Goal: Information Seeking & Learning: Learn about a topic

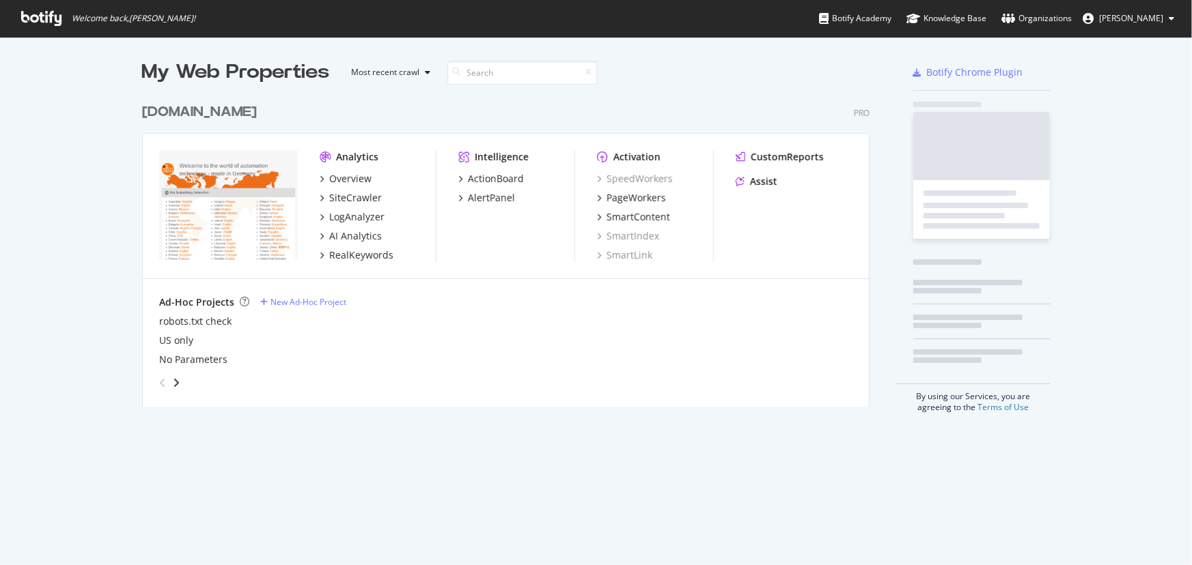
scroll to position [311, 729]
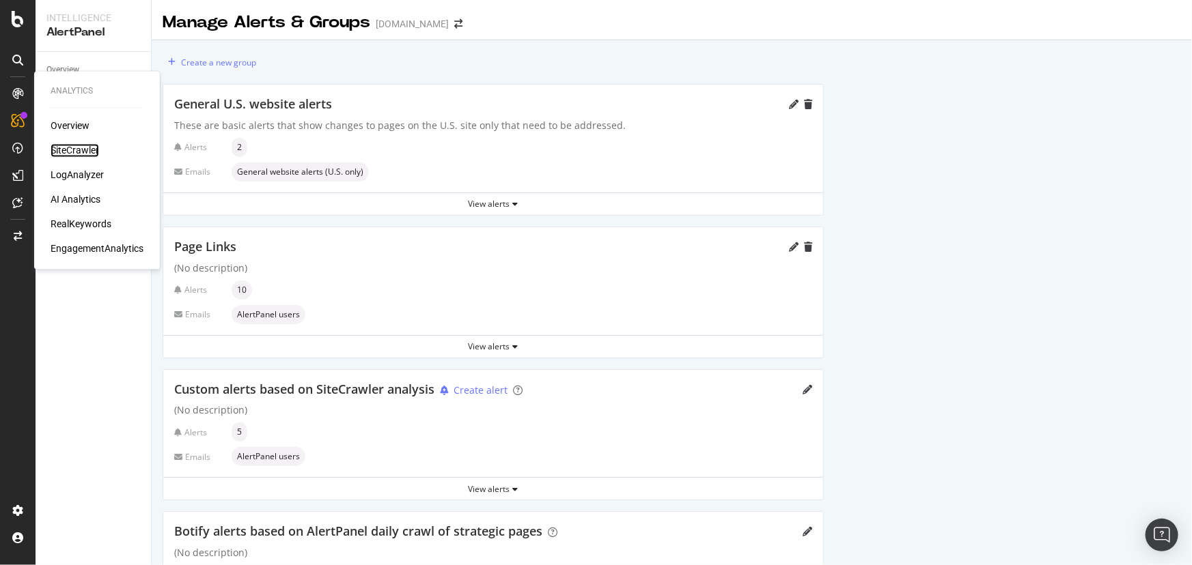
click at [79, 150] on div "SiteCrawler" at bounding box center [75, 151] width 48 height 14
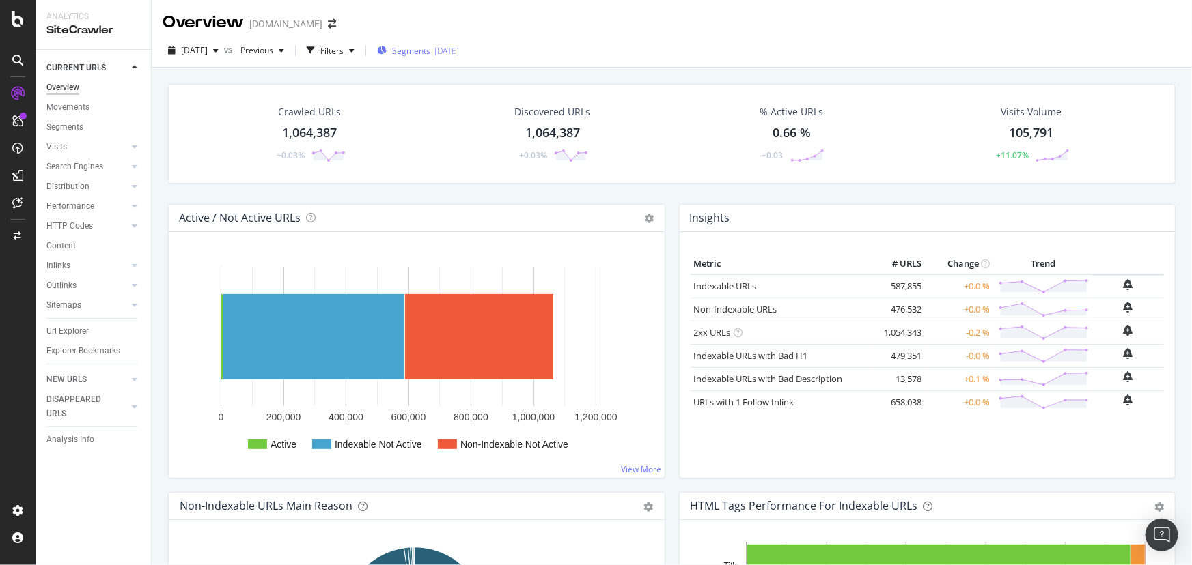
click at [427, 53] on span "Segments" at bounding box center [411, 51] width 38 height 12
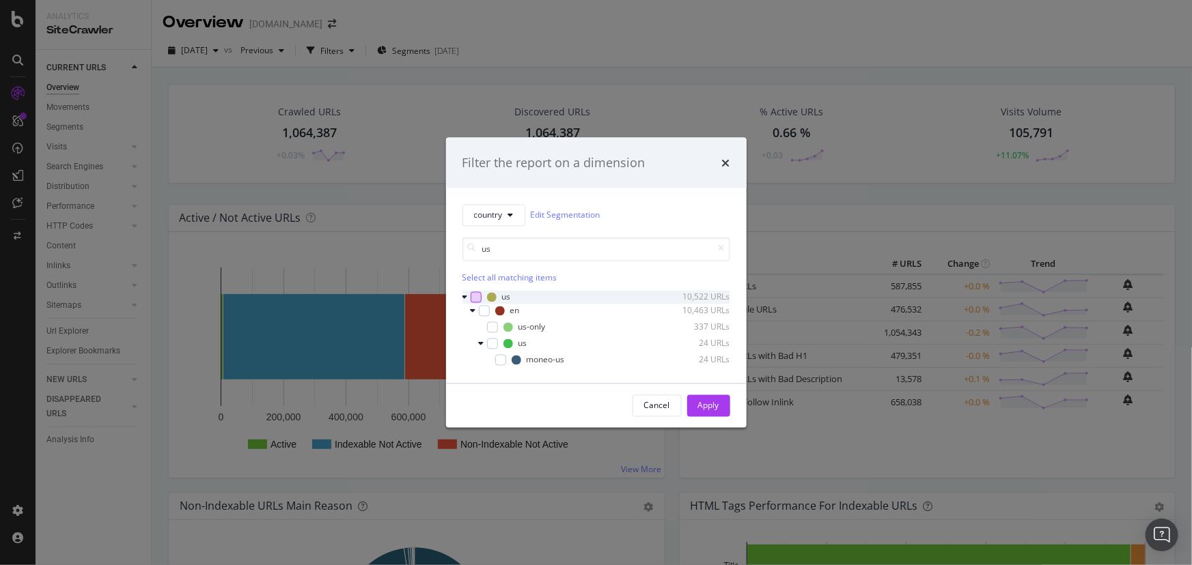
type input "us"
click at [476, 299] on div "modal" at bounding box center [476, 297] width 11 height 11
click at [700, 399] on div "Apply" at bounding box center [708, 405] width 21 height 20
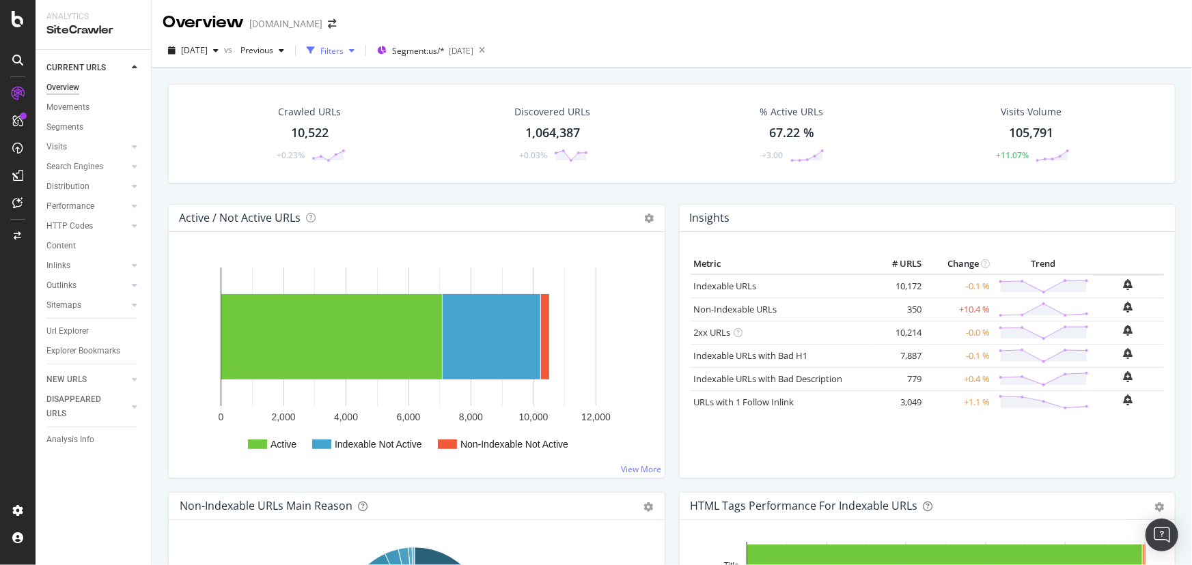
click at [343, 50] on div "Filters" at bounding box center [331, 51] width 23 height 12
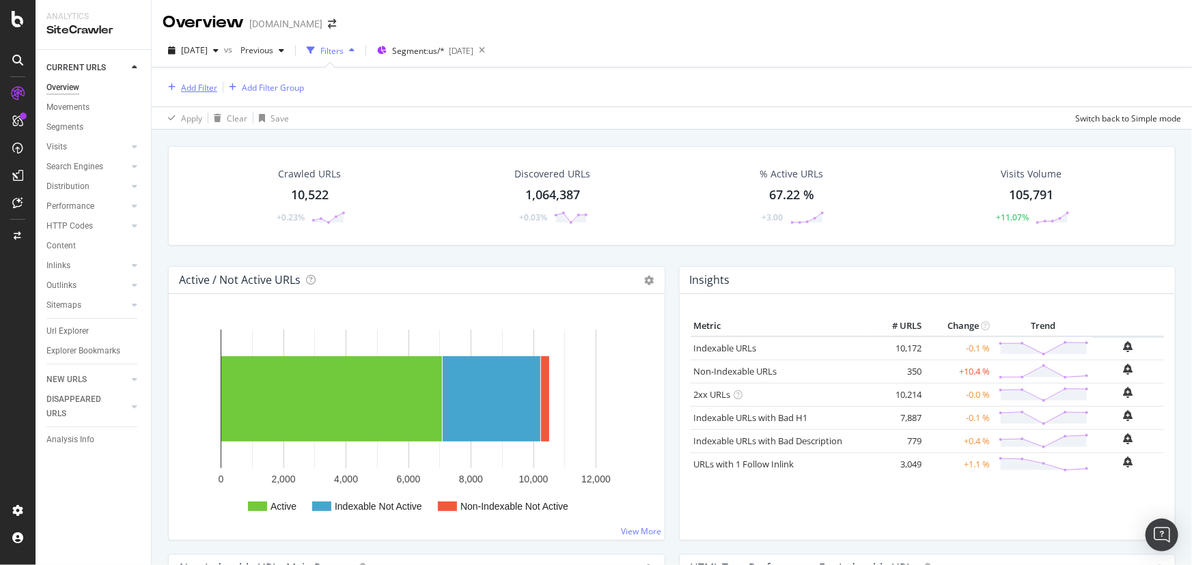
click at [208, 85] on div "Add Filter" at bounding box center [199, 88] width 36 height 12
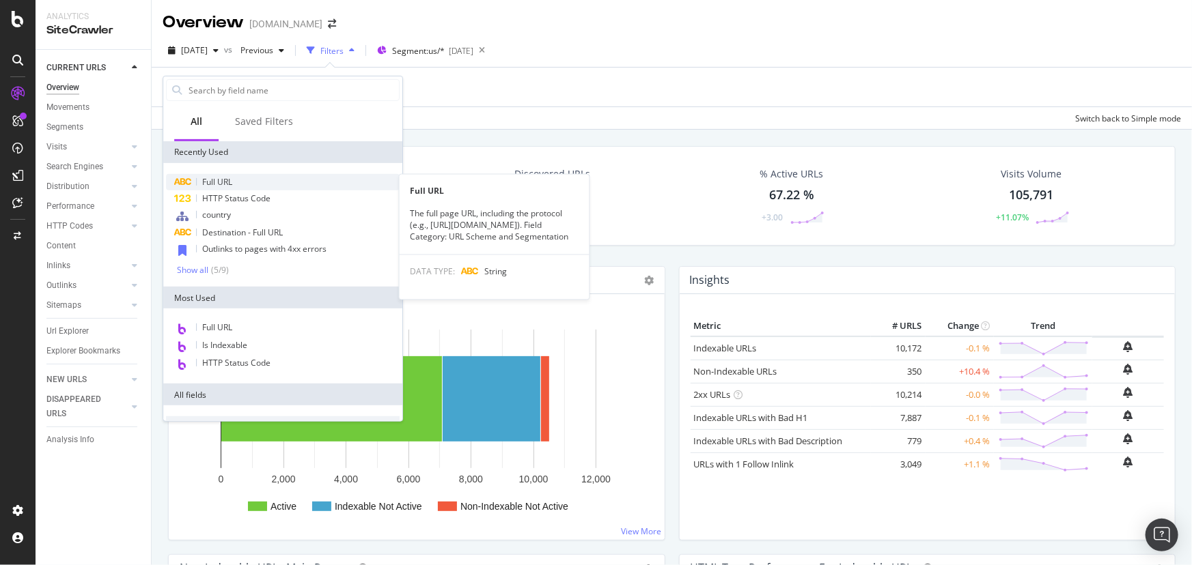
click at [236, 182] on div "Full URL" at bounding box center [283, 182] width 234 height 16
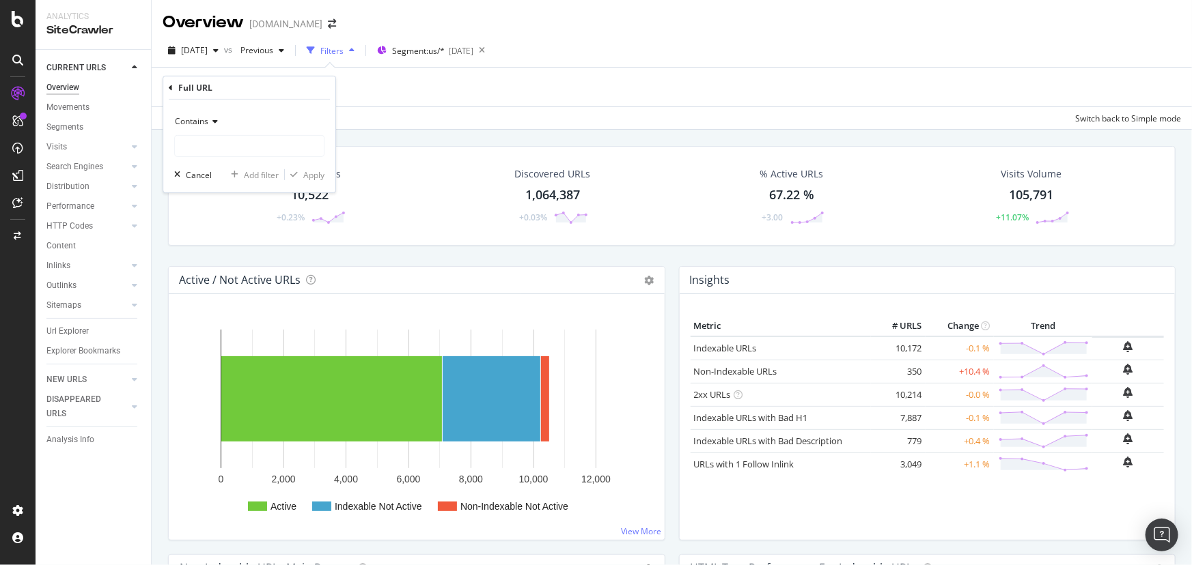
click at [232, 159] on div "Contains Cancel Add filter Apply" at bounding box center [249, 146] width 172 height 93
click at [232, 152] on input "text" at bounding box center [249, 146] width 149 height 22
type input "/product/"
click at [307, 173] on div "Apply" at bounding box center [313, 175] width 21 height 12
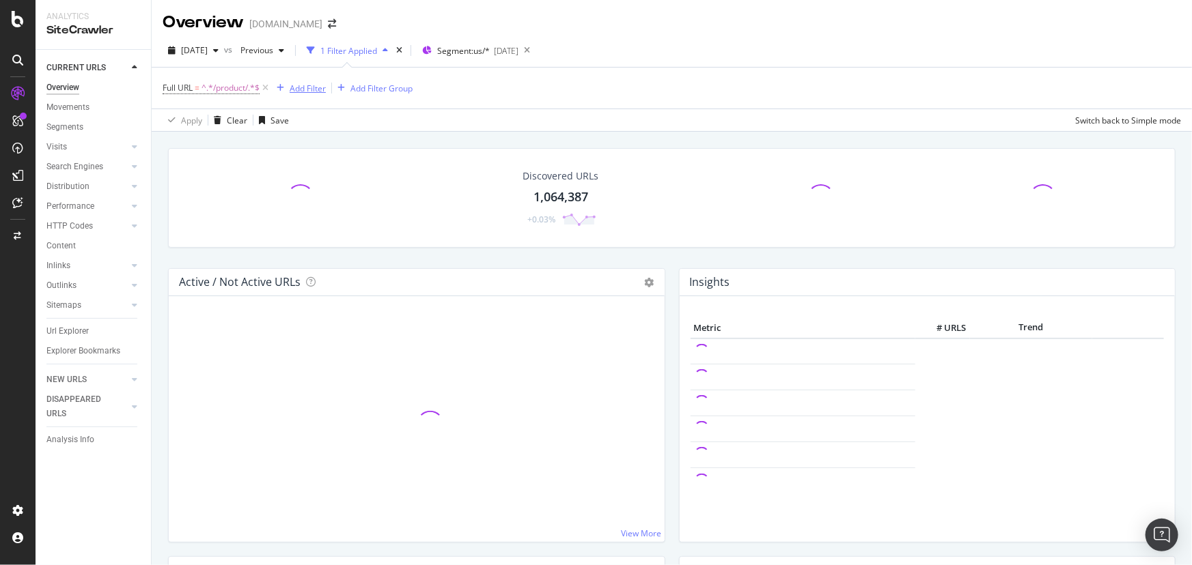
click at [303, 91] on div "Add Filter" at bounding box center [308, 89] width 36 height 12
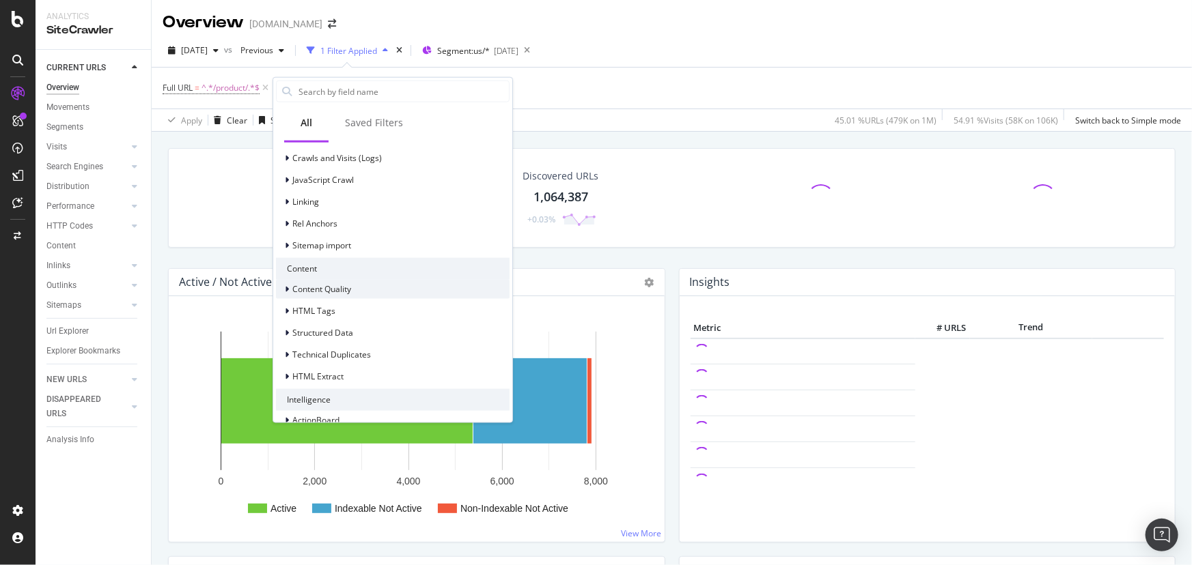
scroll to position [513, 0]
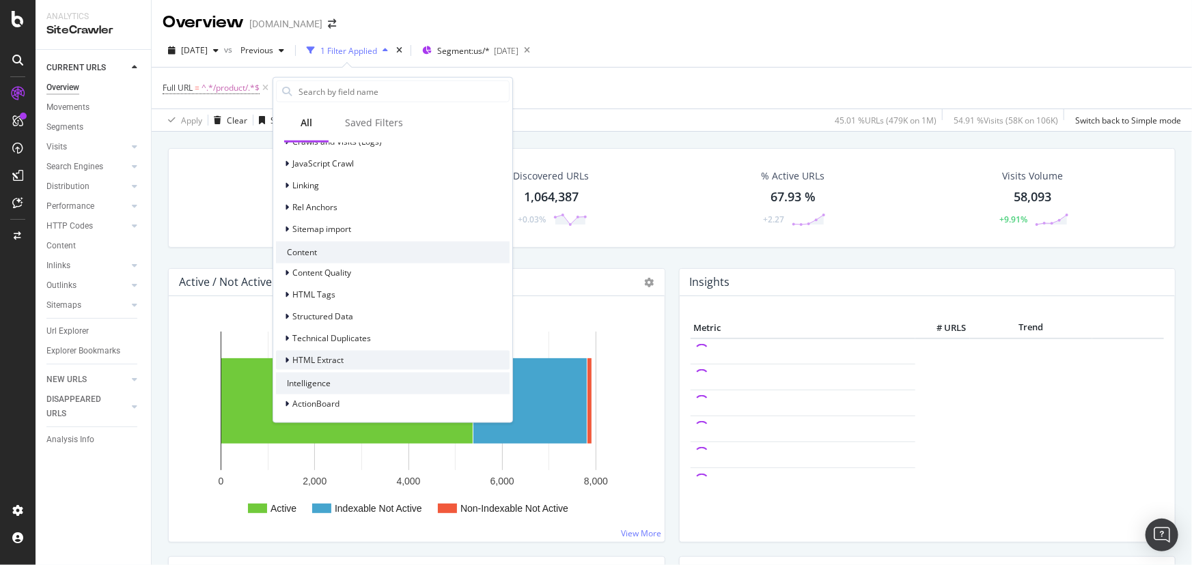
click at [293, 359] on span "HTML Extract" at bounding box center [317, 360] width 51 height 12
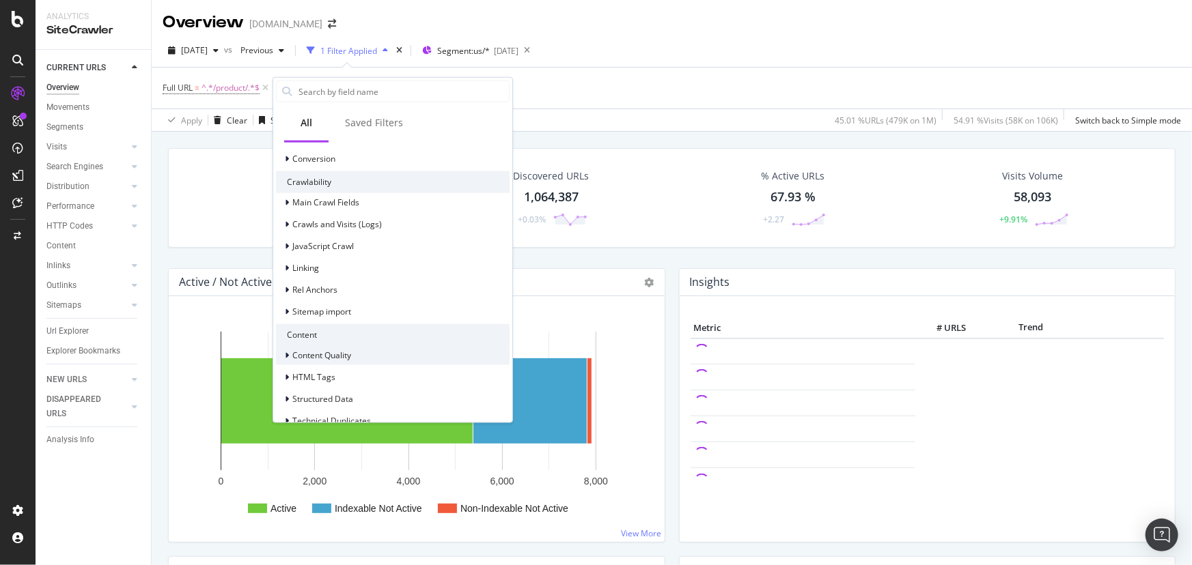
scroll to position [409, 0]
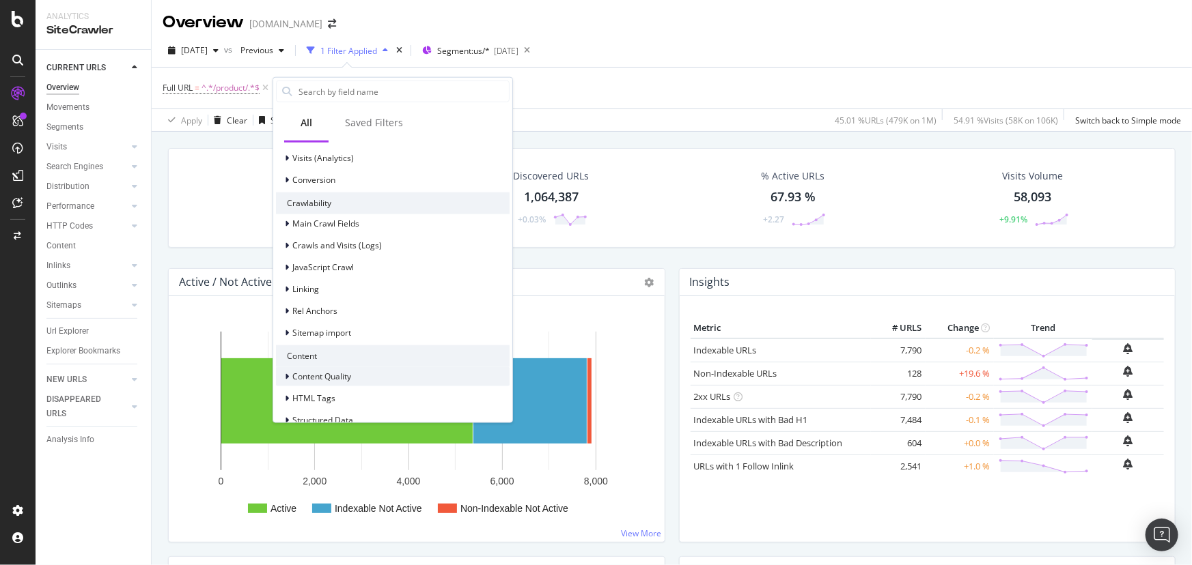
click at [285, 374] on icon at bounding box center [287, 376] width 4 height 8
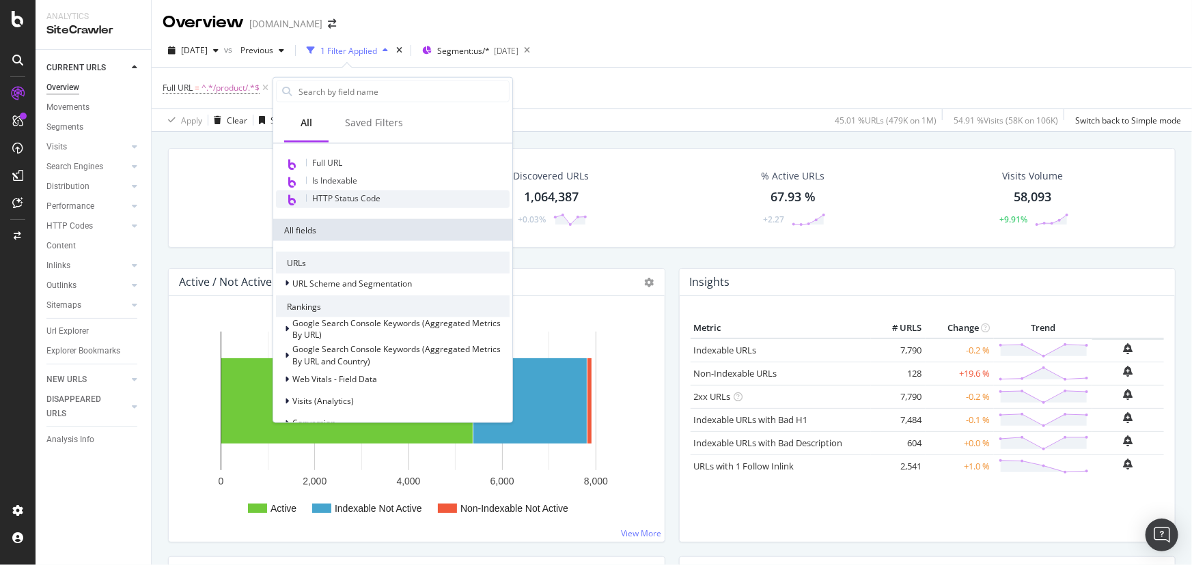
scroll to position [186, 0]
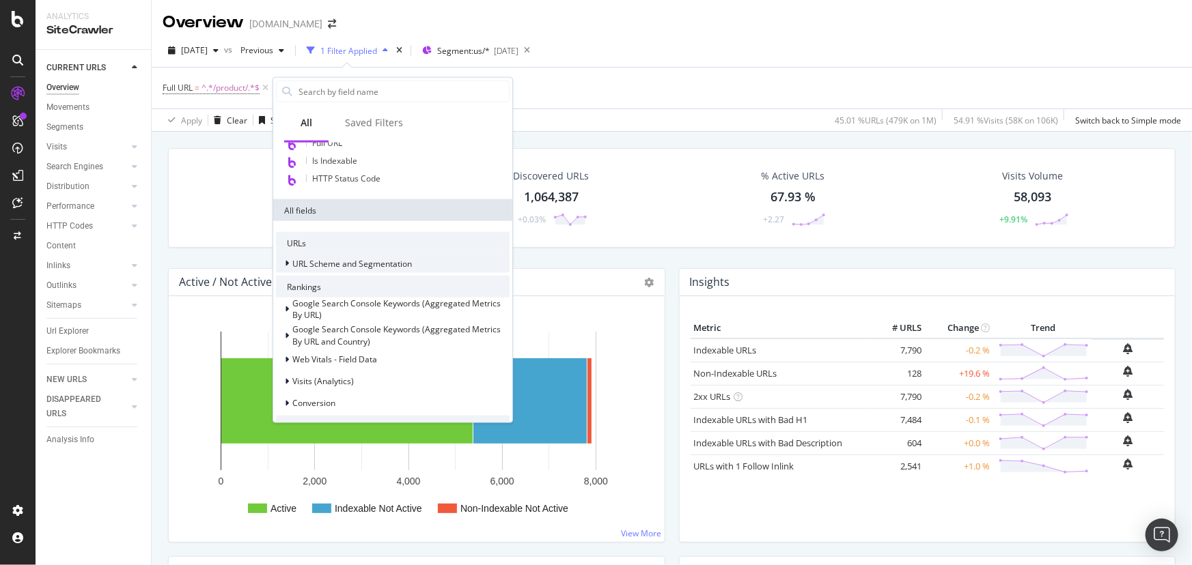
click at [290, 262] on div at bounding box center [288, 264] width 8 height 14
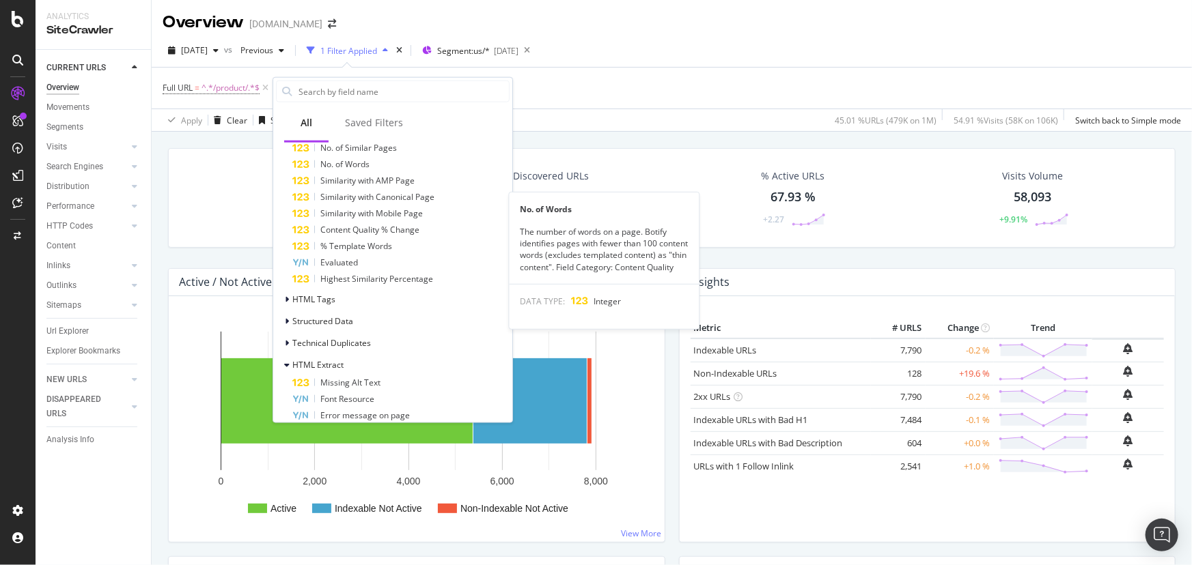
scroll to position [1552, 0]
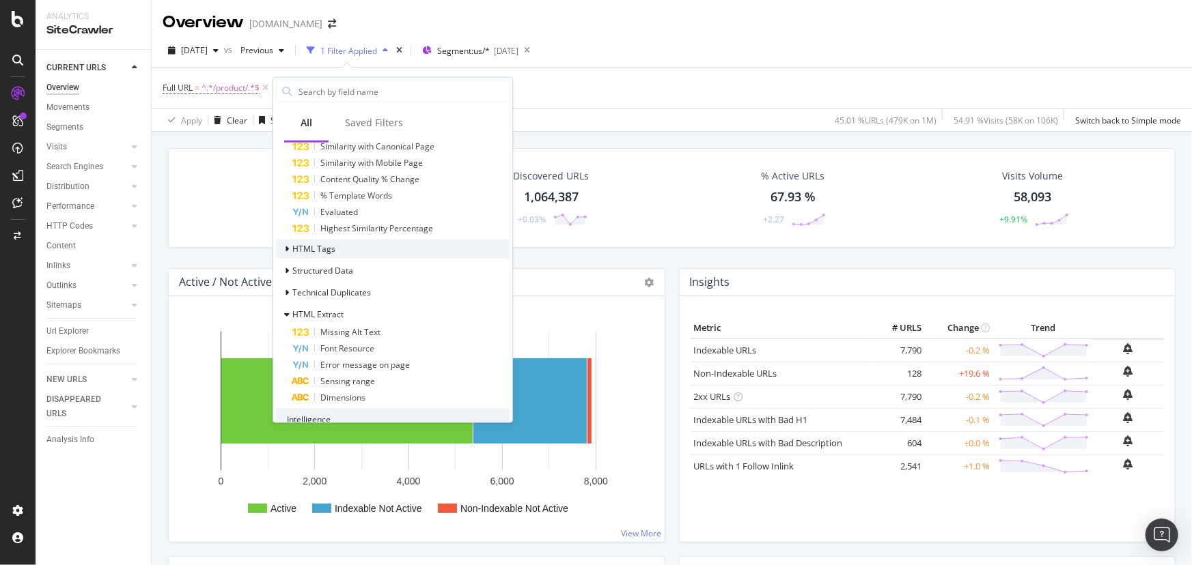
click at [313, 249] on span "HTML Tags" at bounding box center [313, 249] width 43 height 12
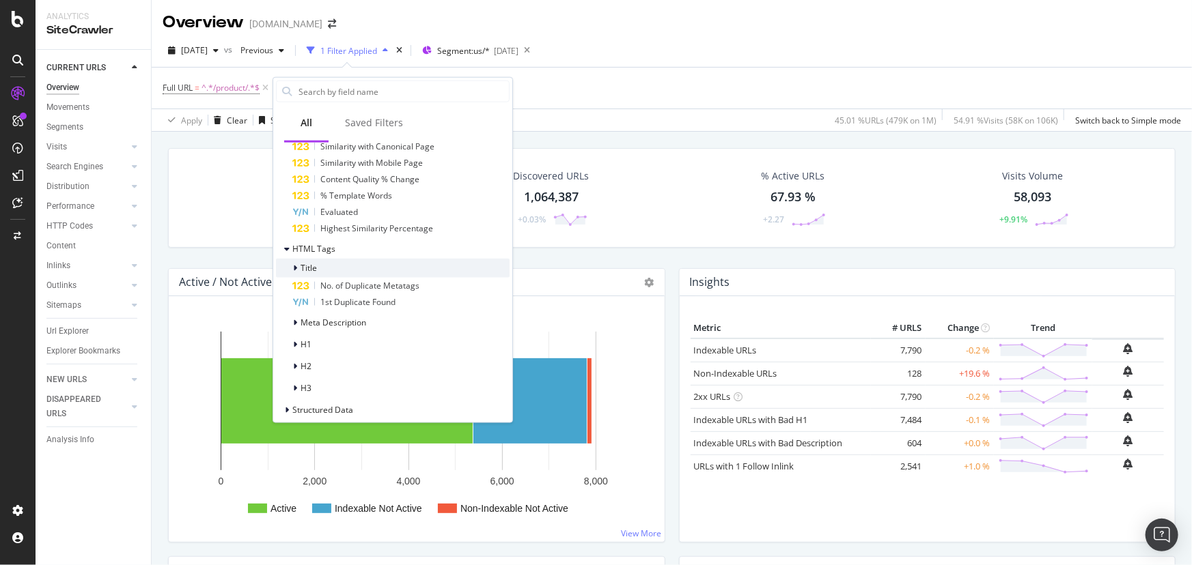
click at [320, 268] on div "Title" at bounding box center [393, 267] width 234 height 19
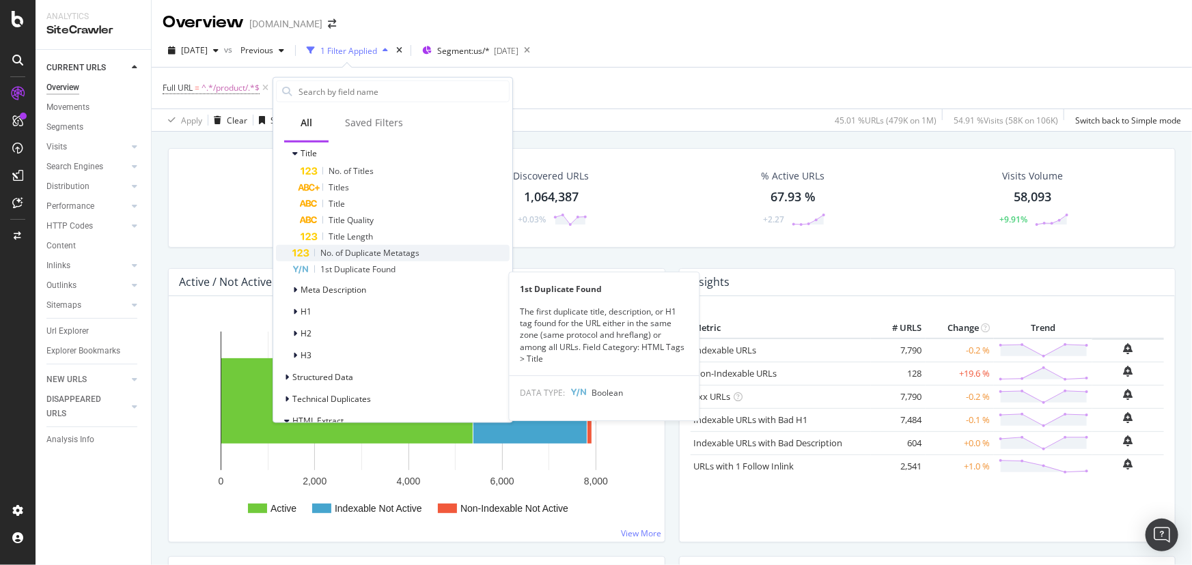
scroll to position [1738, 0]
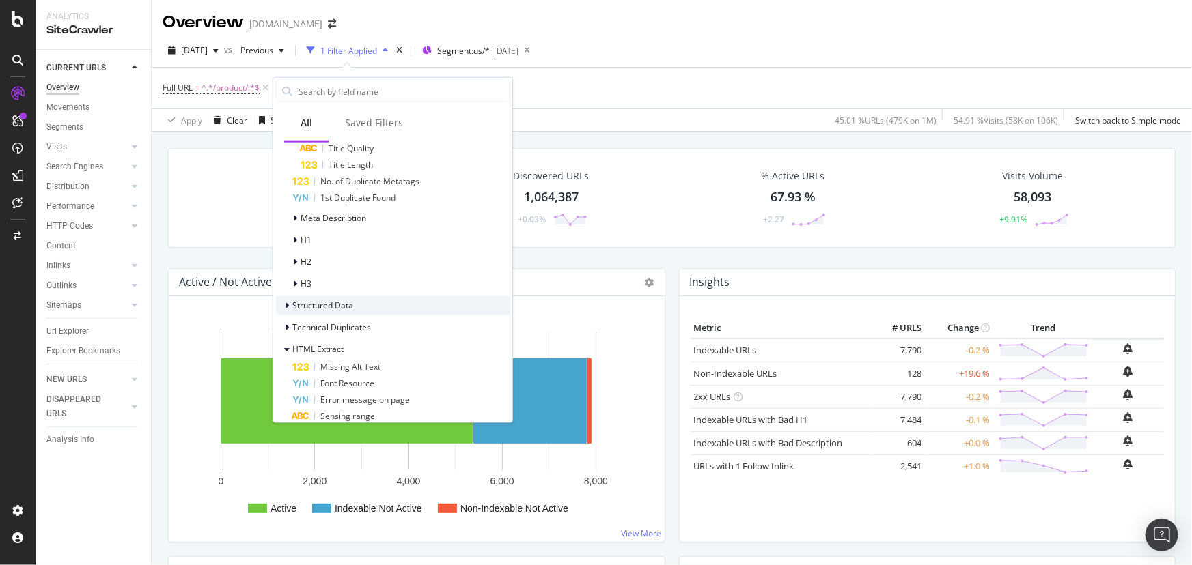
click at [355, 305] on div "Structured Data" at bounding box center [393, 305] width 234 height 19
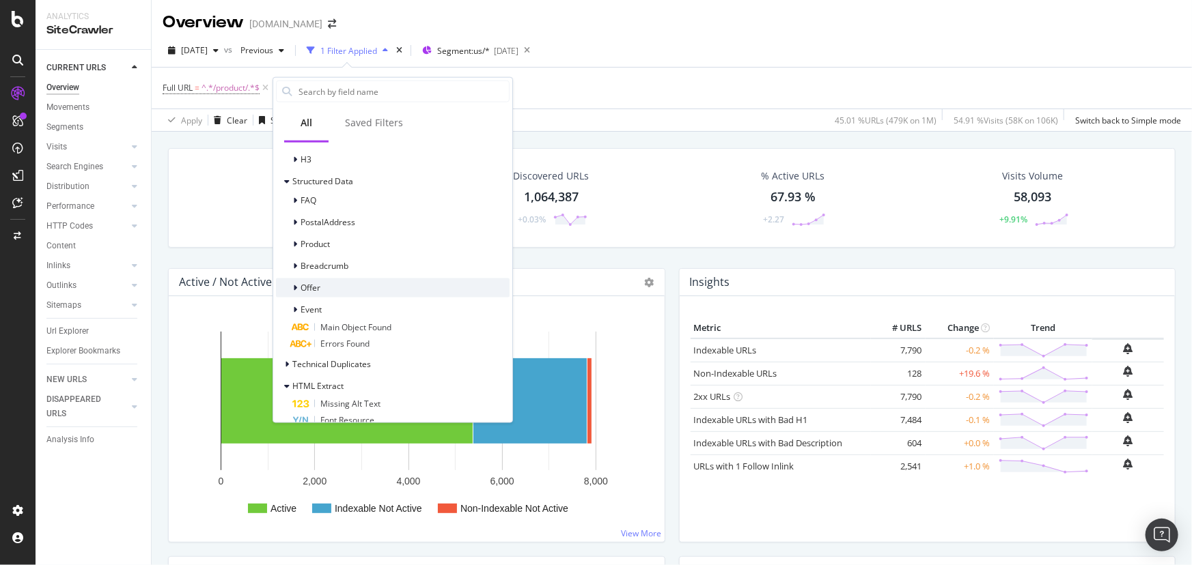
scroll to position [1924, 0]
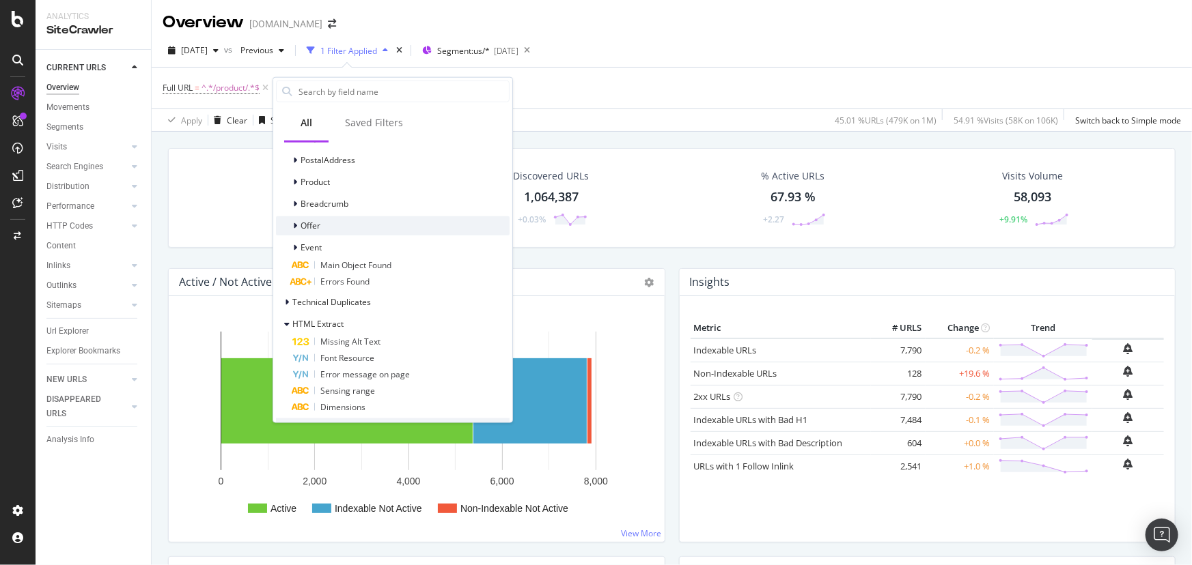
click at [364, 296] on span "Technical Duplicates" at bounding box center [331, 302] width 79 height 12
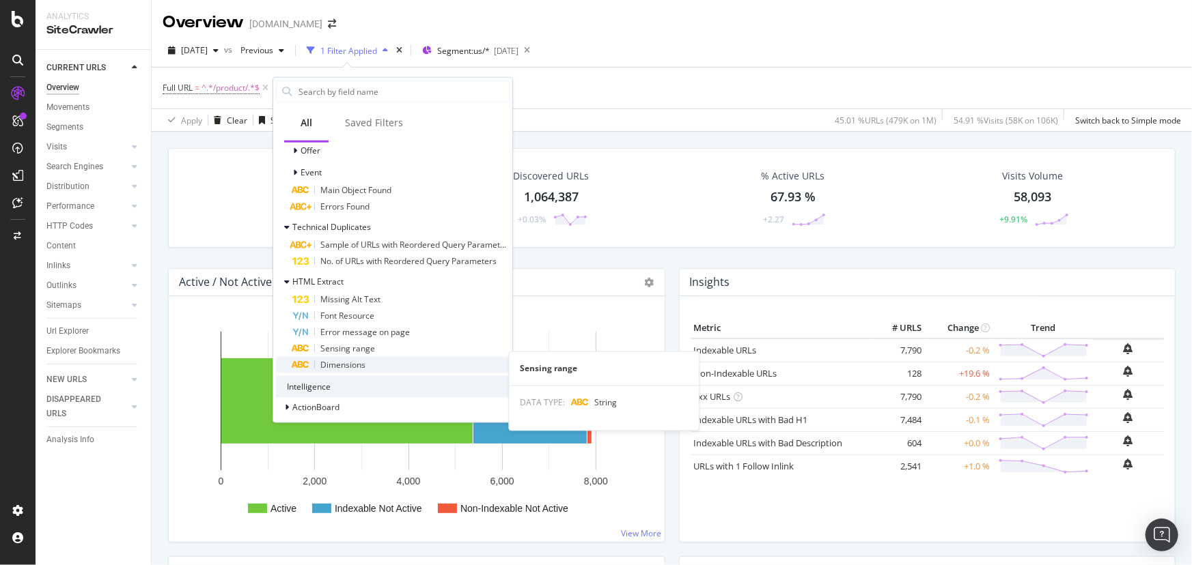
scroll to position [2002, 0]
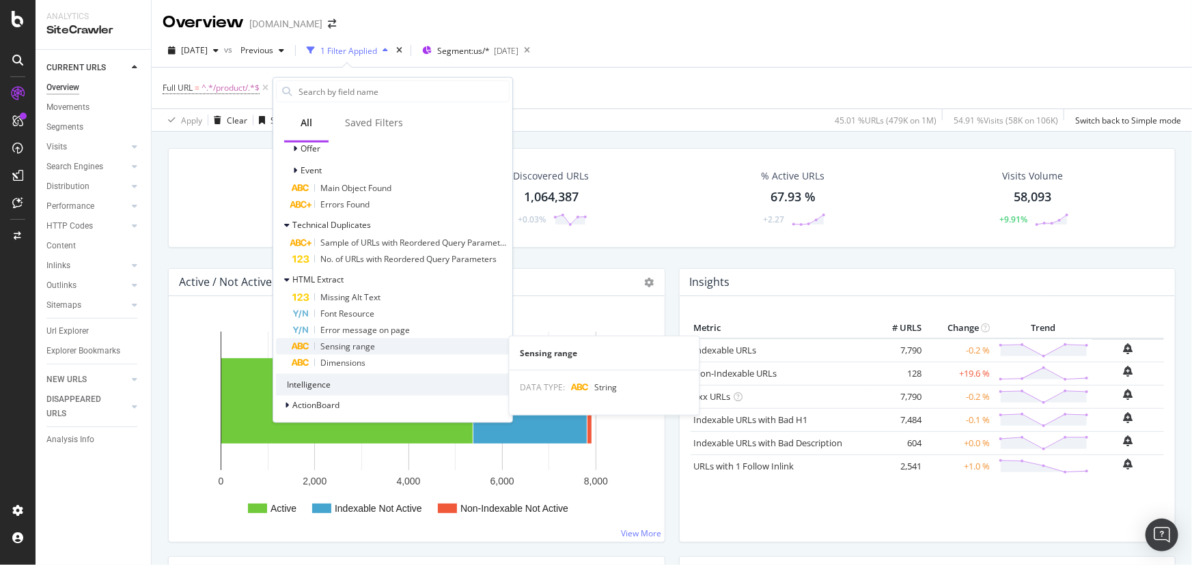
click at [363, 341] on span "Sensing range" at bounding box center [347, 346] width 55 height 12
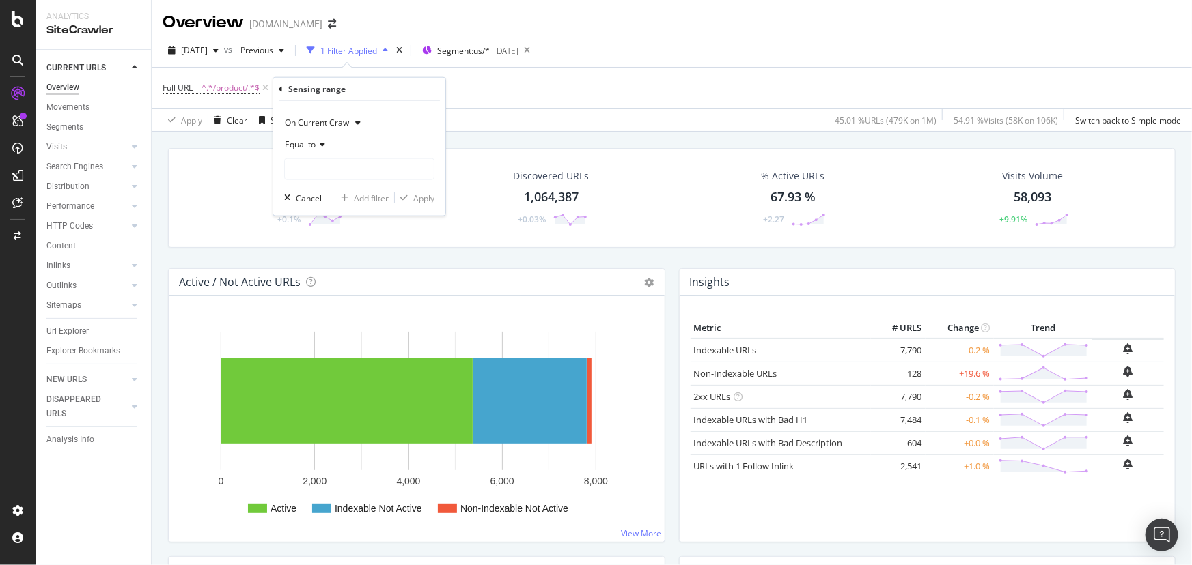
click at [309, 137] on div "Equal to" at bounding box center [359, 145] width 150 height 22
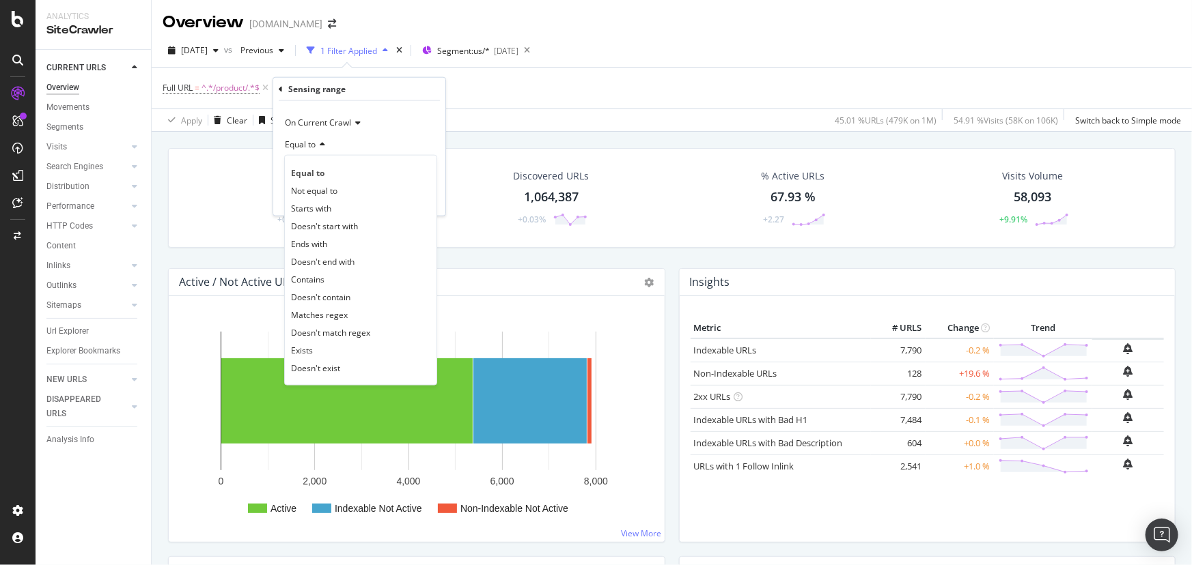
click at [339, 122] on span "On Current Crawl" at bounding box center [318, 123] width 66 height 12
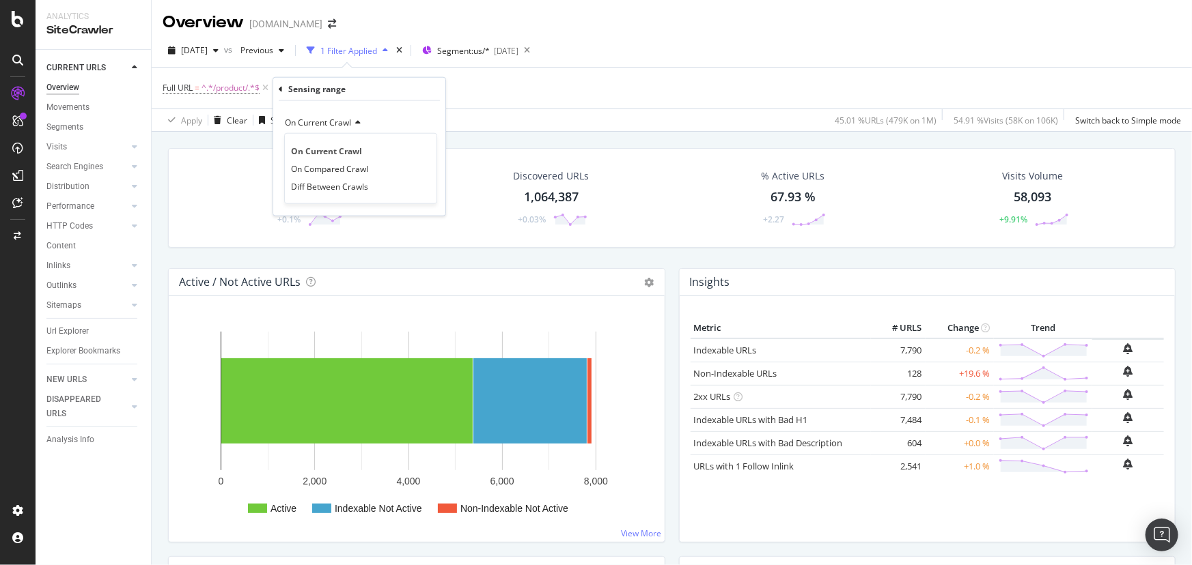
click at [386, 117] on div "On Current Crawl" at bounding box center [359, 123] width 150 height 22
click at [334, 171] on input "text" at bounding box center [359, 169] width 149 height 22
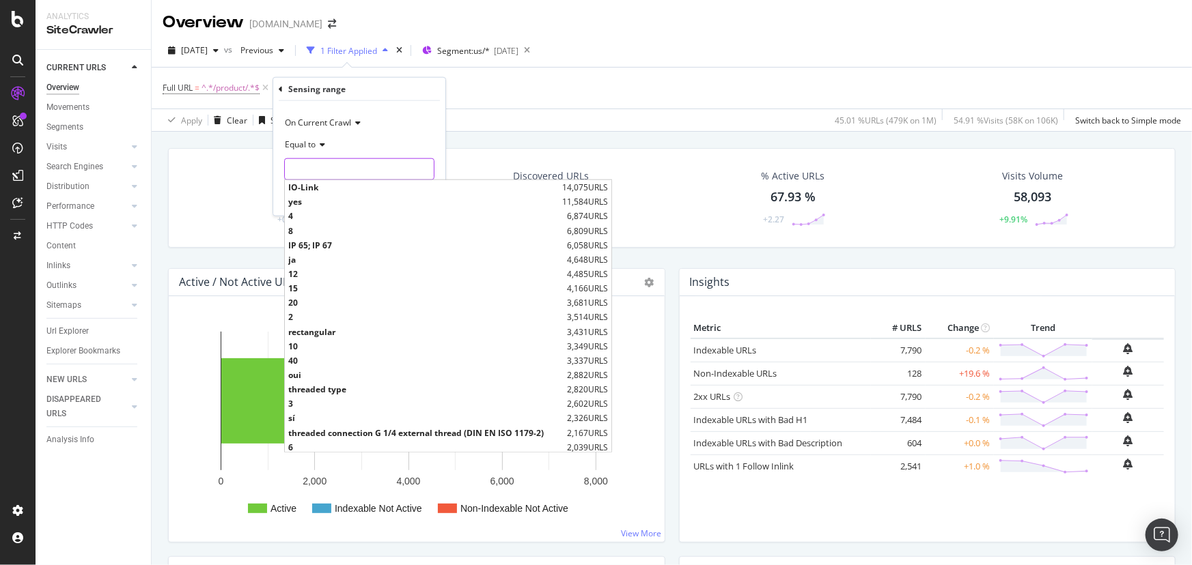
click at [334, 171] on input "text" at bounding box center [359, 169] width 149 height 22
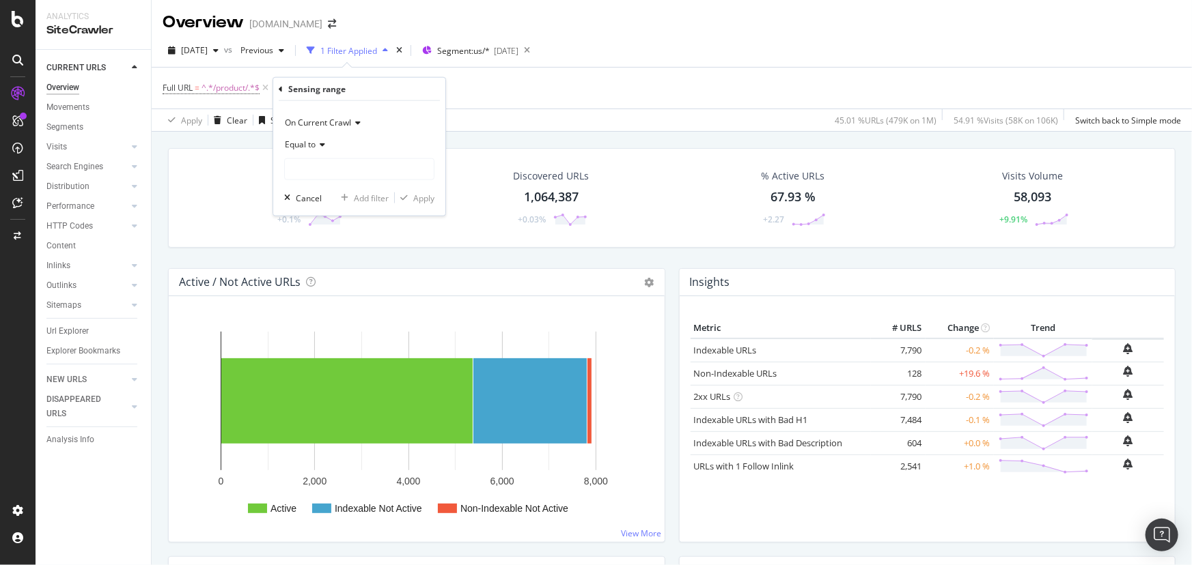
click at [334, 87] on div "Sensing range" at bounding box center [316, 89] width 57 height 12
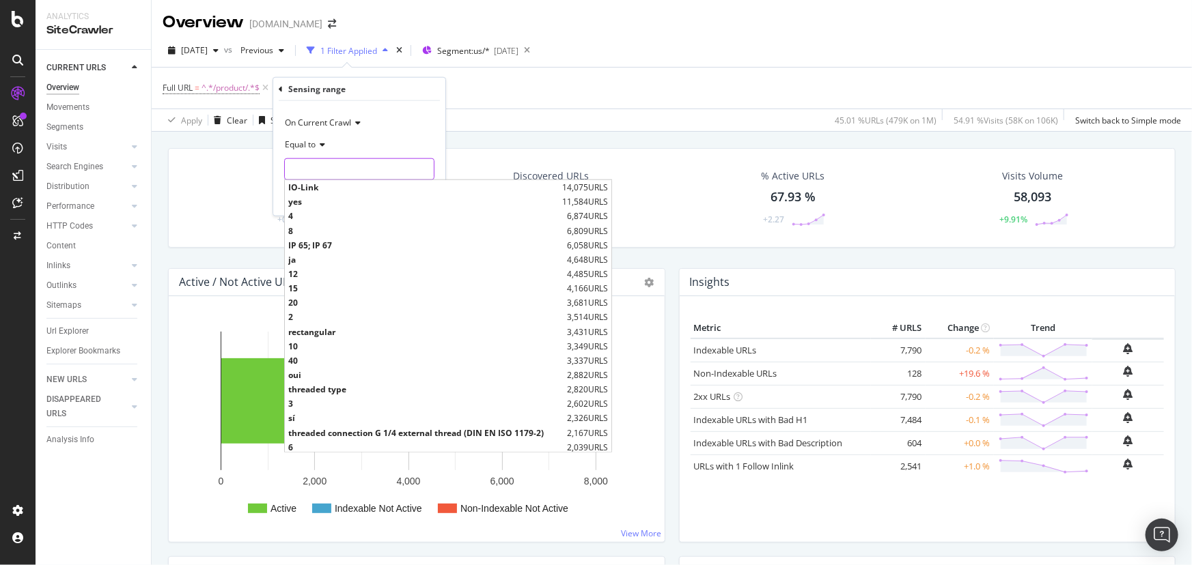
click at [334, 163] on input "text" at bounding box center [359, 169] width 149 height 22
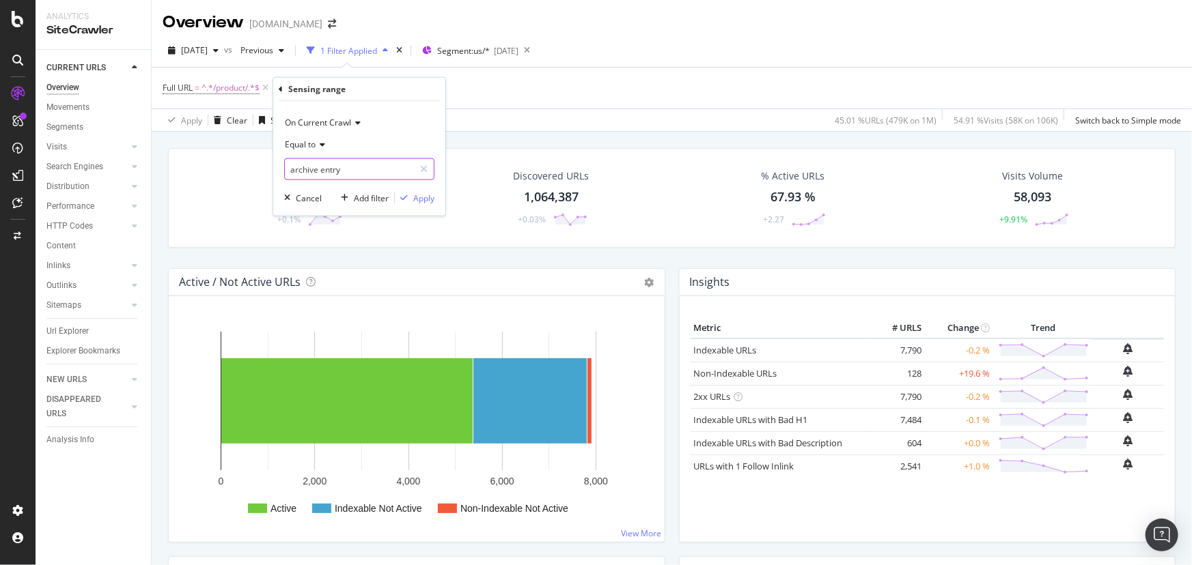
type input "archive entry"
click at [415, 197] on div "Apply" at bounding box center [423, 198] width 21 height 12
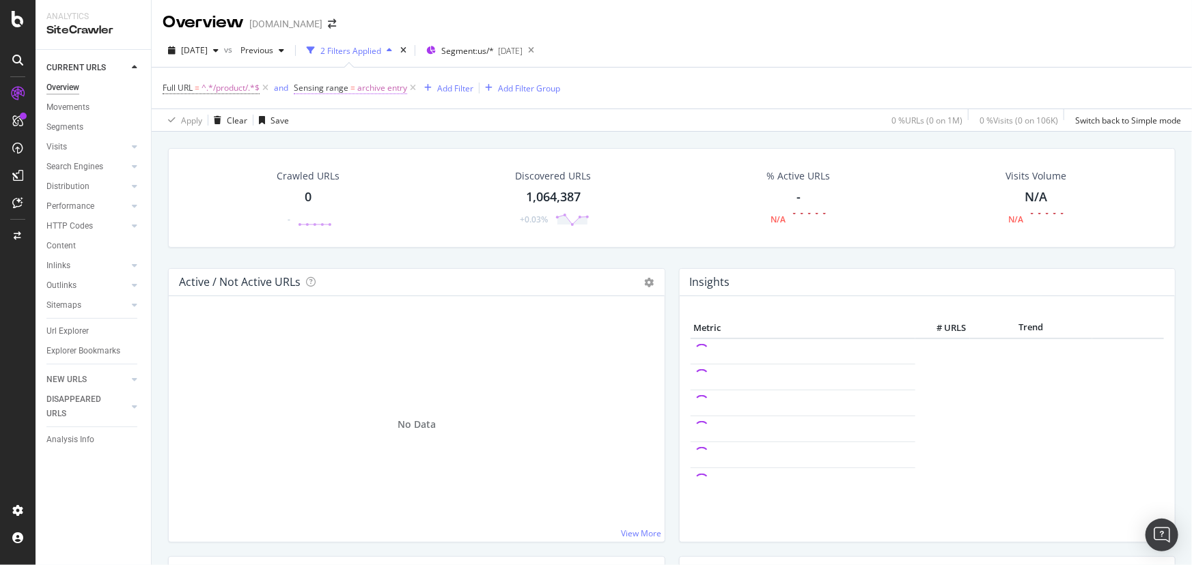
click at [324, 89] on span "Sensing range" at bounding box center [321, 88] width 55 height 12
click at [306, 85] on div "Sensing range" at bounding box center [382, 86] width 161 height 23
click at [302, 89] on icon at bounding box center [304, 87] width 4 height 8
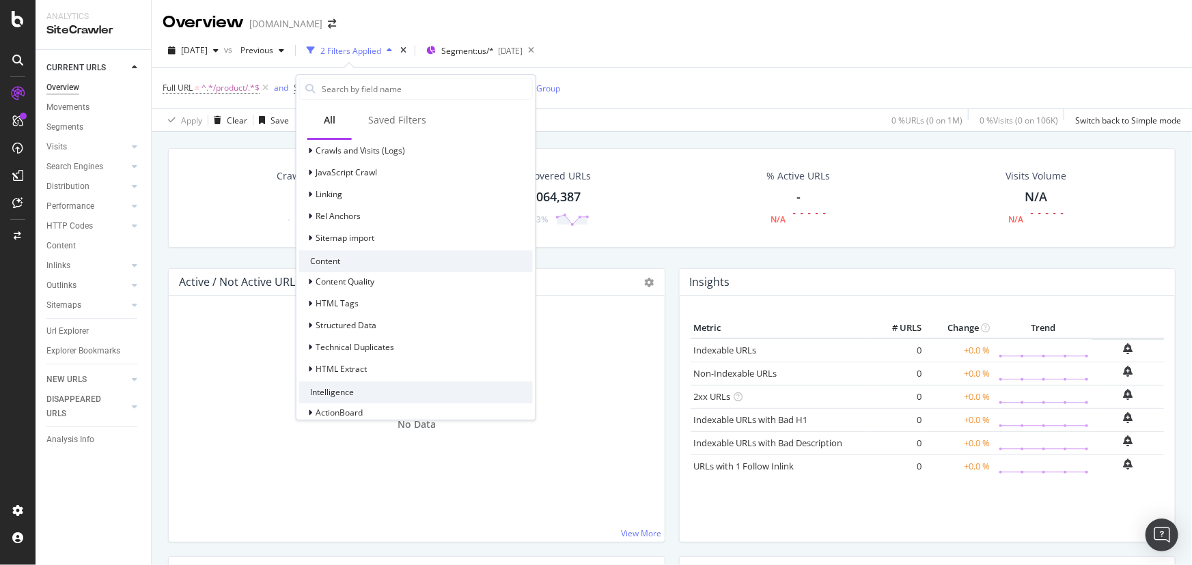
scroll to position [512, 0]
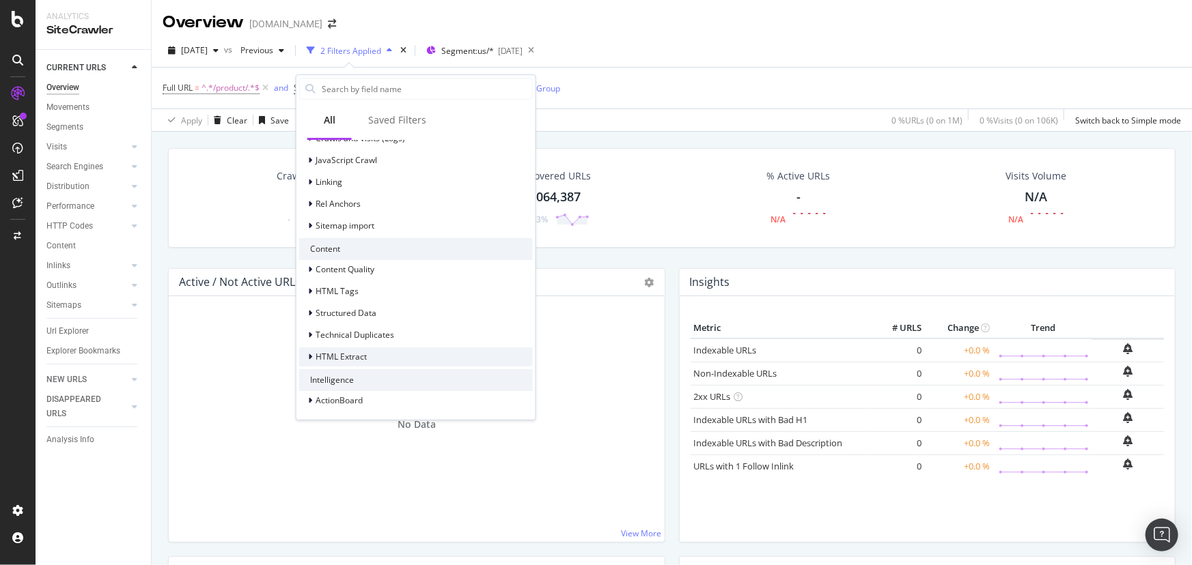
click at [313, 354] on div at bounding box center [311, 357] width 8 height 14
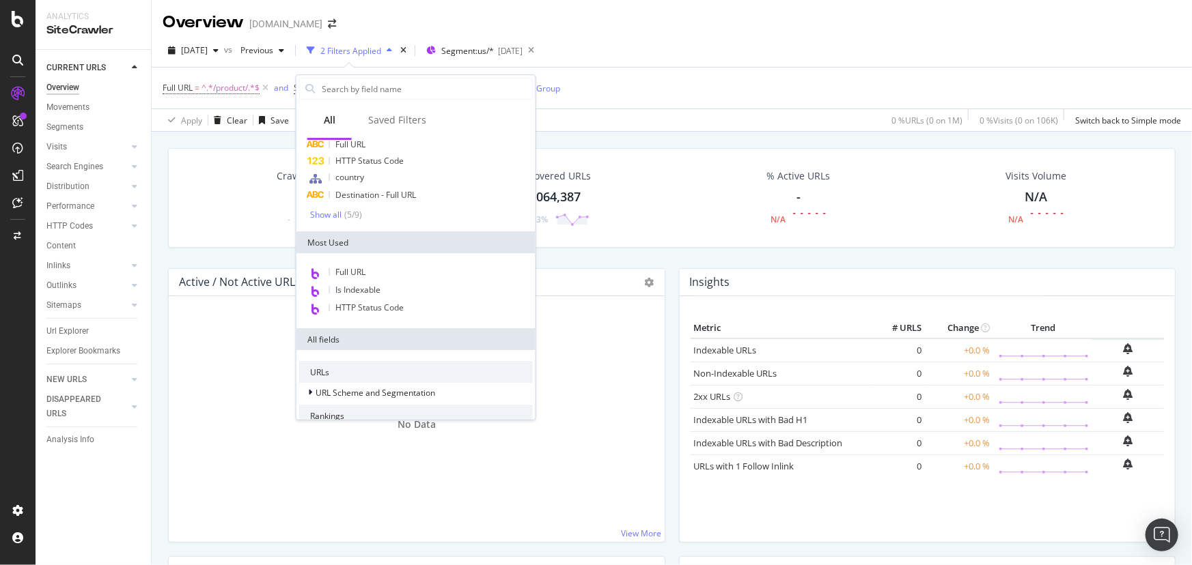
scroll to position [0, 0]
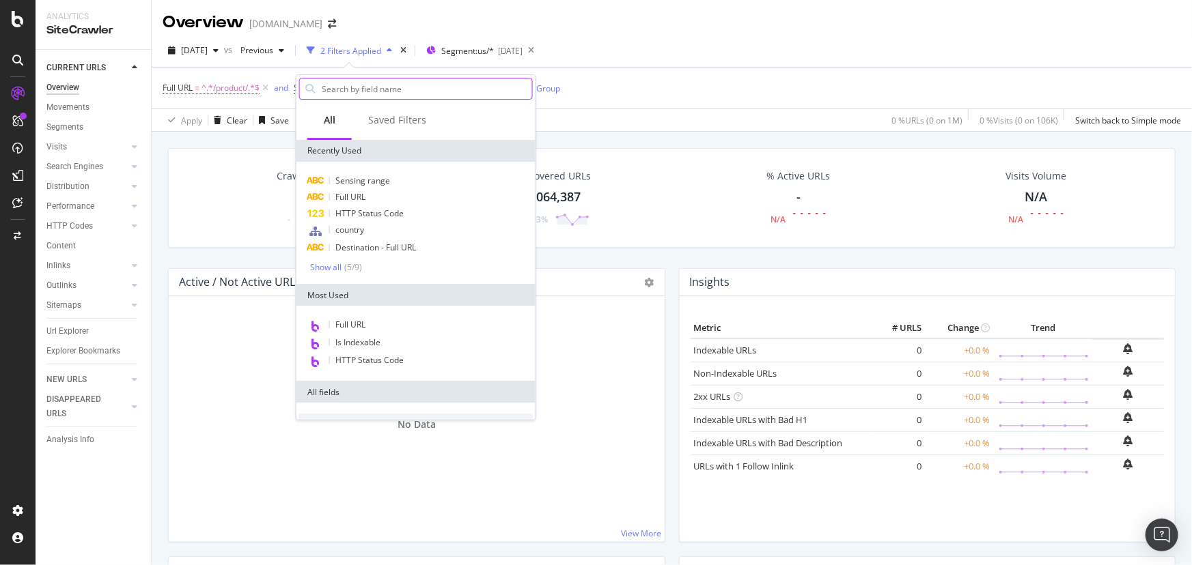
click at [374, 81] on input "text" at bounding box center [426, 89] width 212 height 20
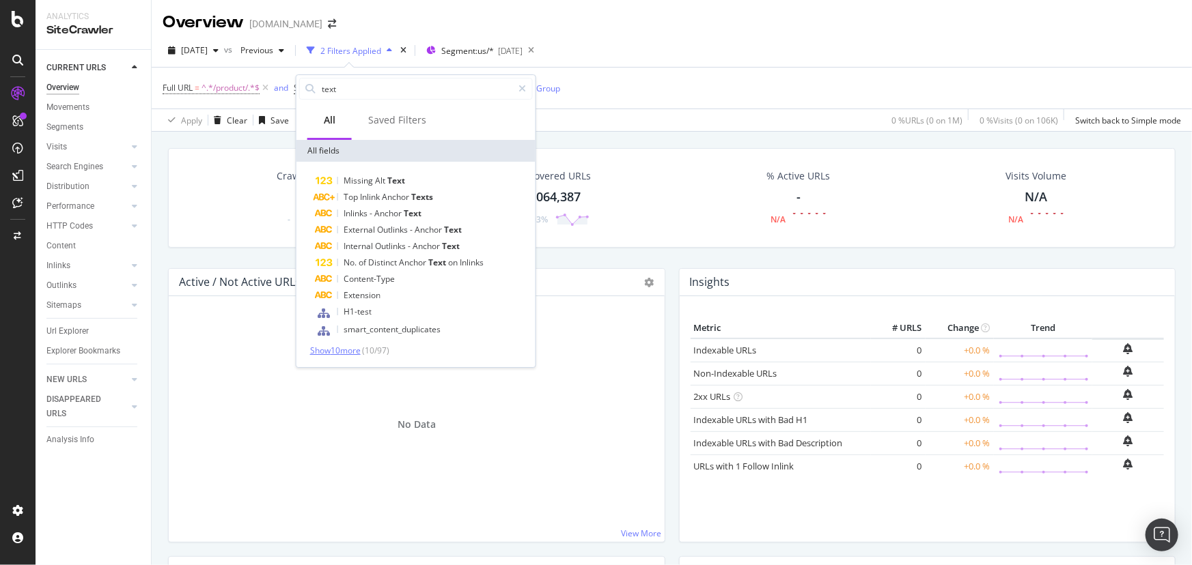
click at [344, 348] on span "Show 10 more" at bounding box center [335, 351] width 51 height 12
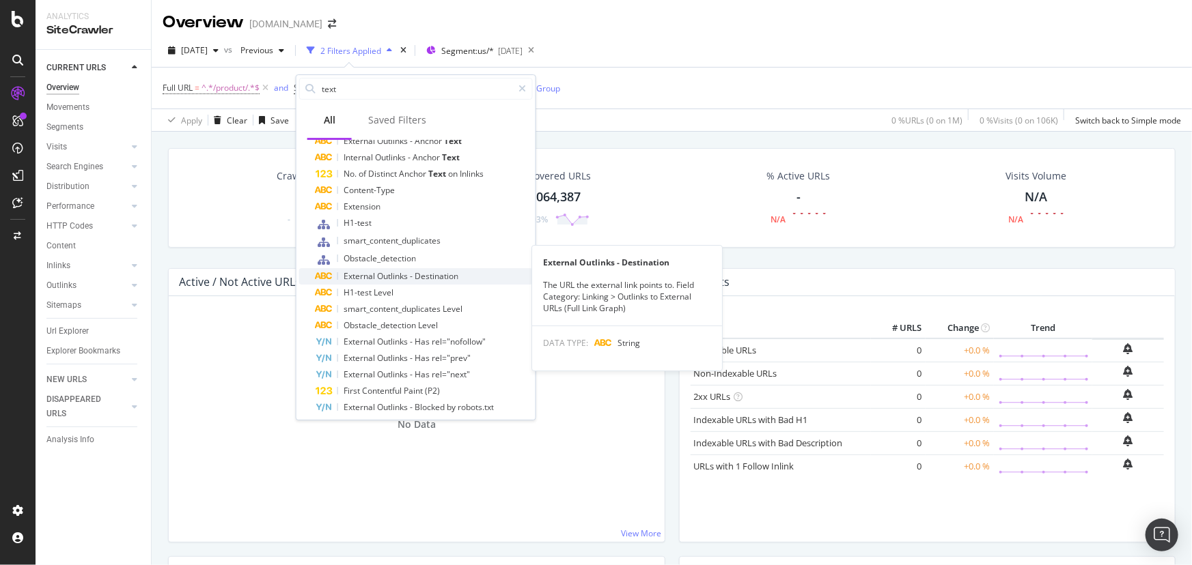
scroll to position [111, 0]
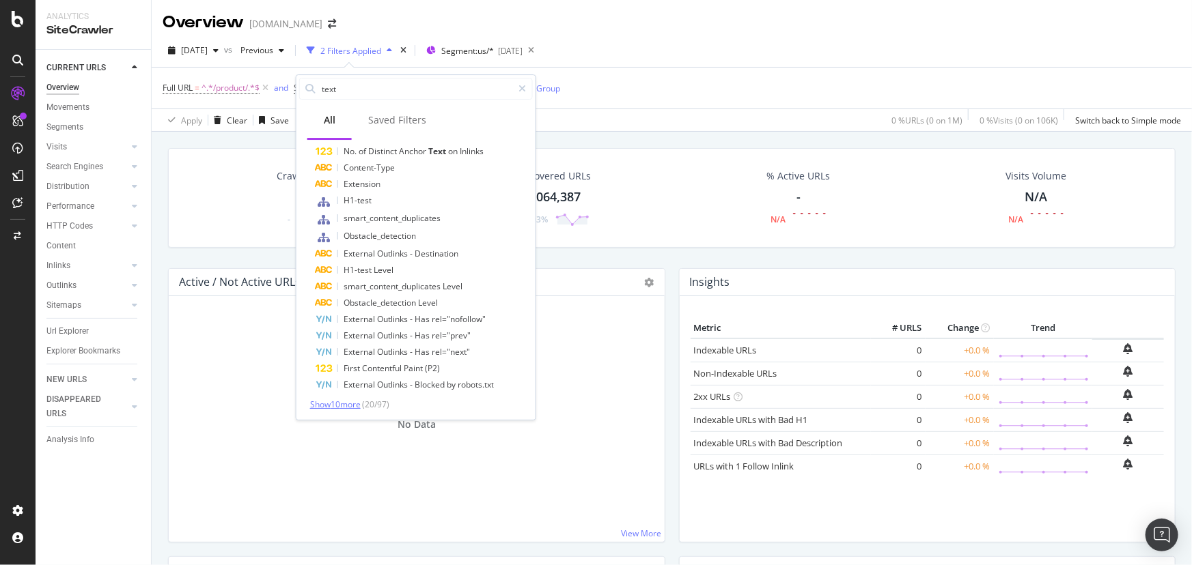
click at [346, 404] on span "Show 10 more" at bounding box center [335, 405] width 51 height 12
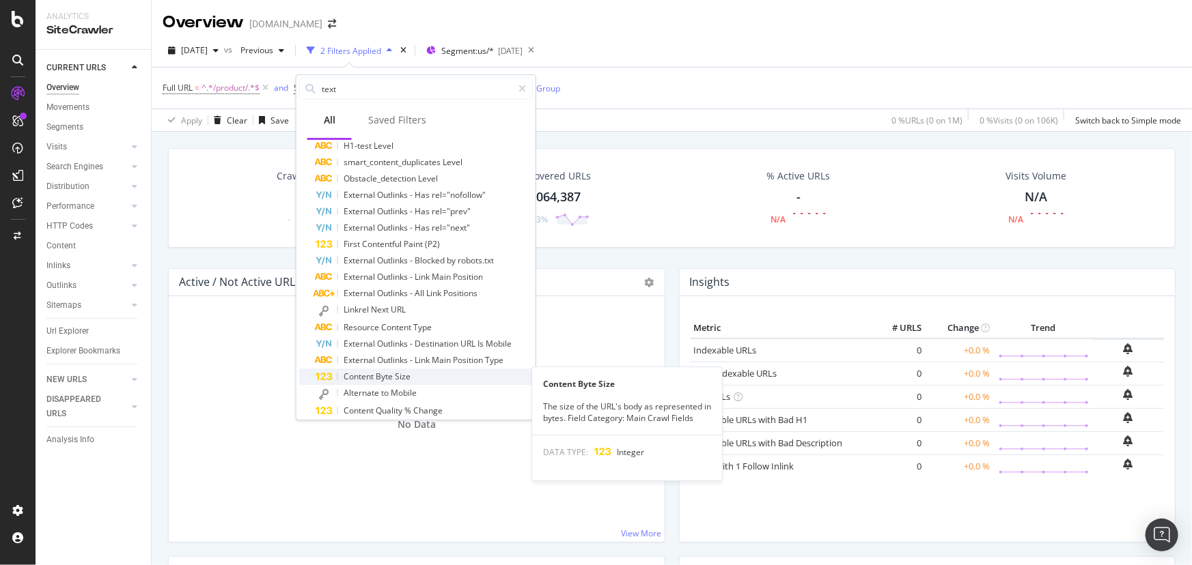
scroll to position [278, 0]
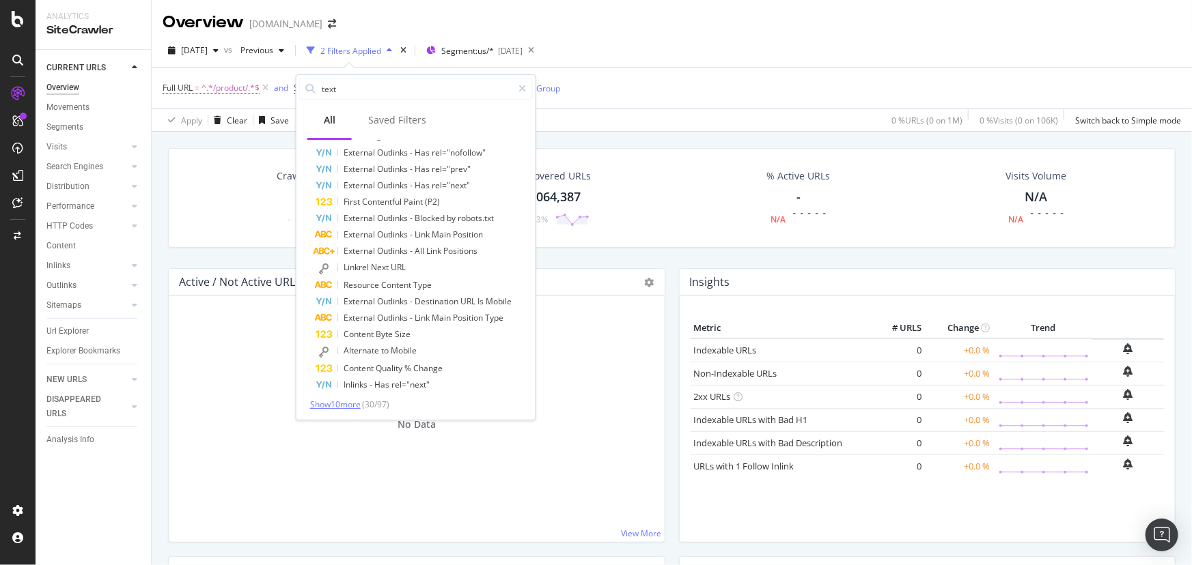
click at [333, 402] on span "Show 10 more" at bounding box center [335, 405] width 51 height 12
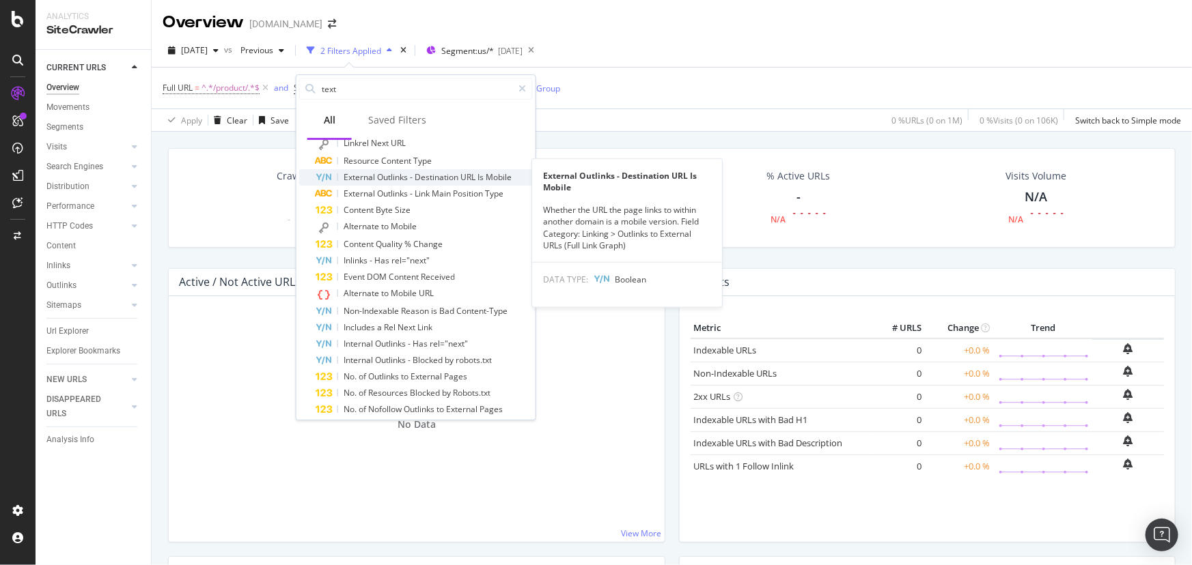
scroll to position [443, 0]
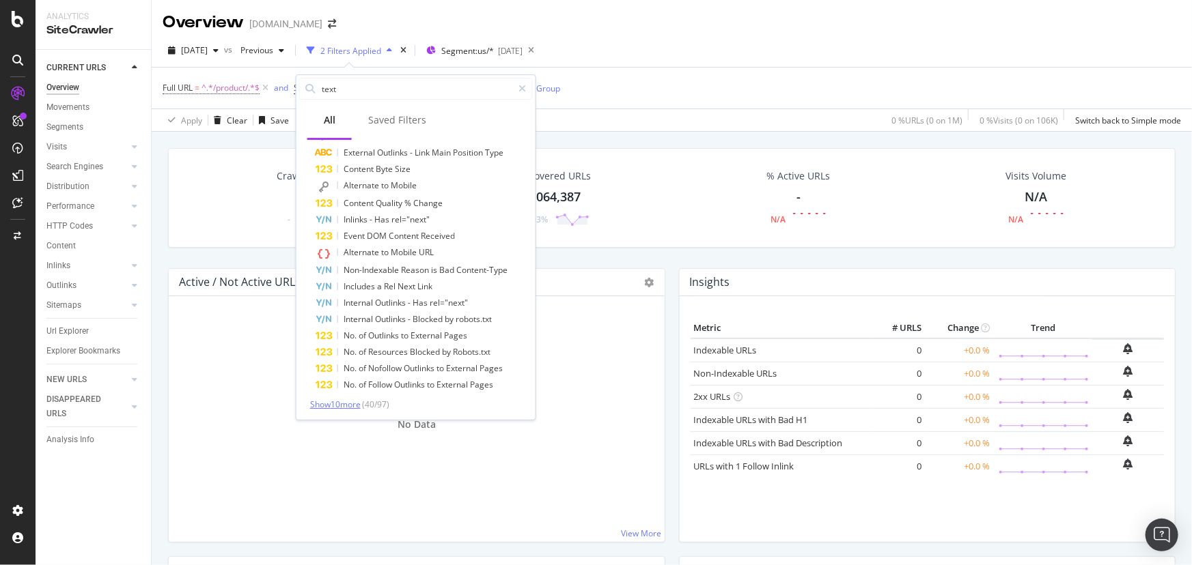
click at [333, 402] on span "Show 10 more" at bounding box center [335, 405] width 51 height 12
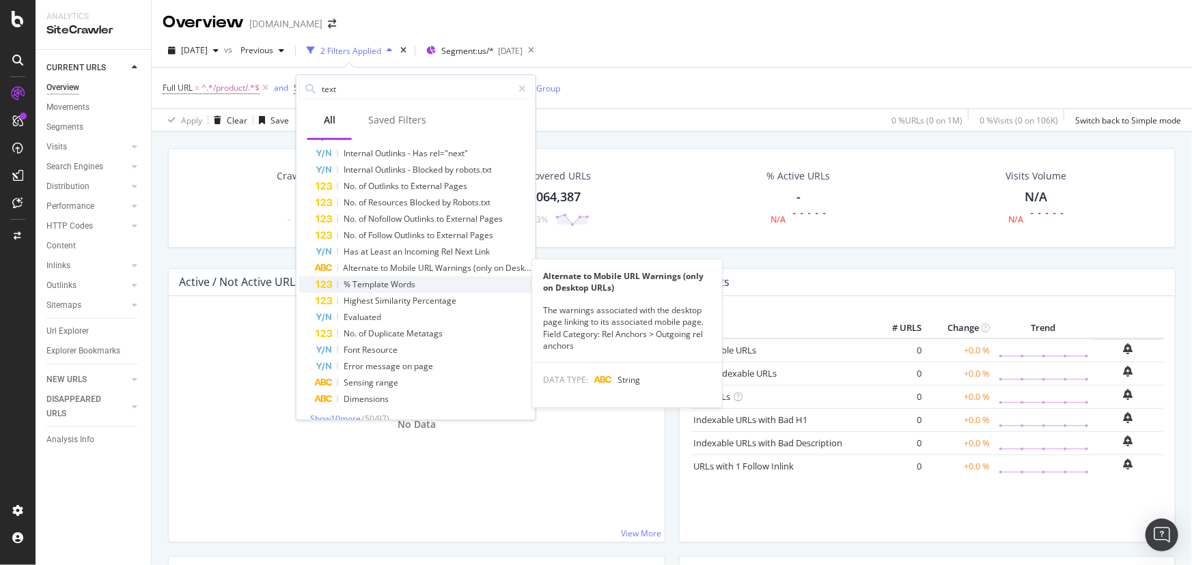
scroll to position [607, 0]
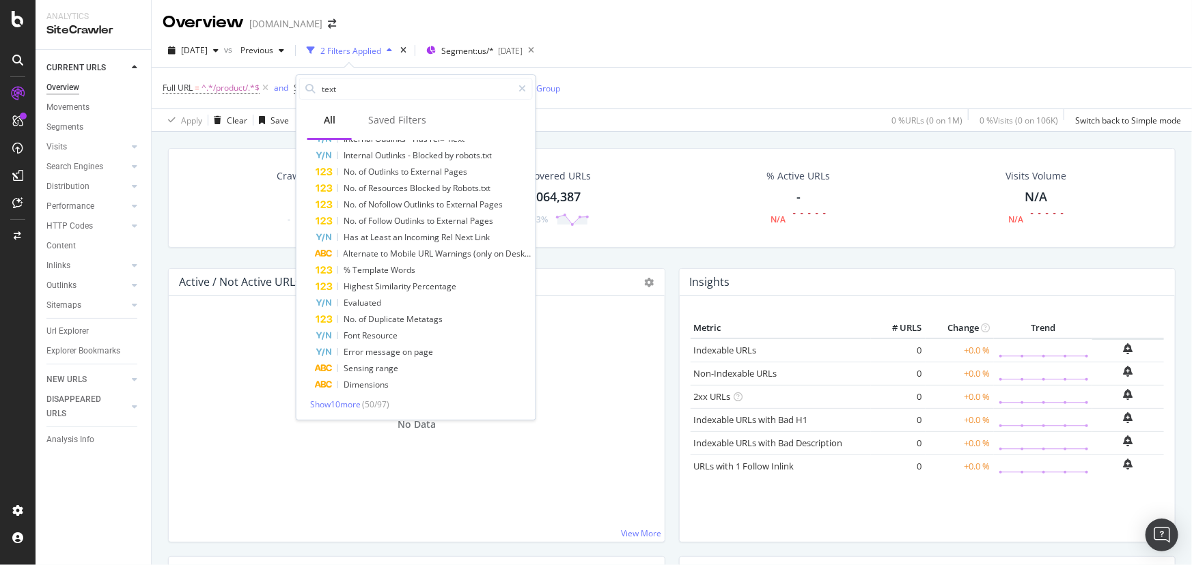
click at [344, 407] on span "Show 10 more" at bounding box center [335, 405] width 51 height 12
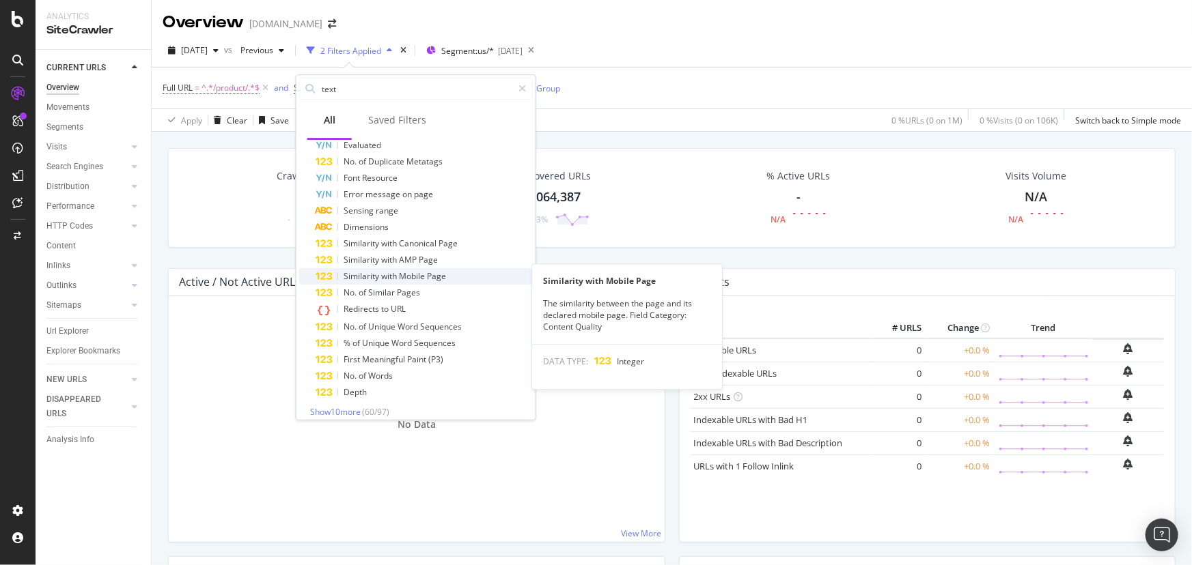
scroll to position [772, 0]
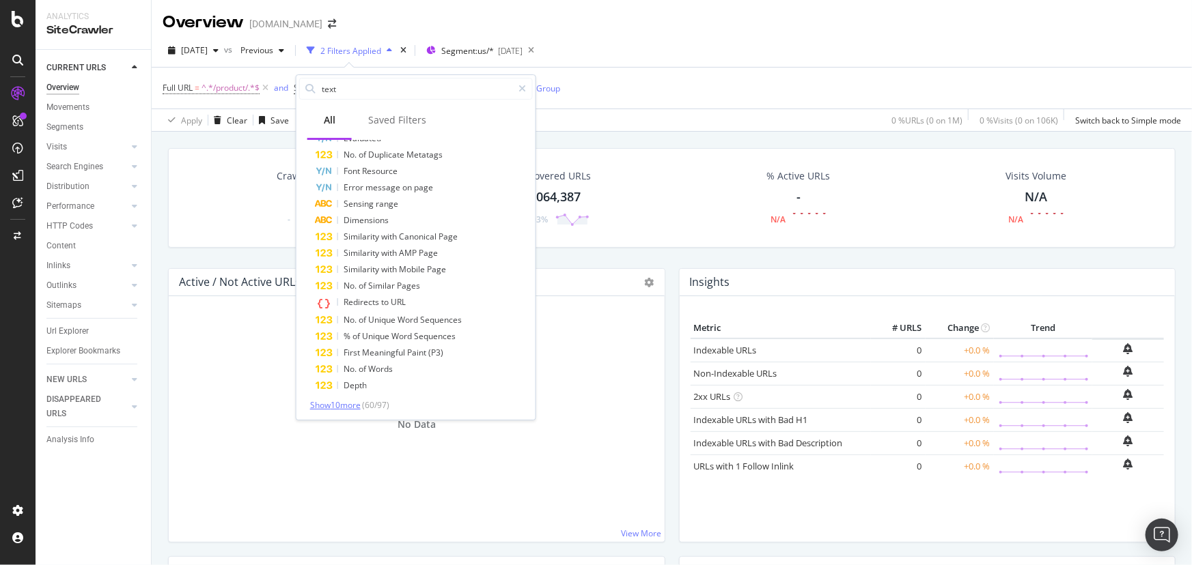
click at [317, 402] on span "Show 10 more" at bounding box center [335, 405] width 51 height 12
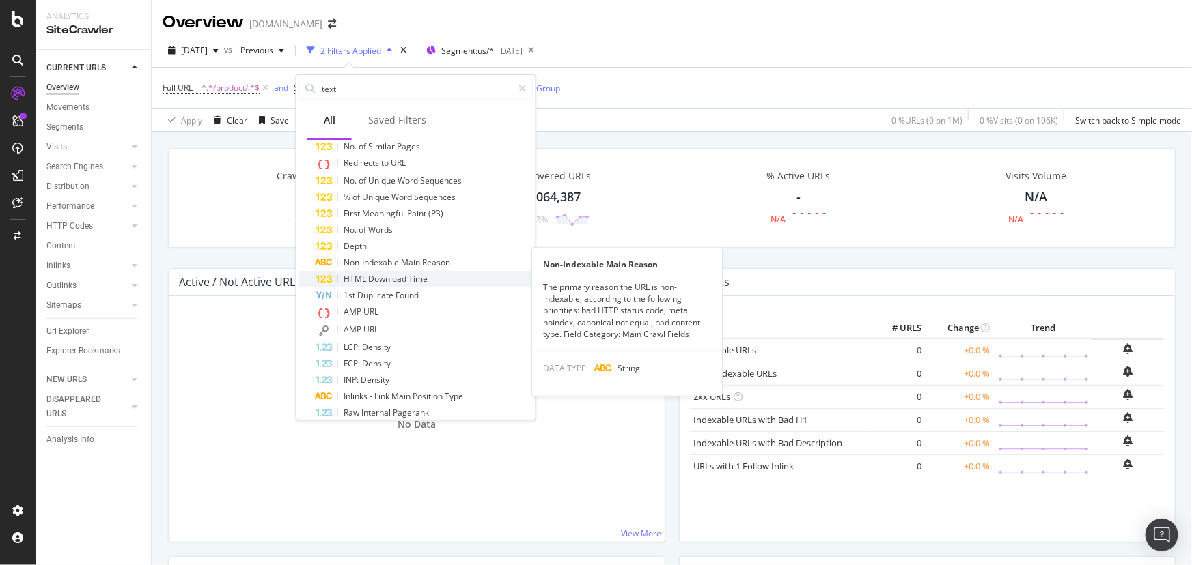
scroll to position [938, 0]
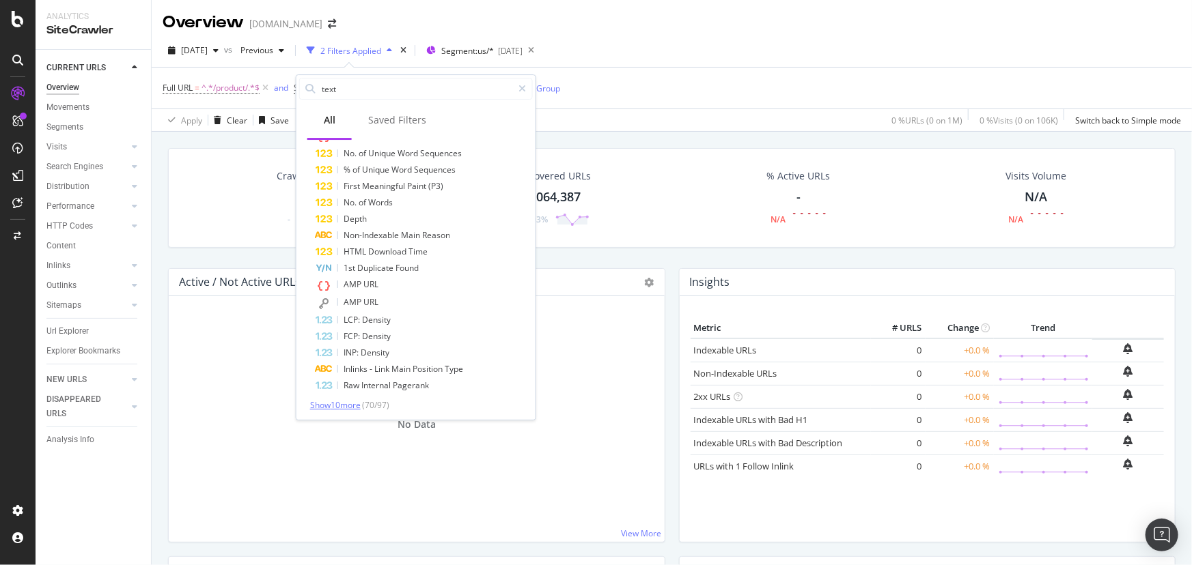
click at [341, 402] on span "Show 10 more" at bounding box center [335, 405] width 51 height 12
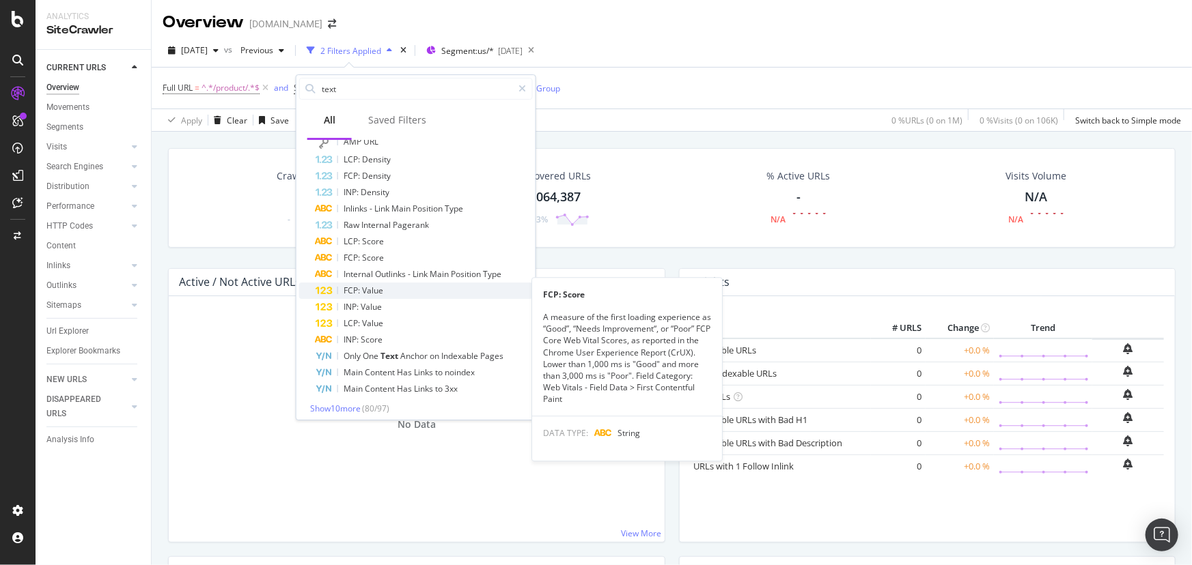
scroll to position [1102, 0]
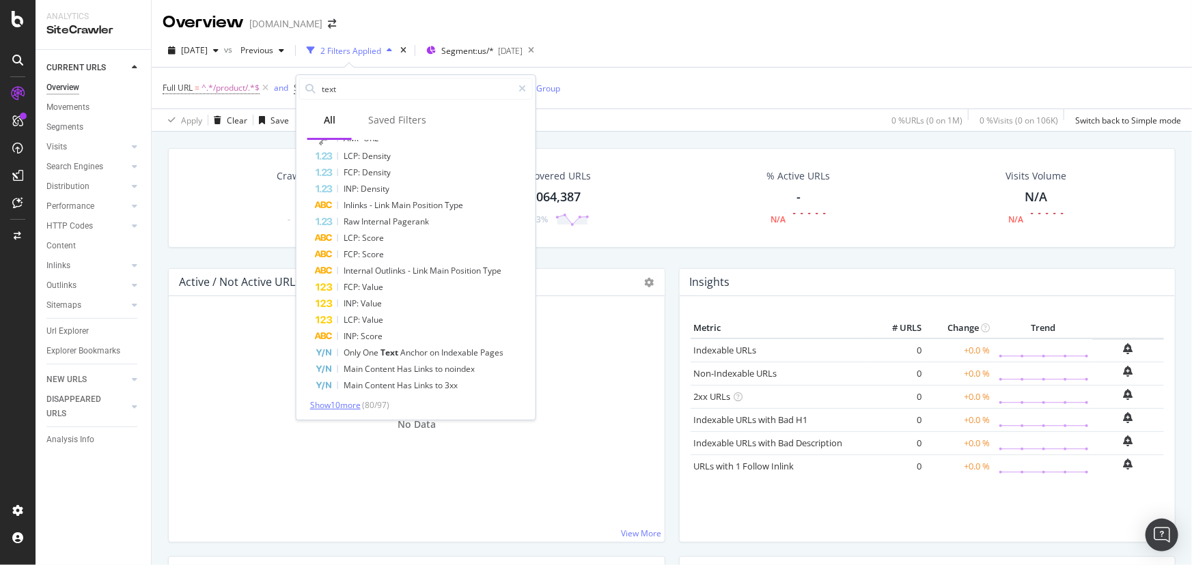
click at [341, 406] on span "Show 10 more" at bounding box center [335, 405] width 51 height 12
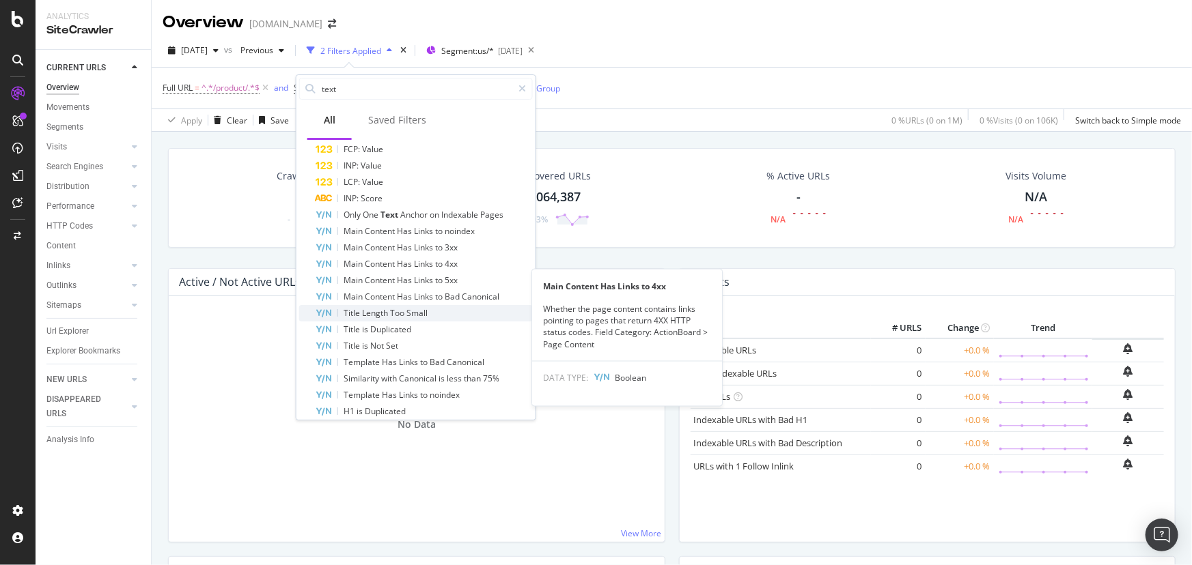
scroll to position [1265, 0]
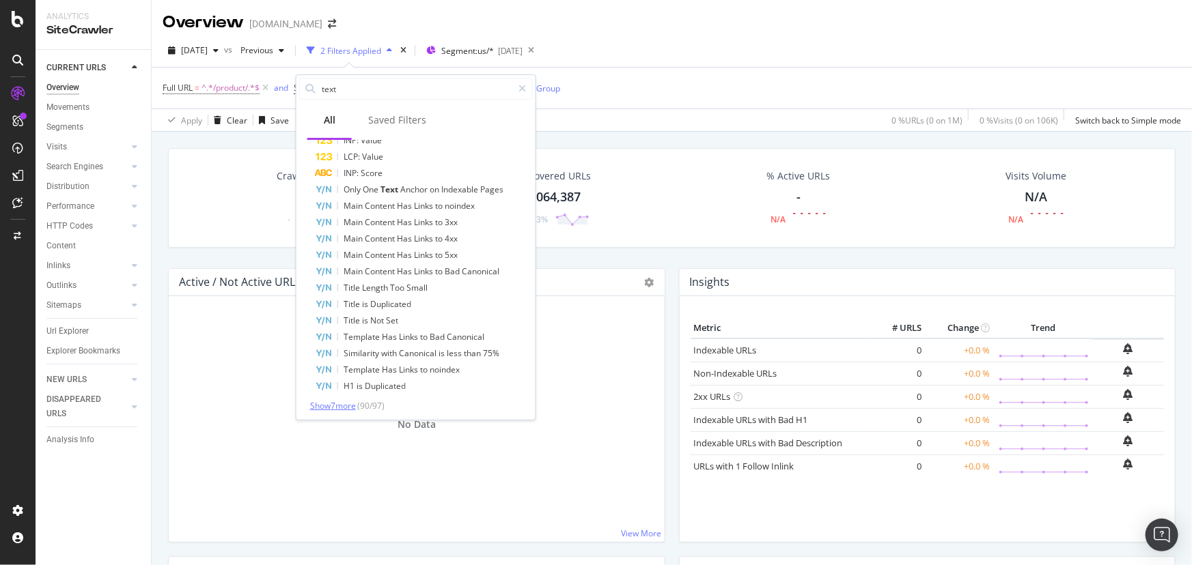
click at [333, 407] on span "Show 7 more" at bounding box center [333, 406] width 46 height 12
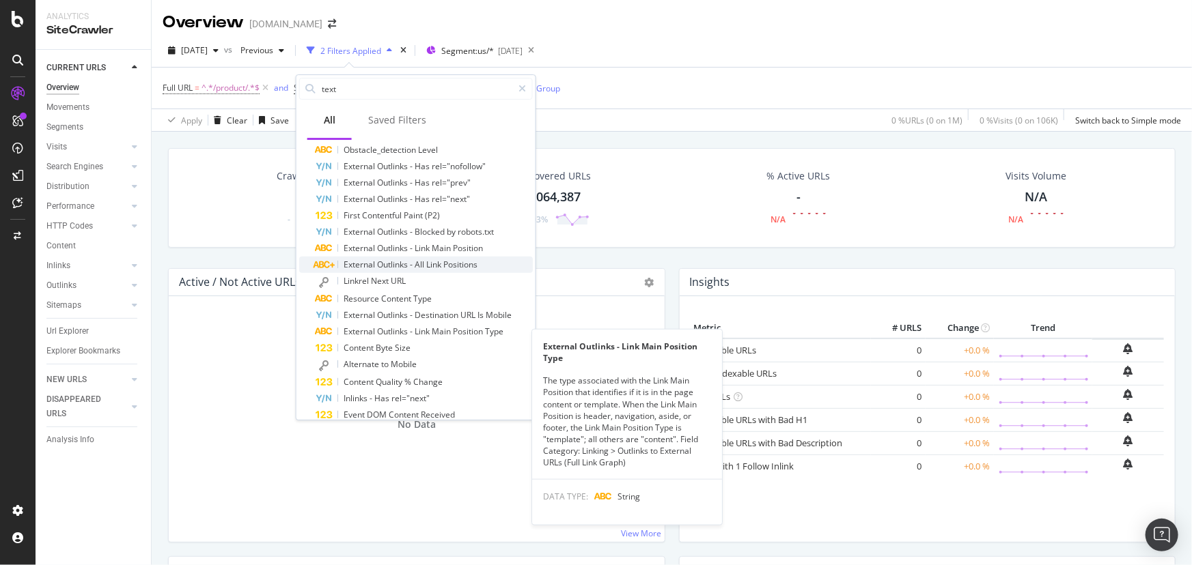
scroll to position [246, 0]
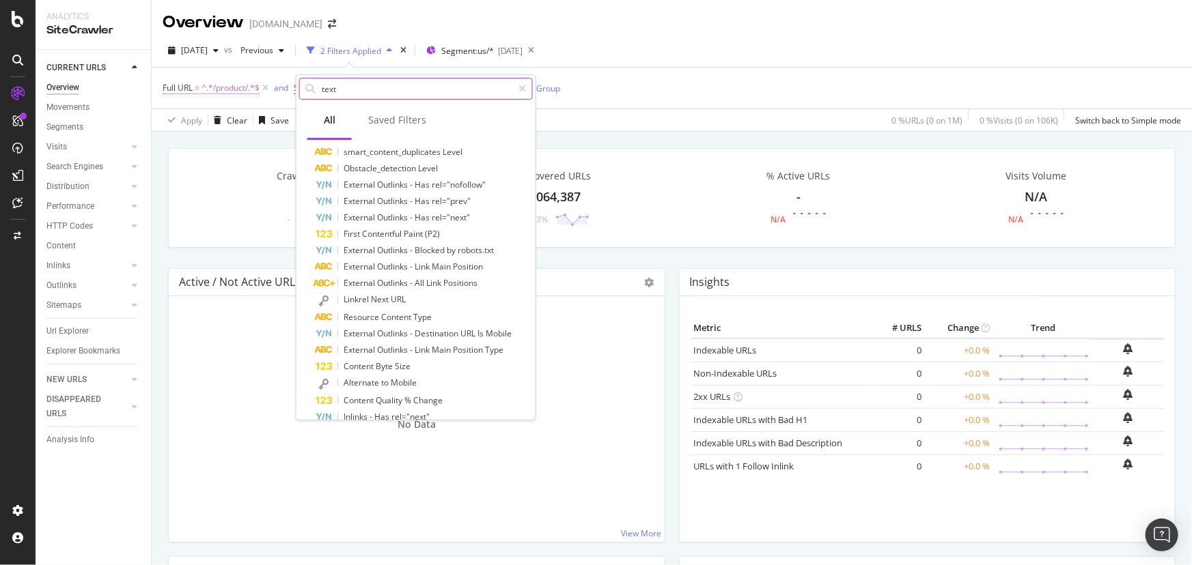
type input "e"
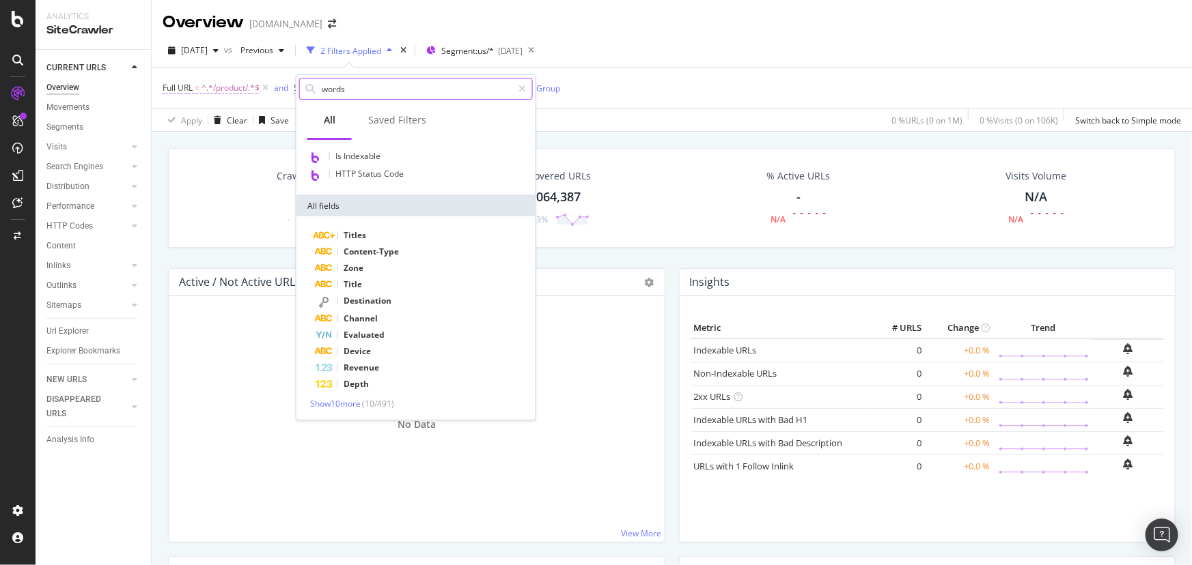
scroll to position [0, 0]
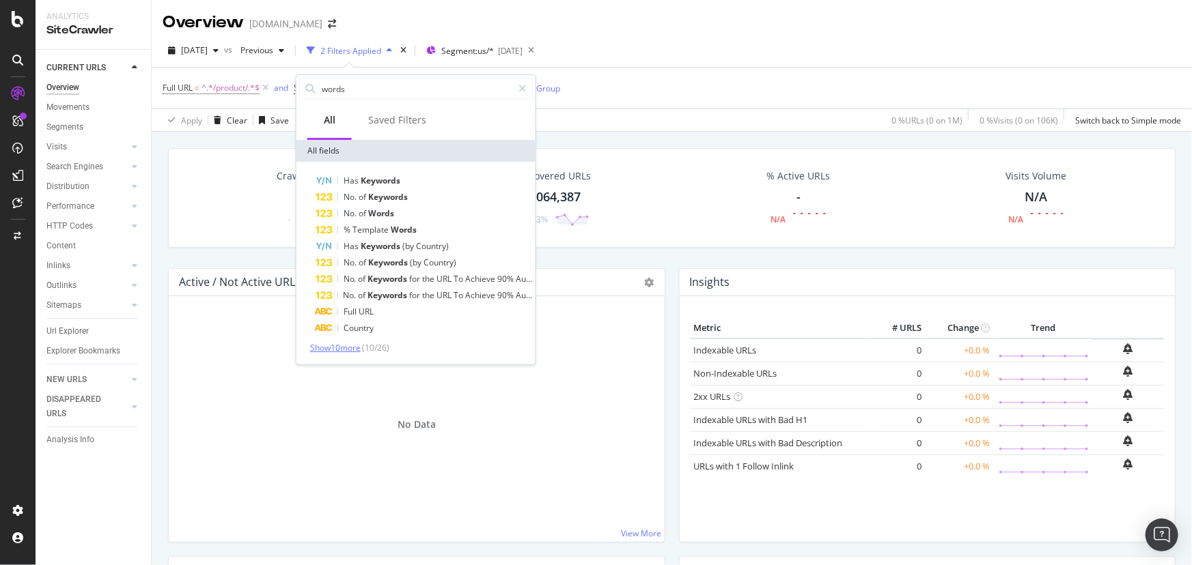
click at [334, 347] on span "Show 10 more" at bounding box center [335, 348] width 51 height 12
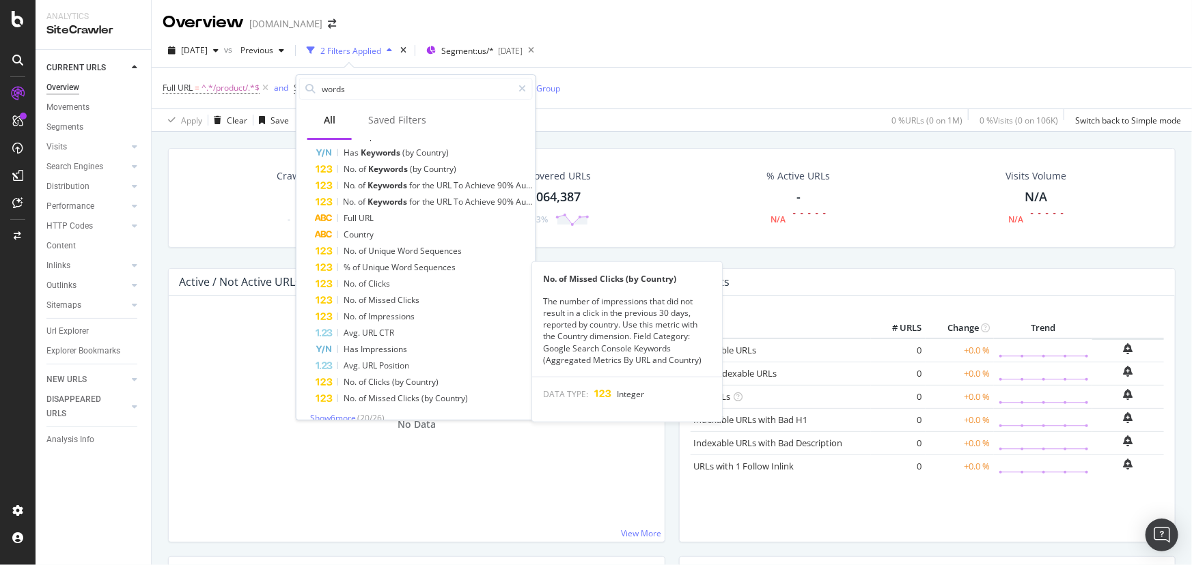
scroll to position [108, 0]
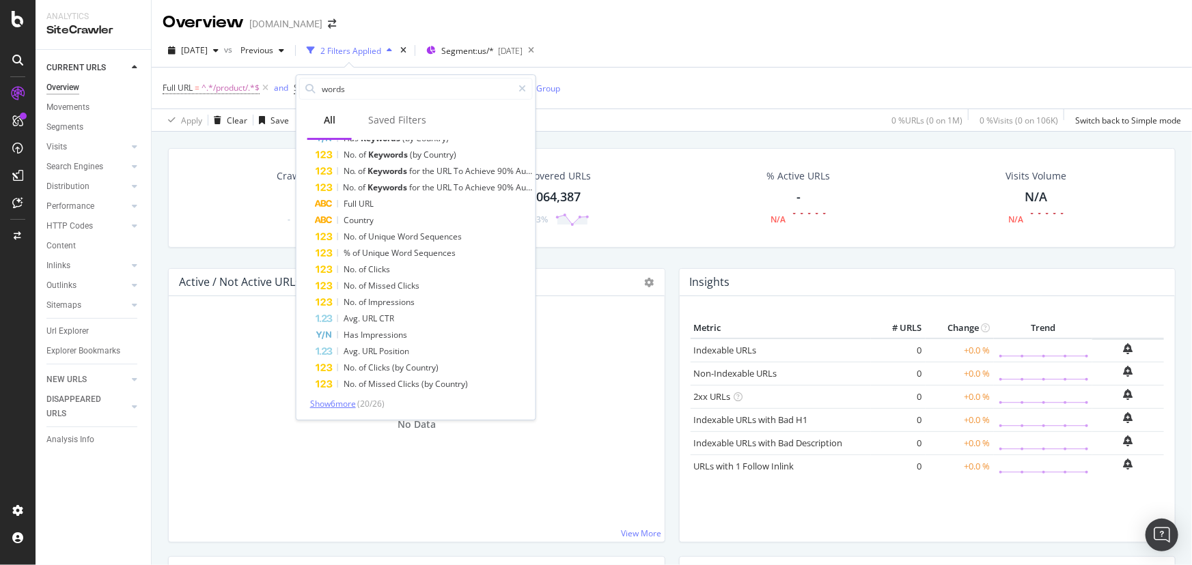
click at [339, 406] on span "Show 6 more" at bounding box center [333, 404] width 46 height 12
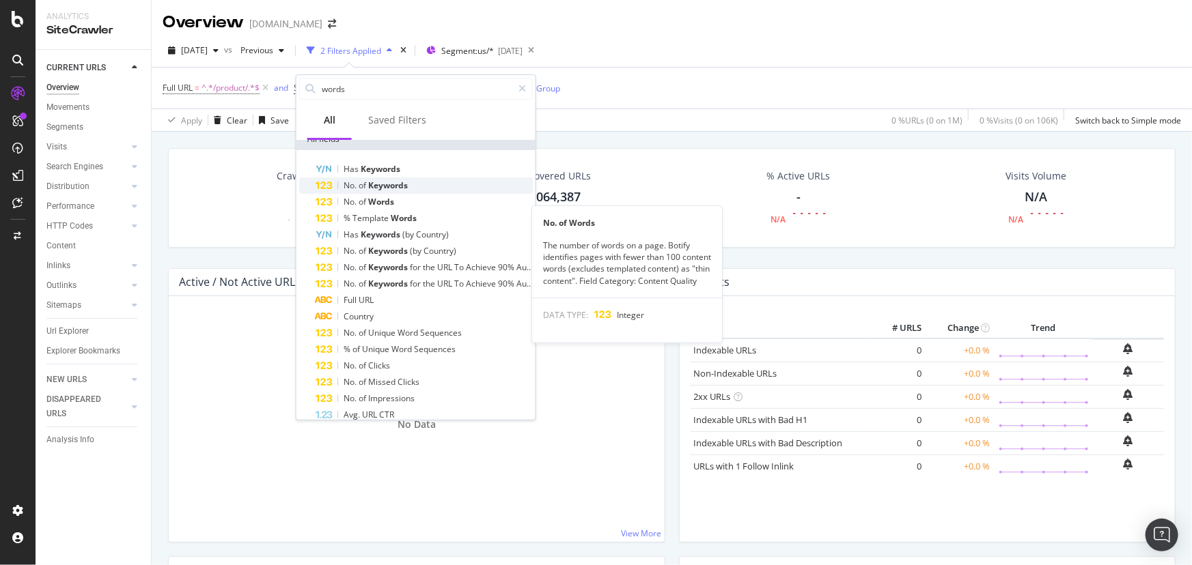
scroll to position [0, 0]
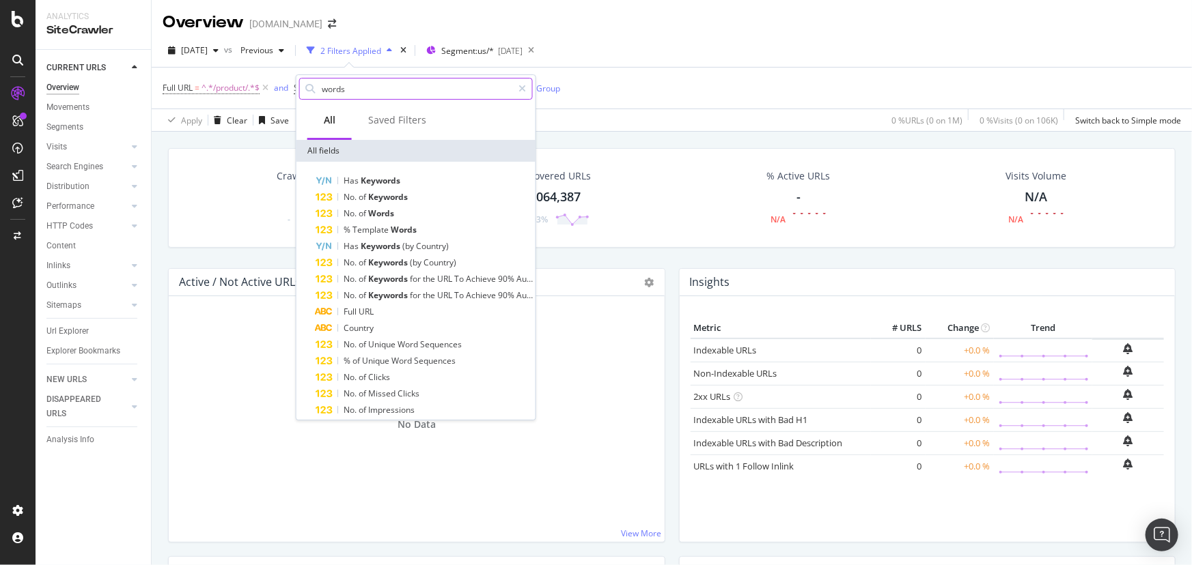
click at [371, 86] on input "words" at bounding box center [416, 89] width 192 height 20
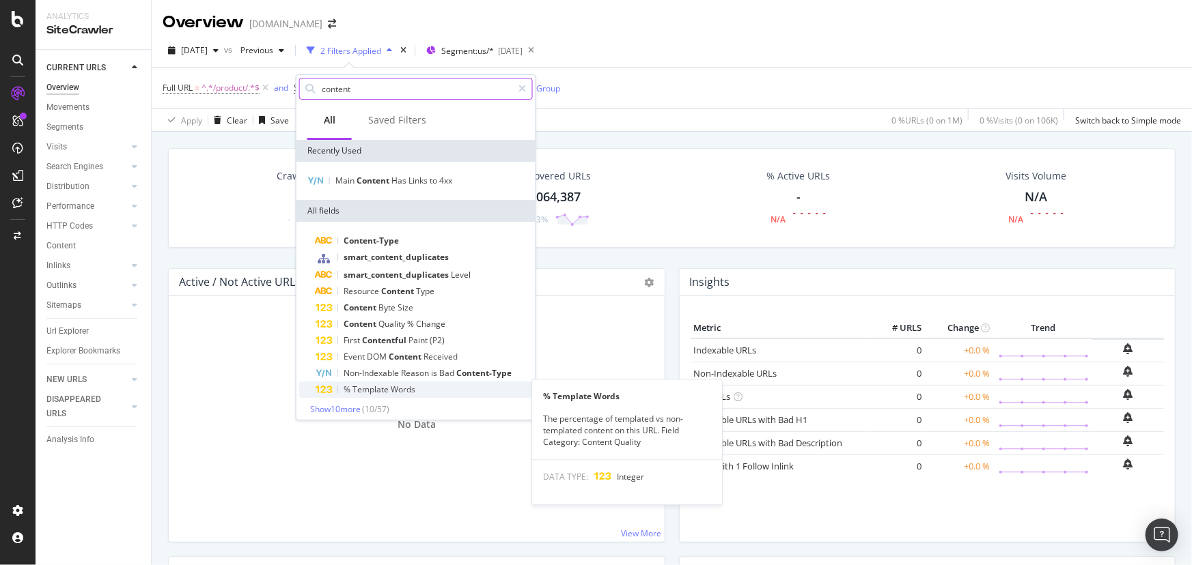
scroll to position [5, 0]
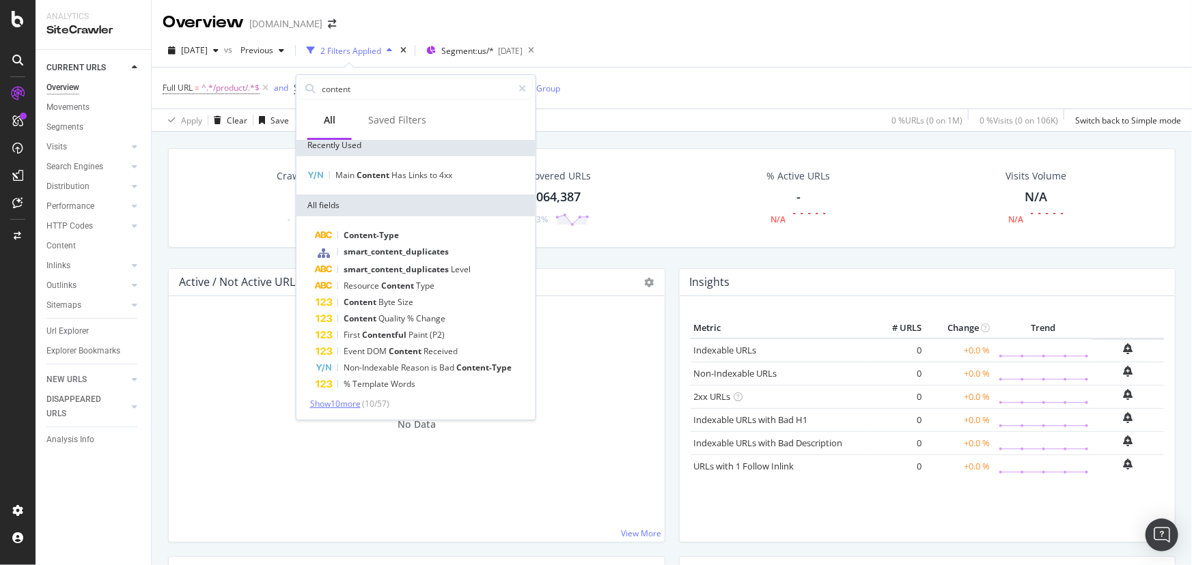
click at [350, 403] on span "Show 10 more" at bounding box center [335, 404] width 51 height 12
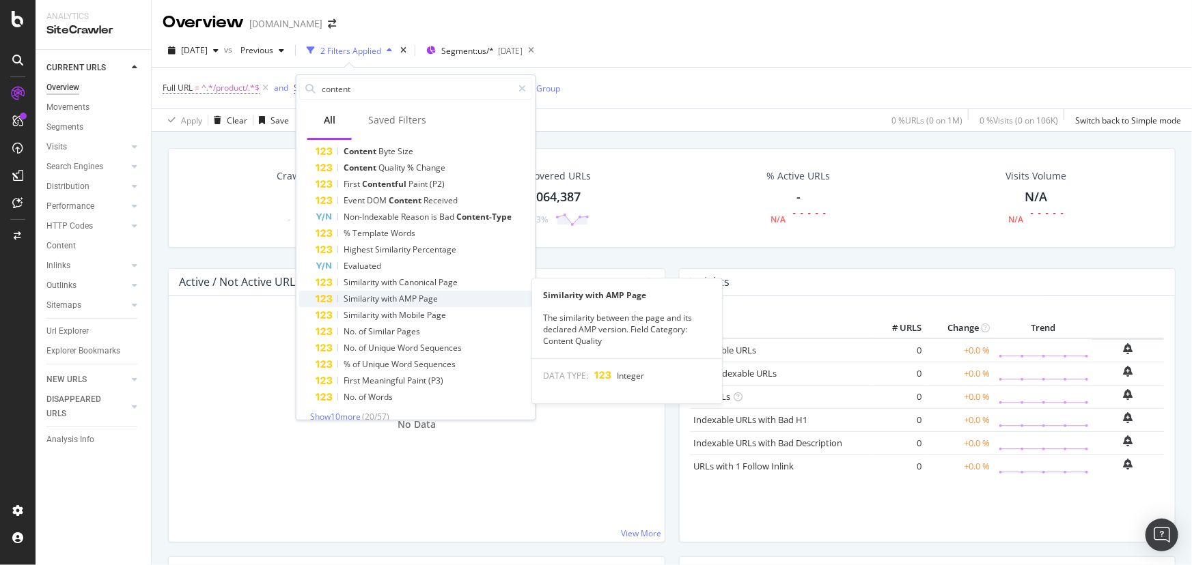
scroll to position [169, 0]
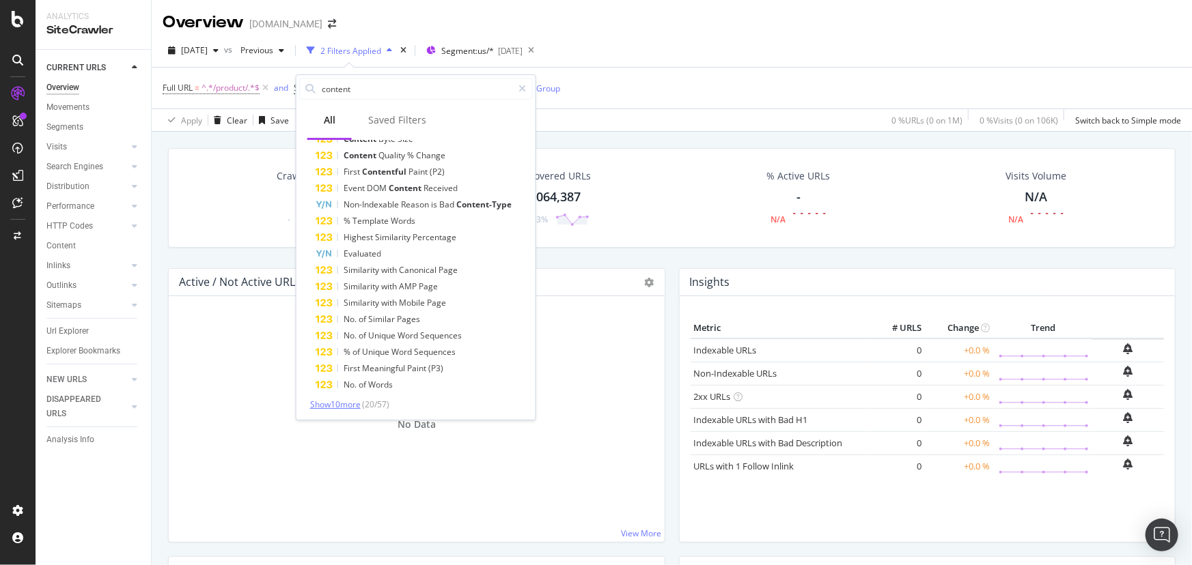
click at [334, 406] on span "Show 10 more" at bounding box center [335, 405] width 51 height 12
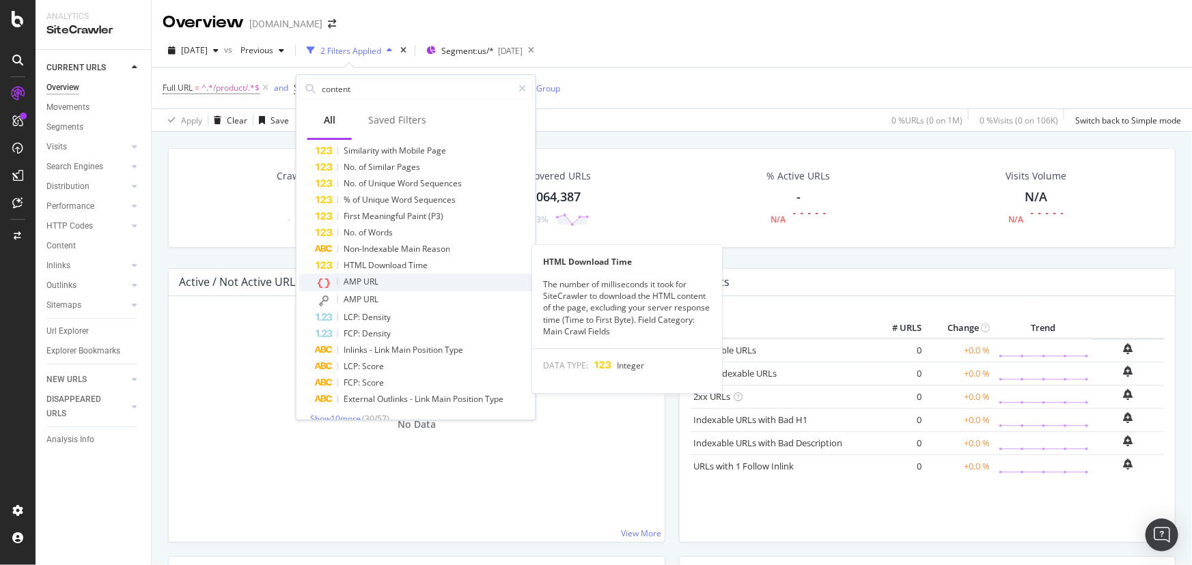
scroll to position [335, 0]
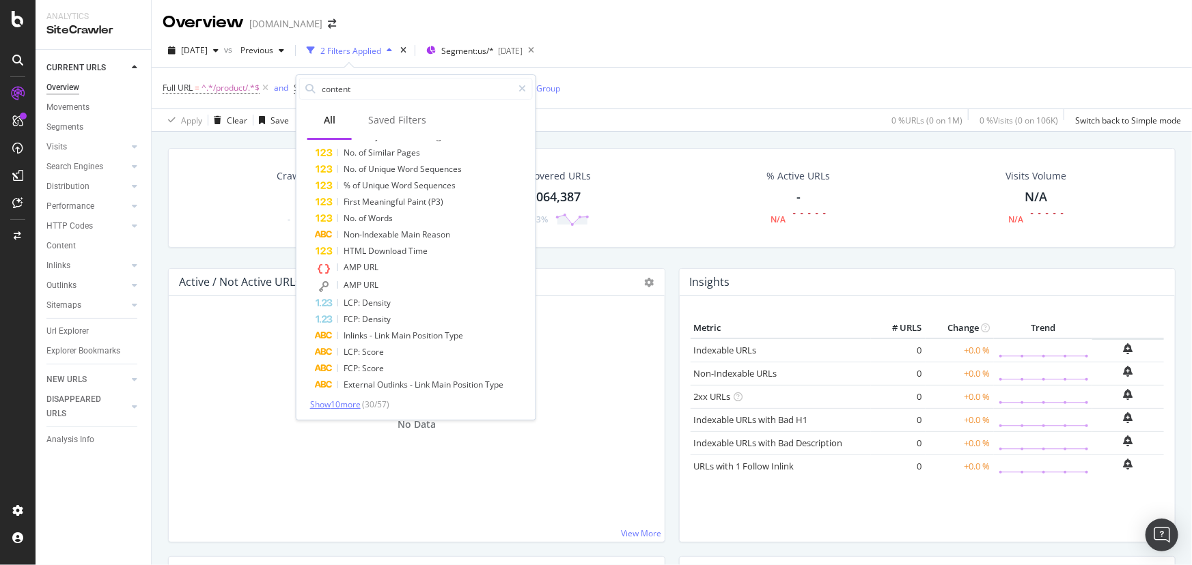
click at [340, 403] on span "Show 10 more" at bounding box center [335, 405] width 51 height 12
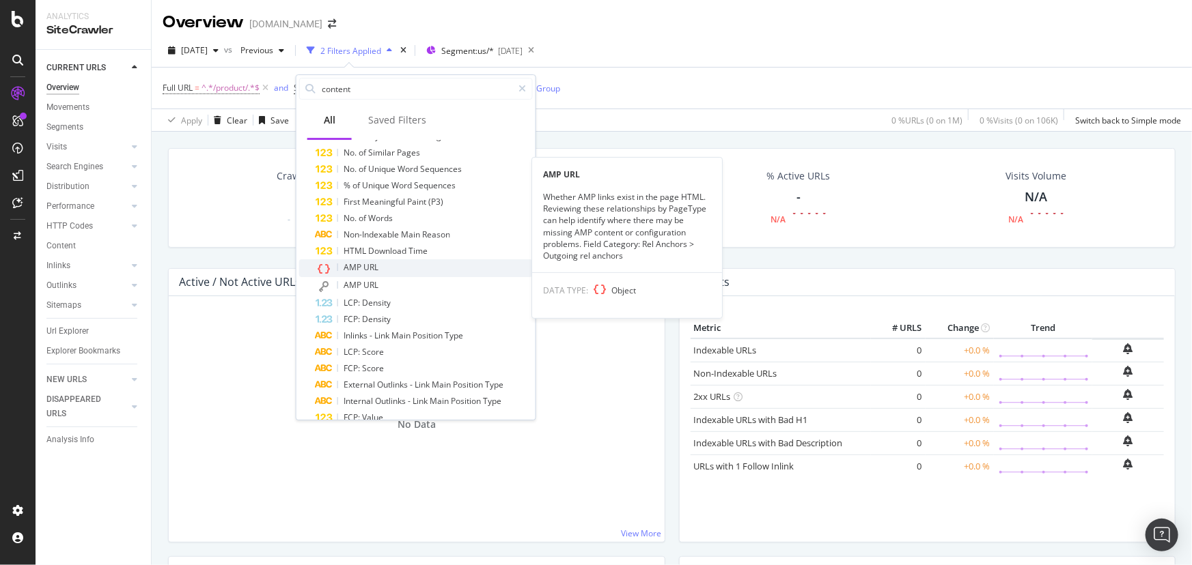
scroll to position [499, 0]
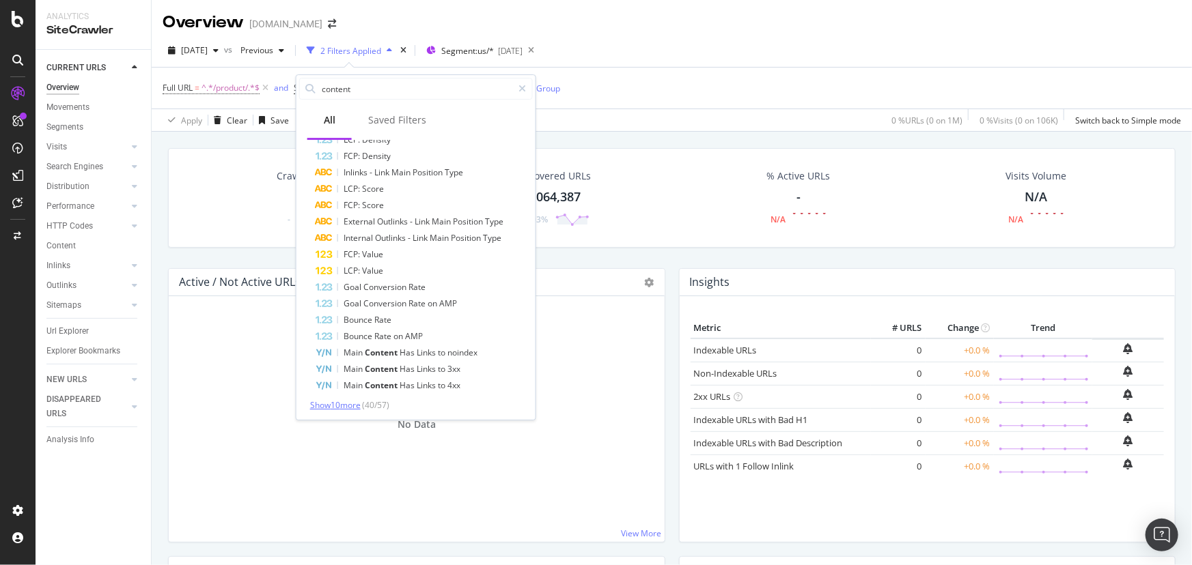
click at [324, 406] on span "Show 10 more" at bounding box center [335, 405] width 51 height 12
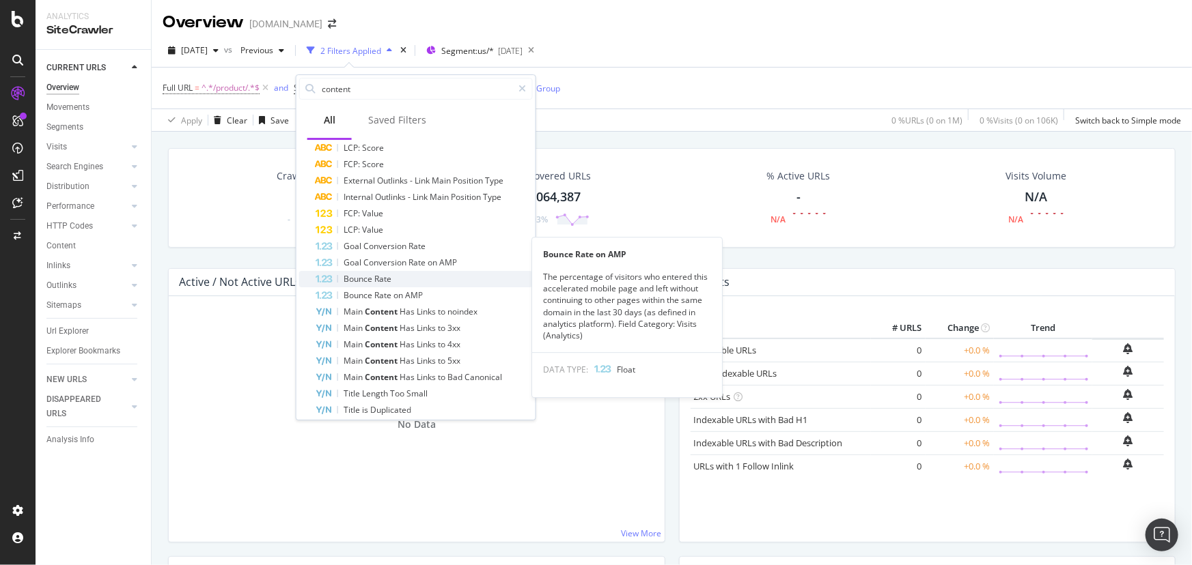
scroll to position [662, 0]
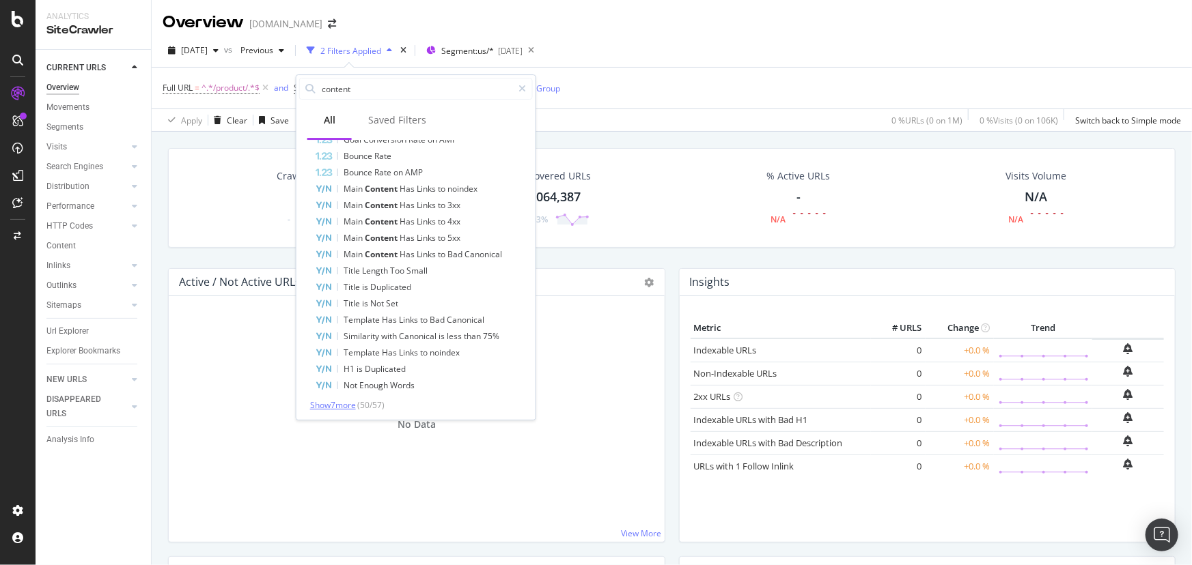
click at [329, 403] on span "Show 7 more" at bounding box center [333, 405] width 46 height 12
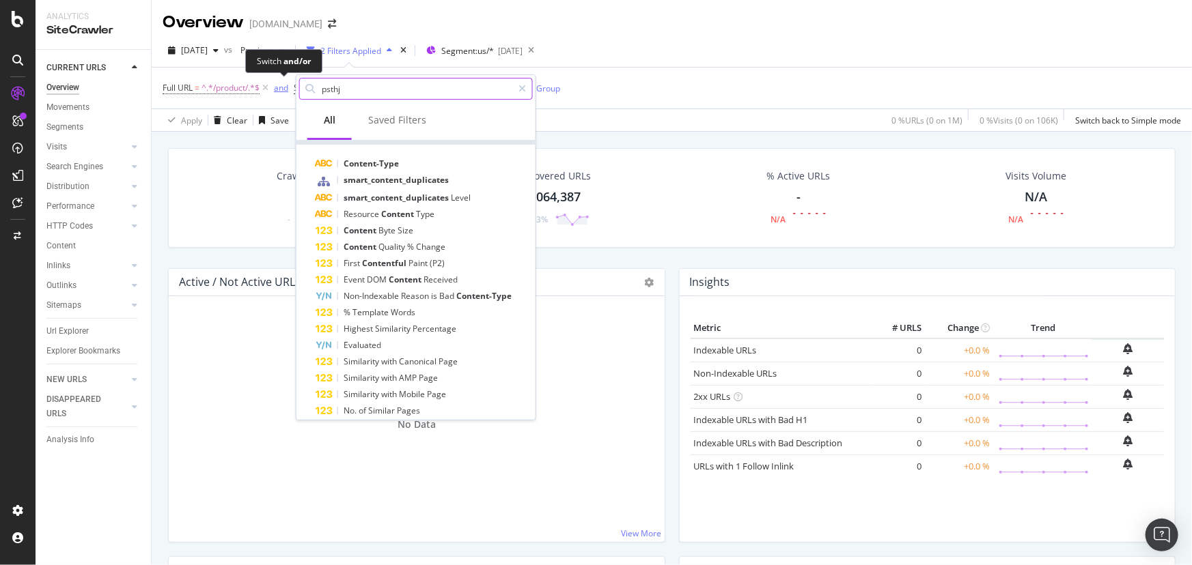
scroll to position [0, 0]
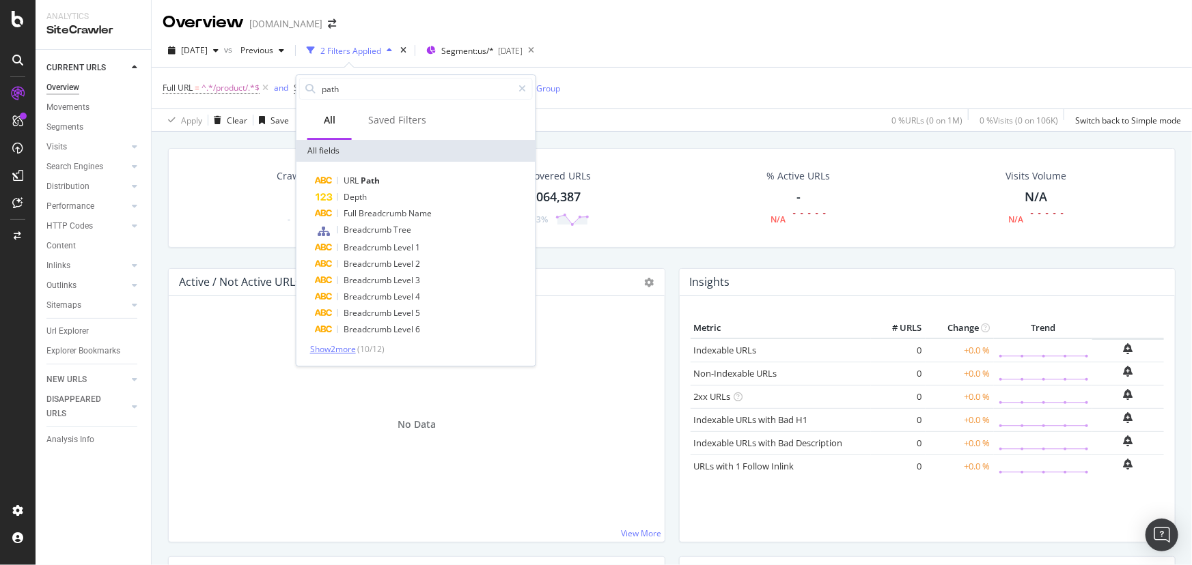
click at [342, 348] on span "Show 2 more" at bounding box center [333, 349] width 46 height 12
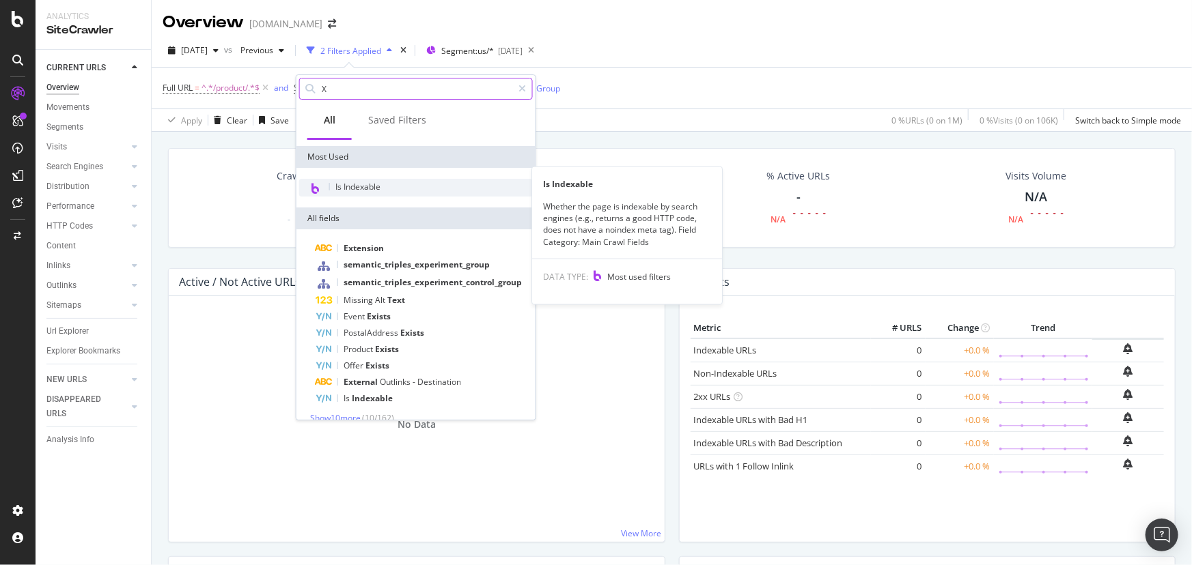
scroll to position [102, 0]
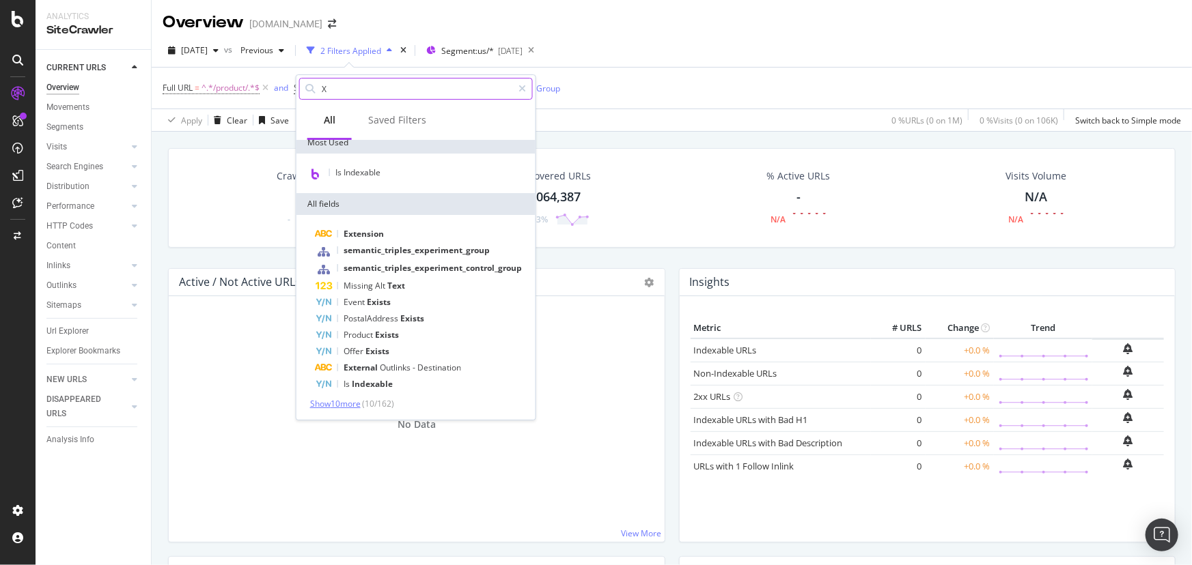
type input "X"
click at [350, 401] on span "Show 10 more" at bounding box center [335, 404] width 51 height 12
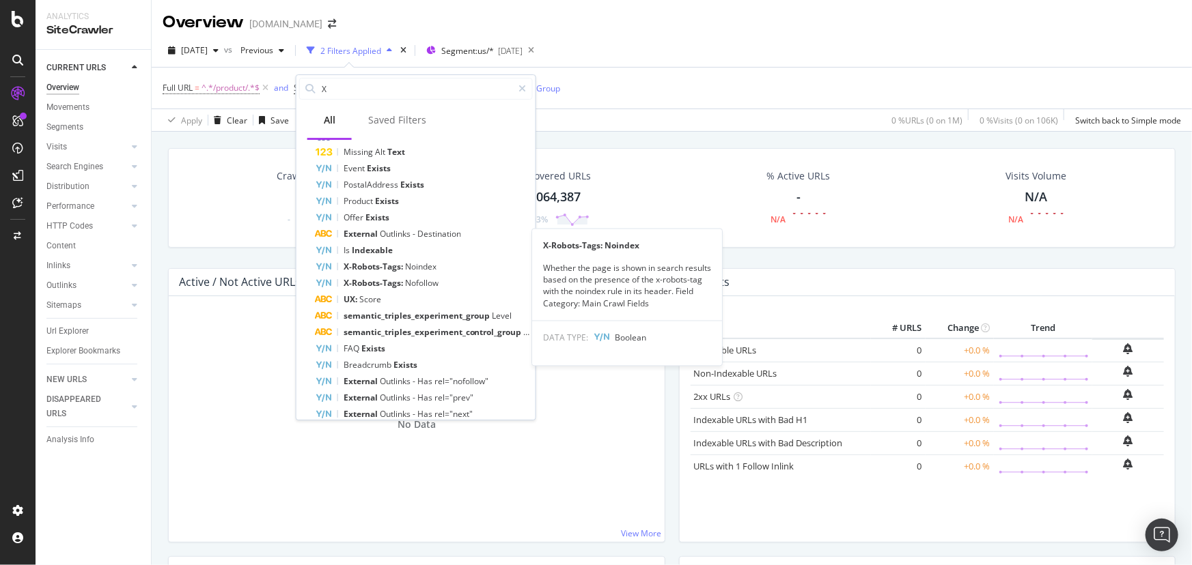
scroll to position [266, 0]
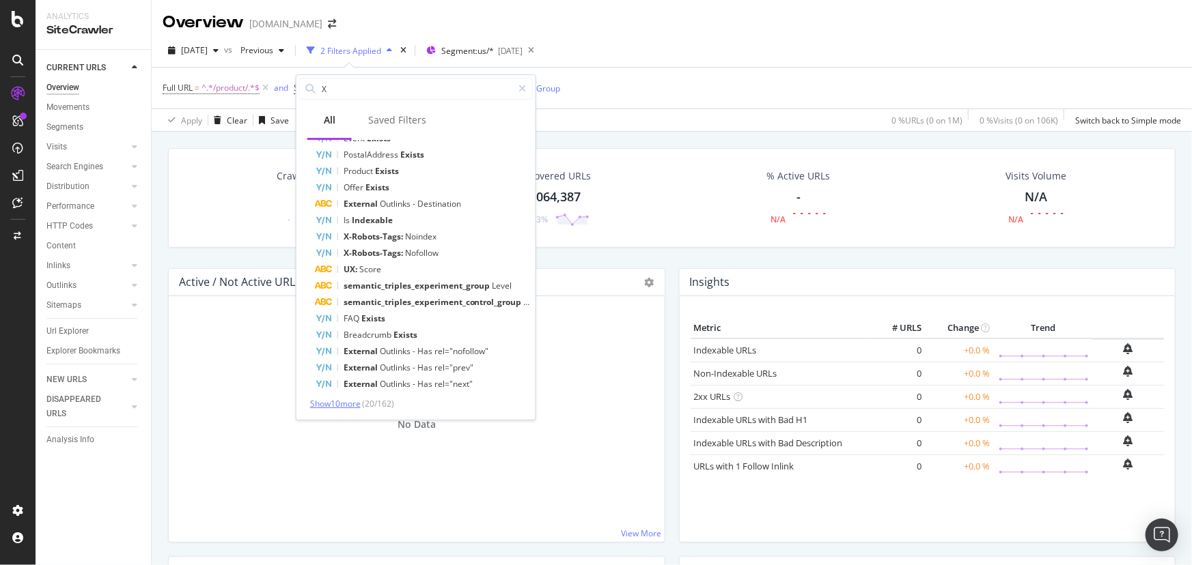
click at [348, 406] on span "Show 10 more" at bounding box center [335, 404] width 51 height 12
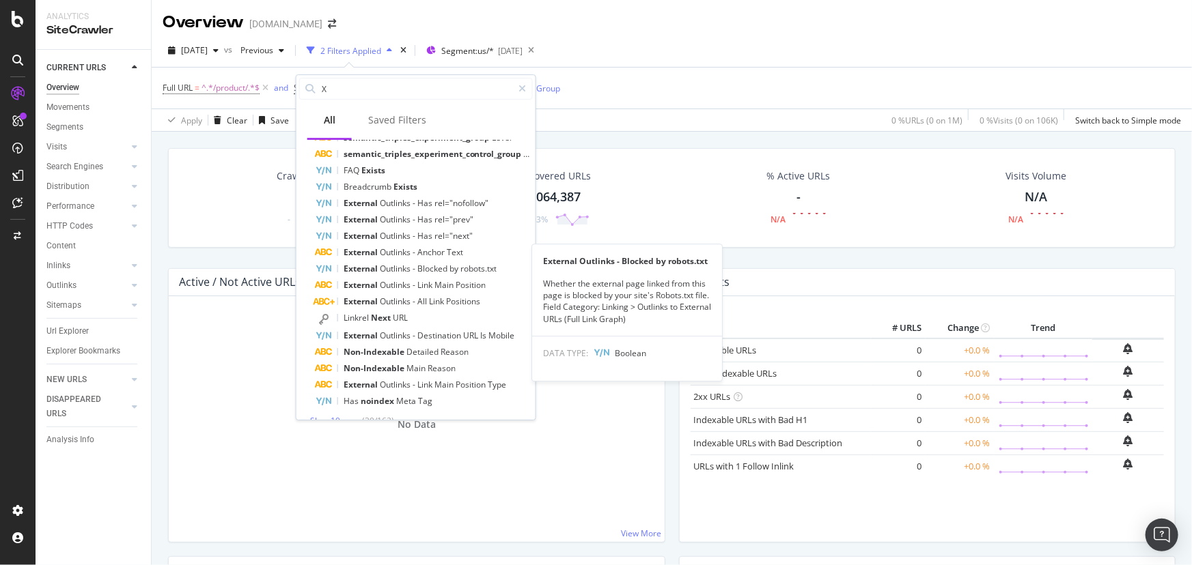
scroll to position [430, 0]
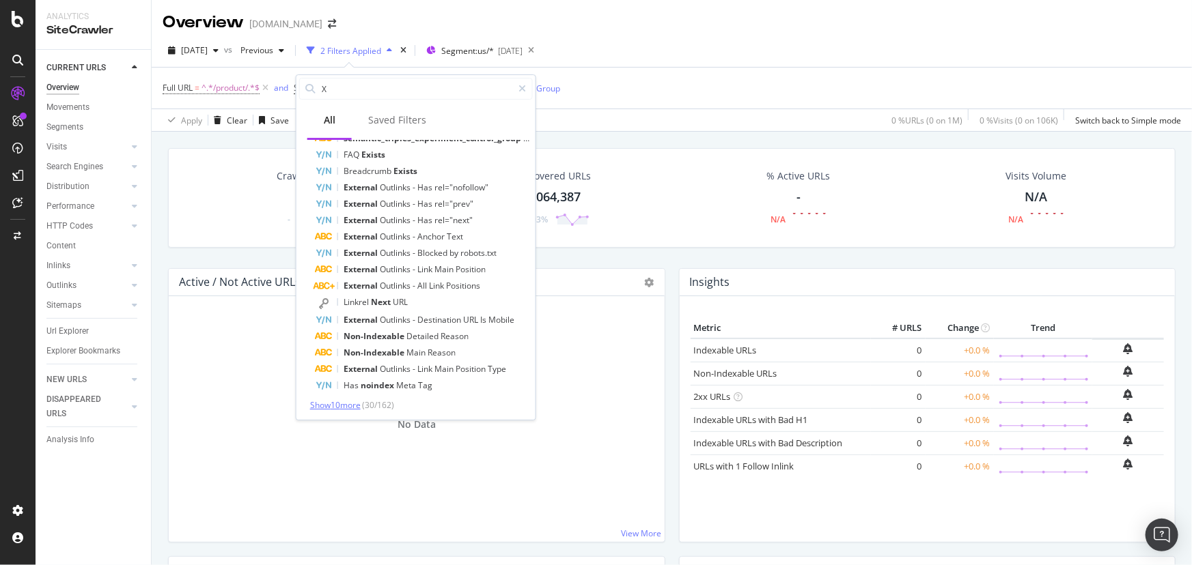
click at [341, 402] on span "Show 10 more" at bounding box center [335, 405] width 51 height 12
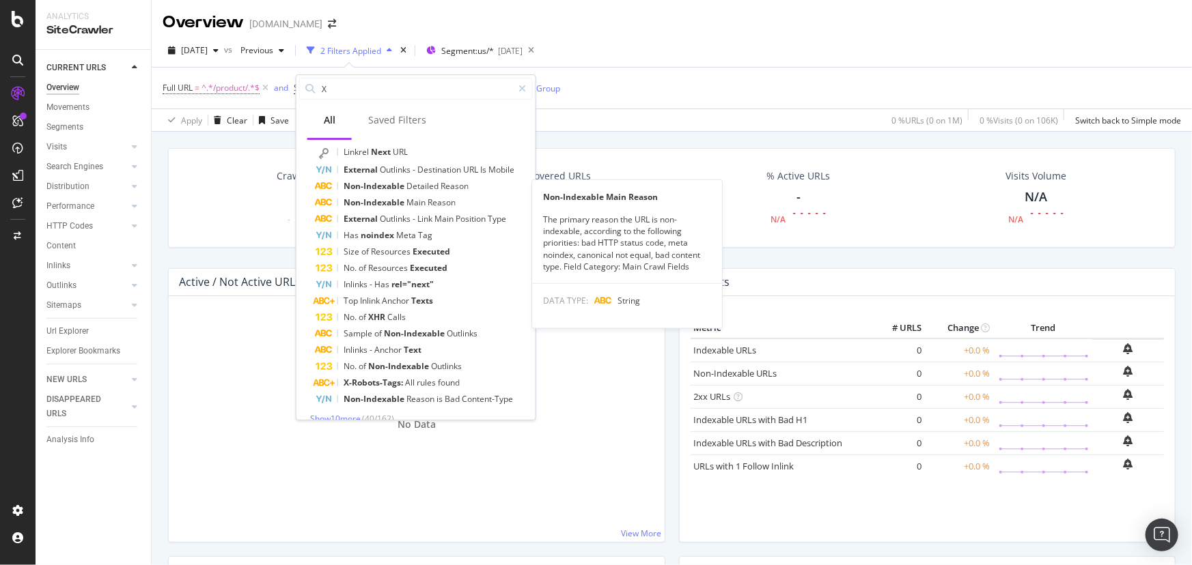
scroll to position [594, 0]
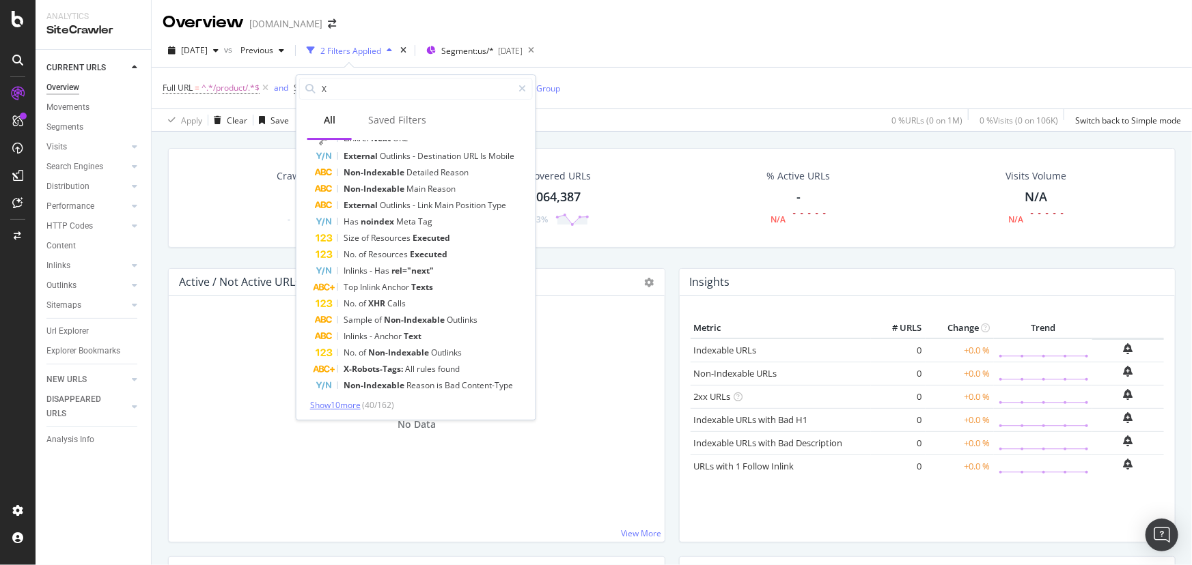
click at [354, 404] on span "Show 10 more" at bounding box center [335, 405] width 51 height 12
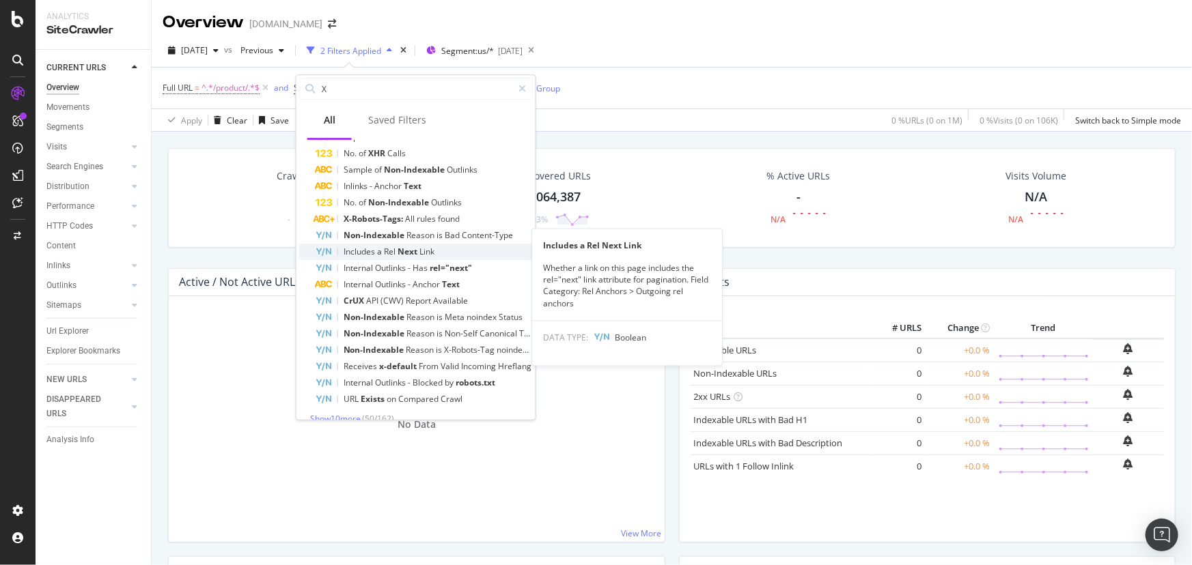
scroll to position [758, 0]
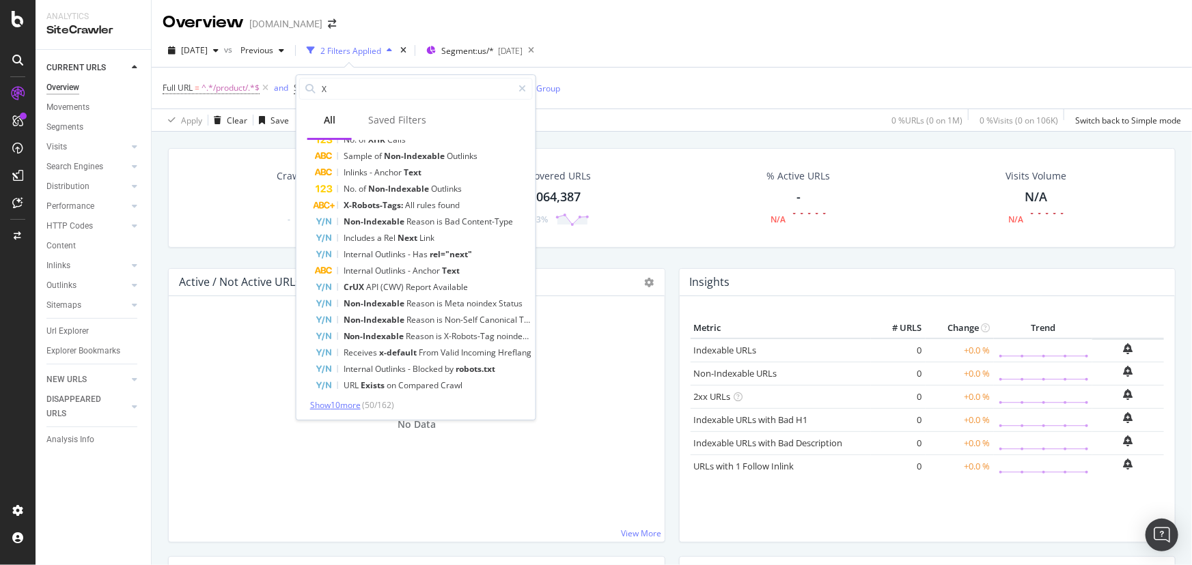
click at [342, 405] on span "Show 10 more" at bounding box center [335, 405] width 51 height 12
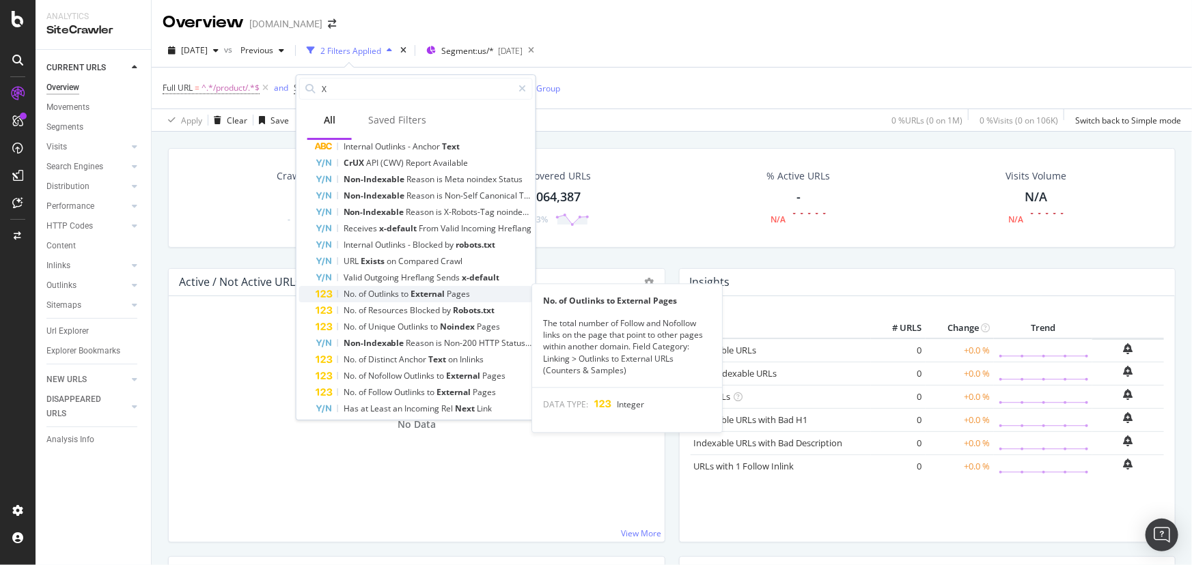
scroll to position [922, 0]
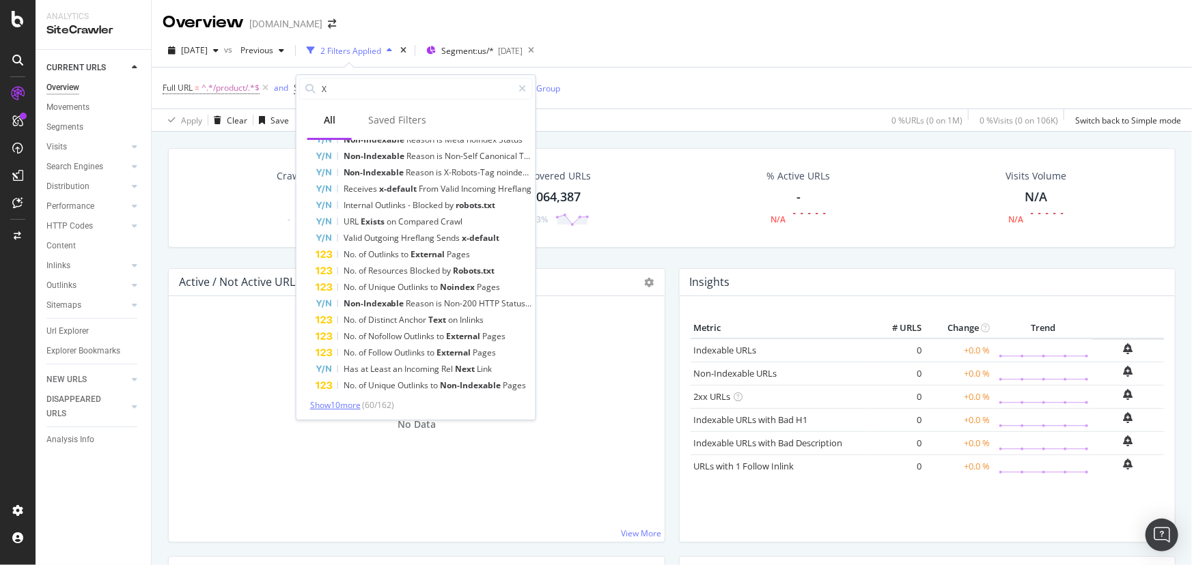
click at [337, 403] on span "Show 10 more" at bounding box center [335, 405] width 51 height 12
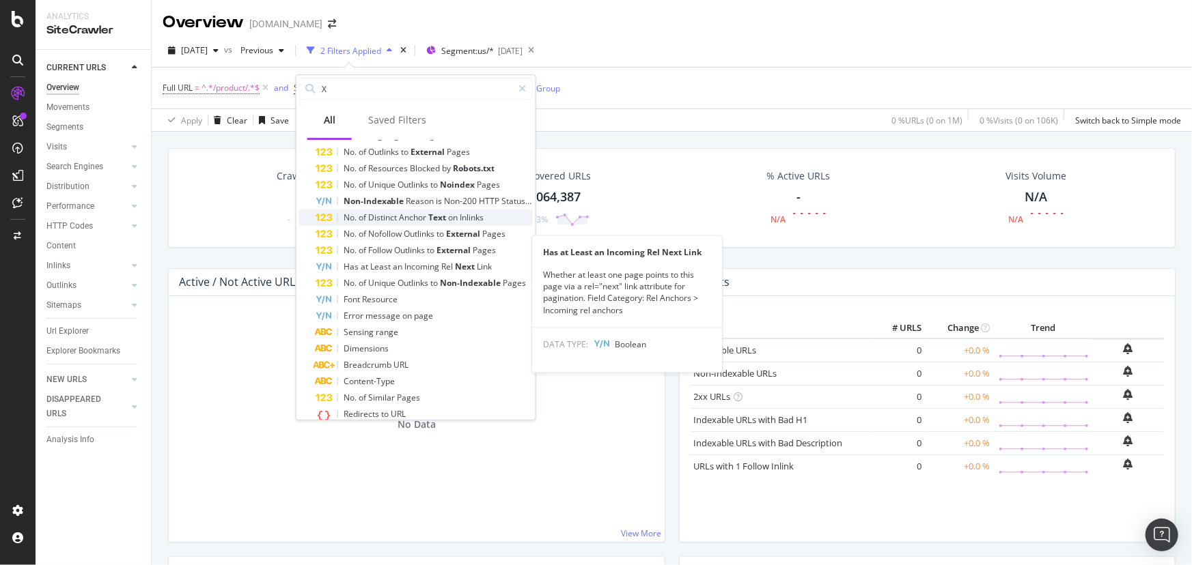
scroll to position [1046, 0]
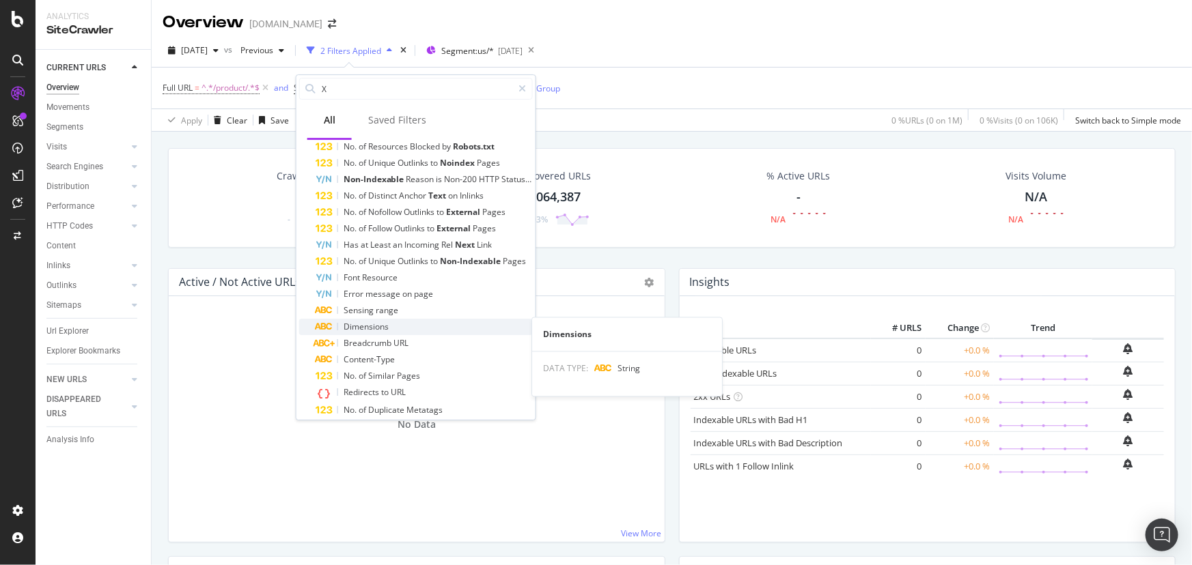
click at [384, 321] on span "Dimensions" at bounding box center [365, 327] width 45 height 12
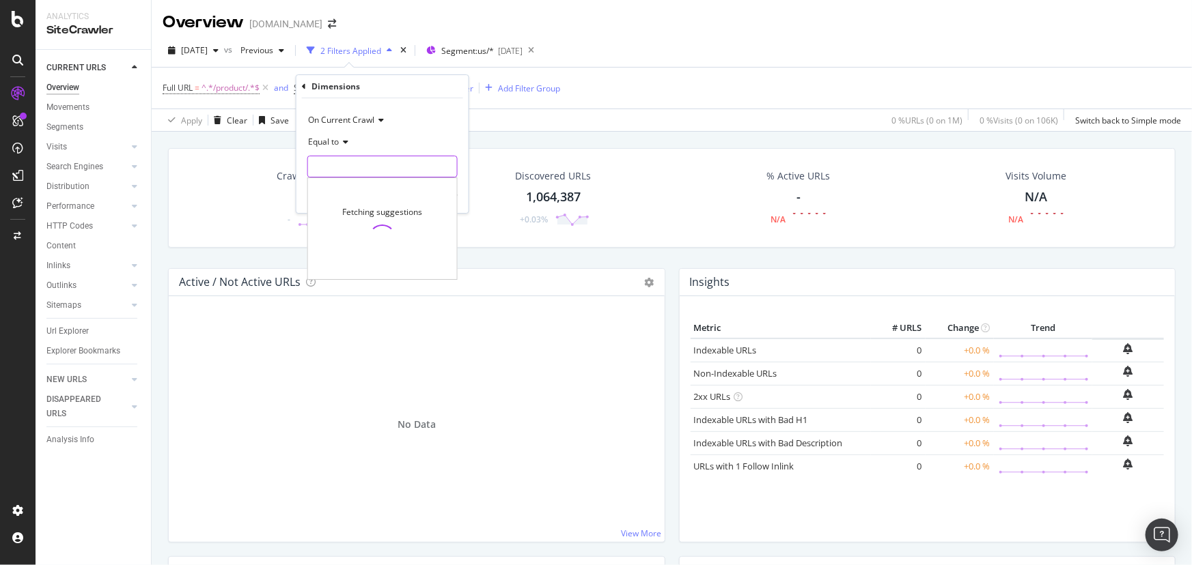
click at [362, 157] on input "text" at bounding box center [382, 167] width 149 height 22
click at [376, 135] on div "Equal to" at bounding box center [382, 142] width 150 height 22
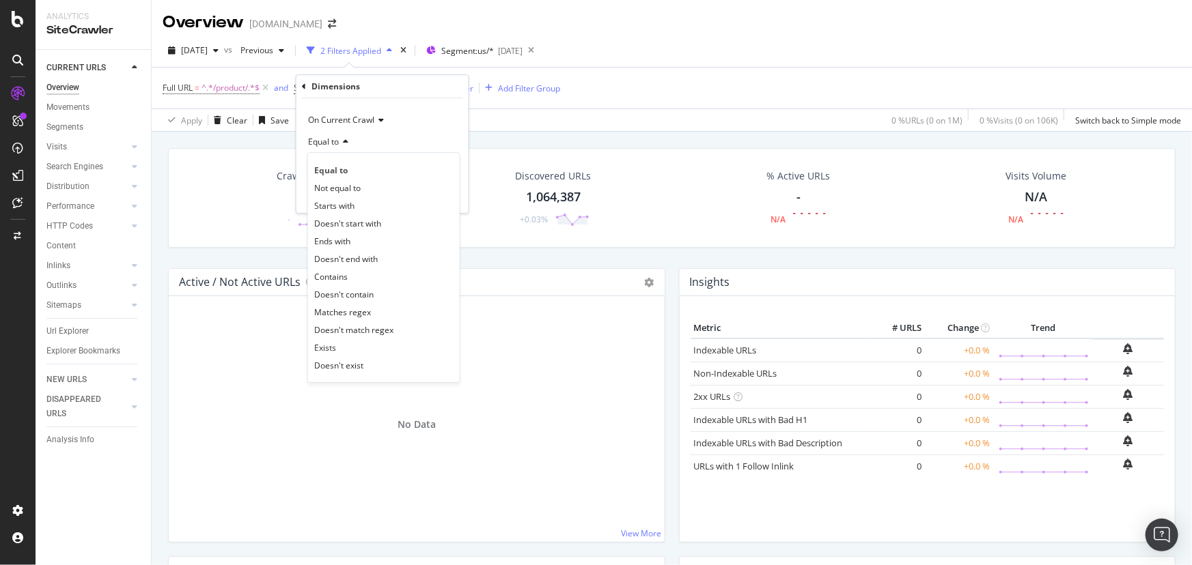
click at [662, 96] on div "Full URL = ^.*/product/.*$ and Sensing range = archive entry Add Filter Add Fil…" at bounding box center [672, 88] width 1018 height 41
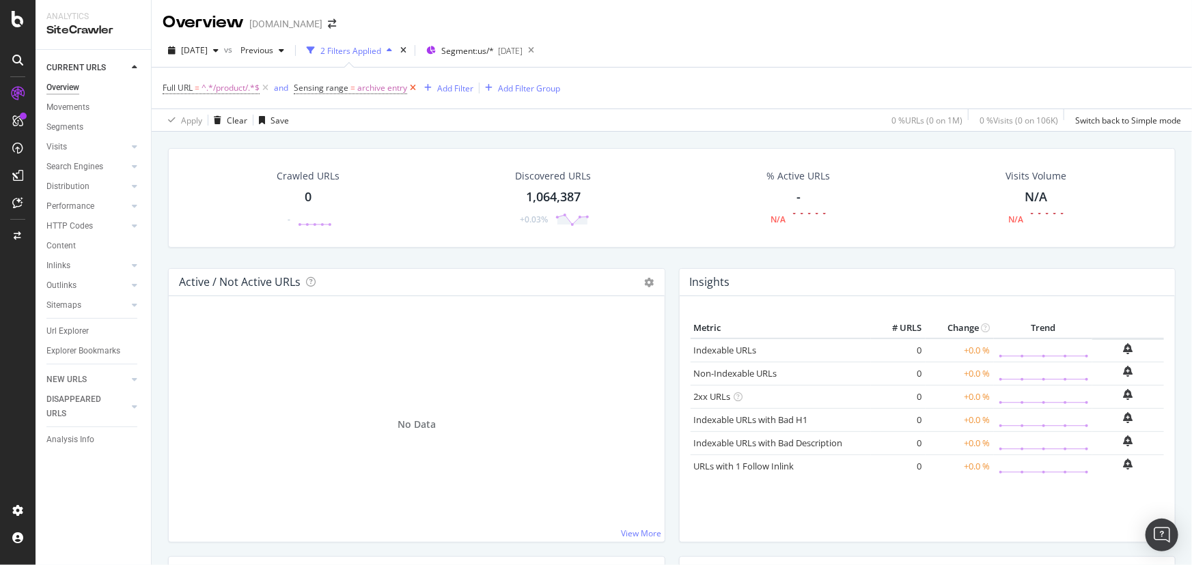
click at [415, 86] on icon at bounding box center [413, 88] width 12 height 14
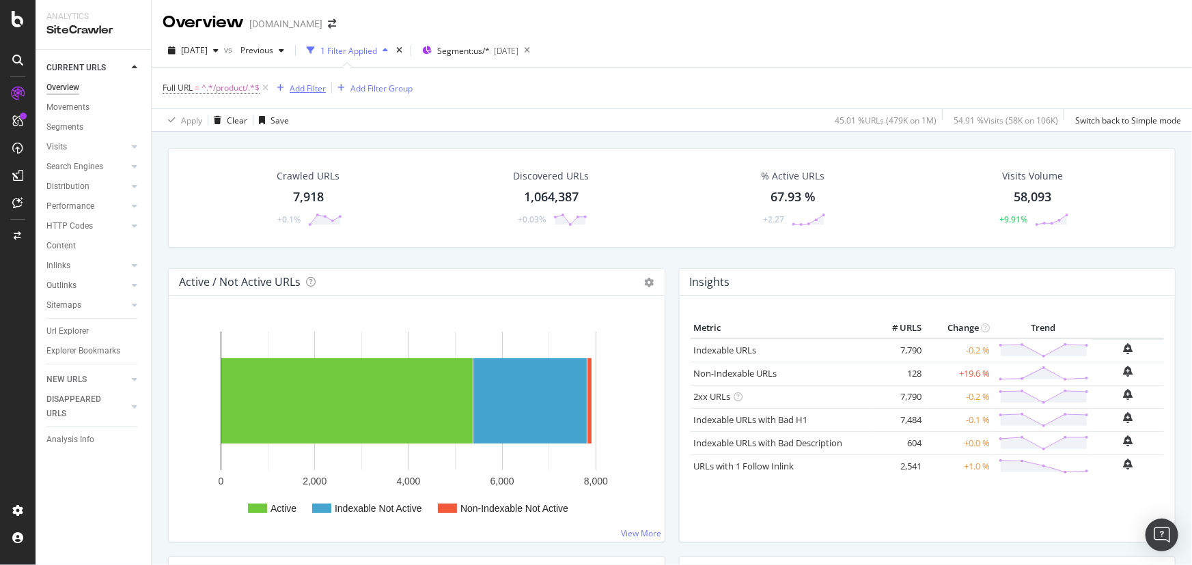
click at [302, 85] on div "Add Filter" at bounding box center [308, 89] width 36 height 12
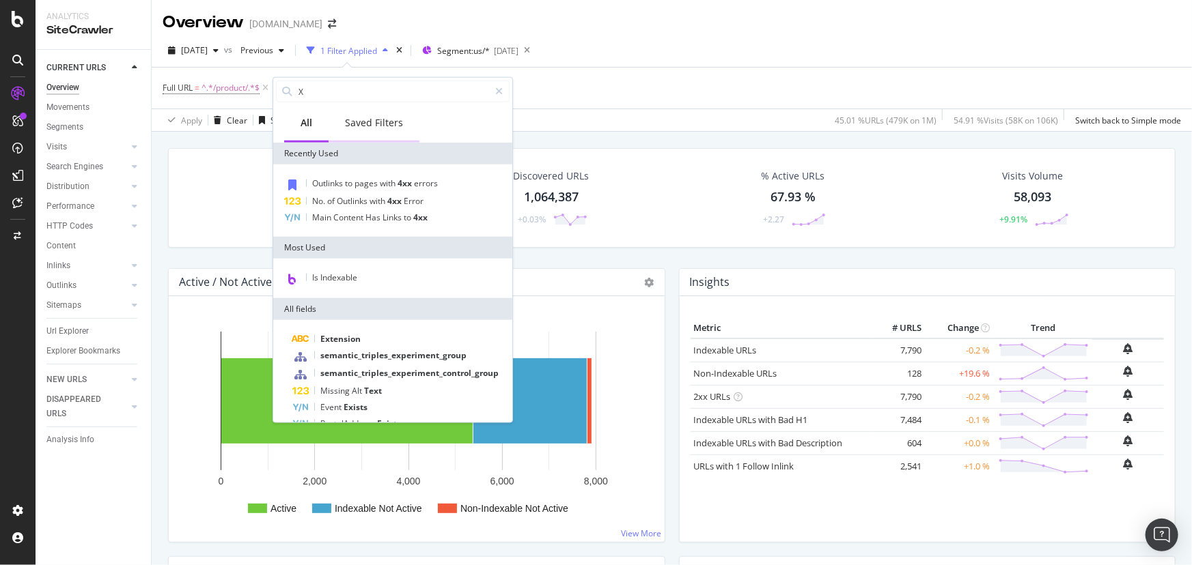
click at [355, 122] on div "Saved Filters" at bounding box center [374, 123] width 58 height 14
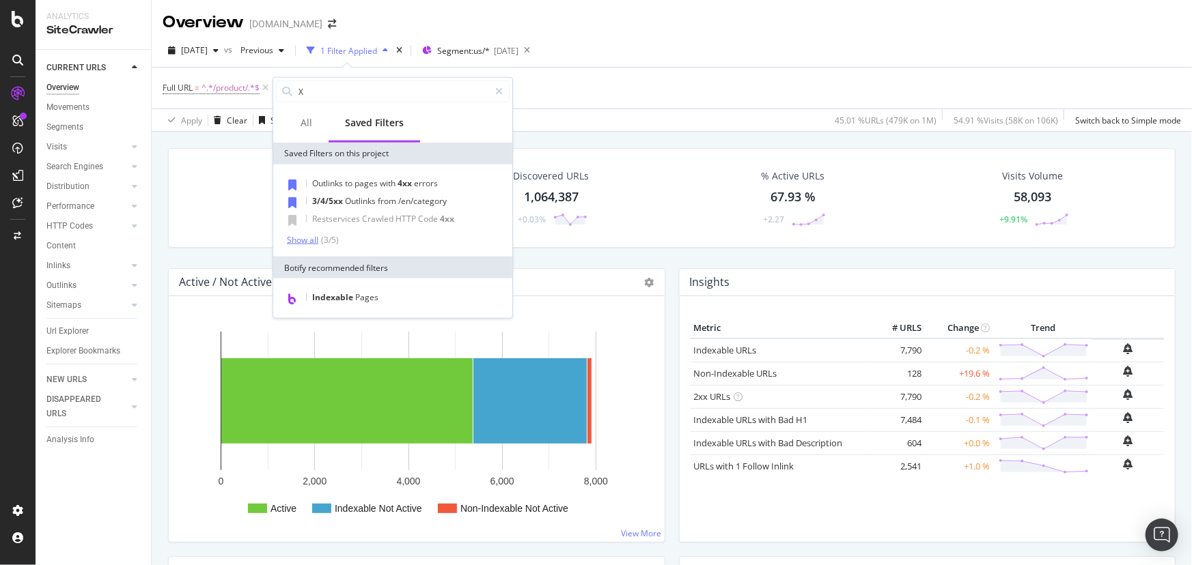
click at [297, 239] on div "Show all" at bounding box center [302, 240] width 31 height 10
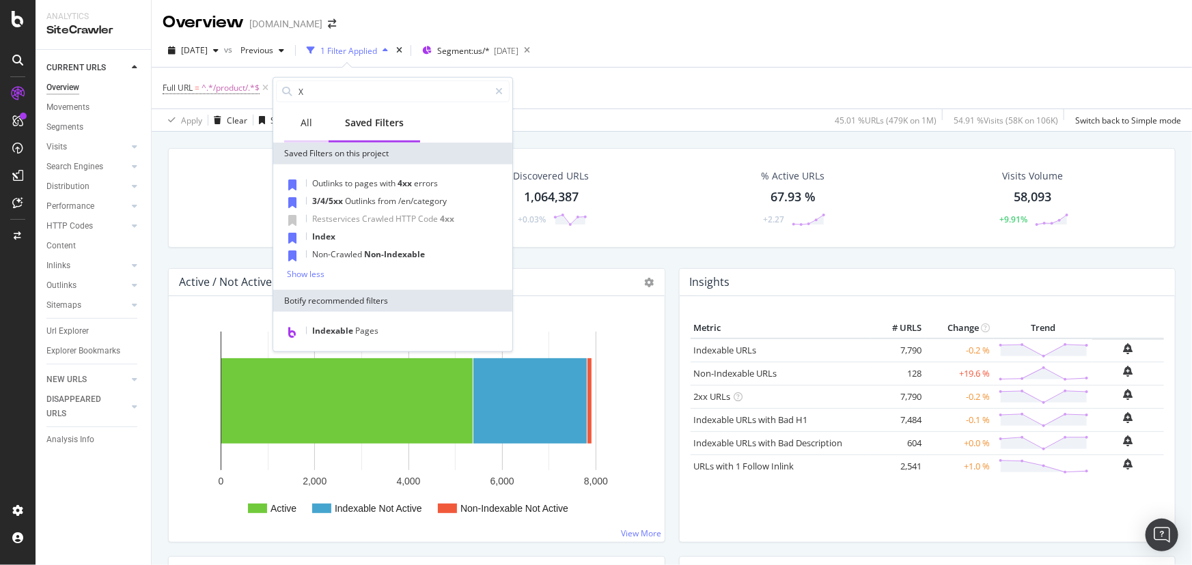
click at [312, 119] on div "All" at bounding box center [306, 124] width 44 height 38
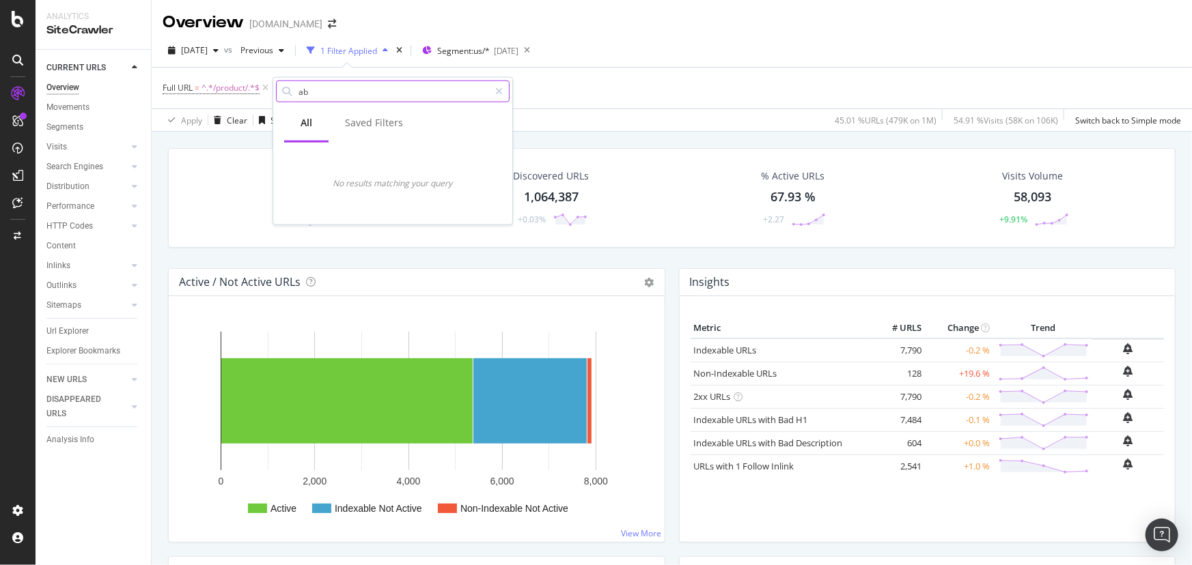
type input "a"
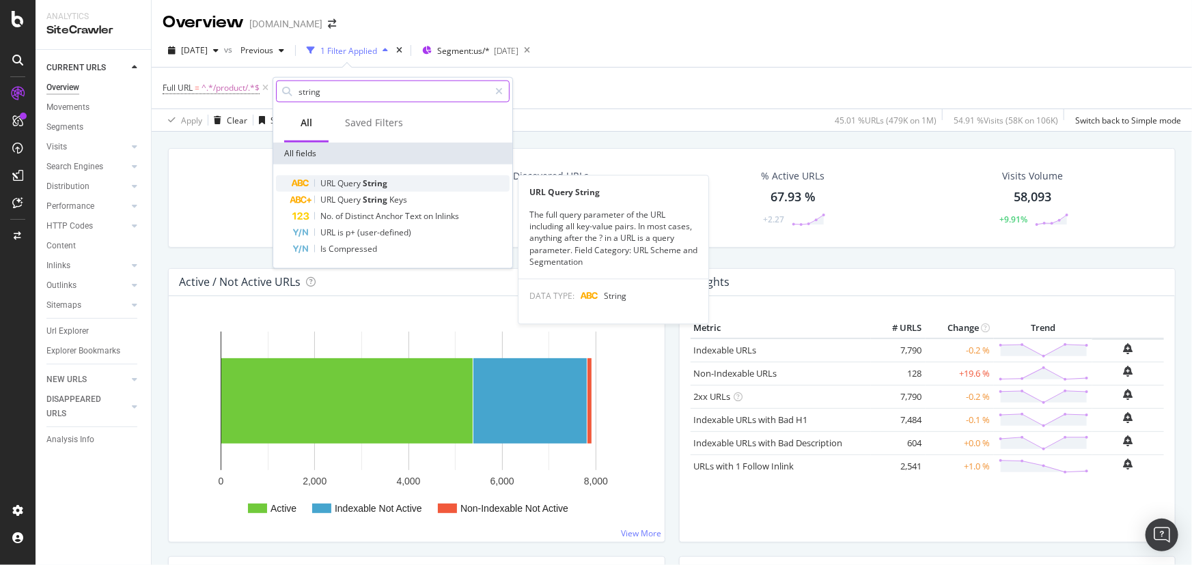
type input "string"
click at [339, 178] on span "Query" at bounding box center [349, 184] width 25 height 12
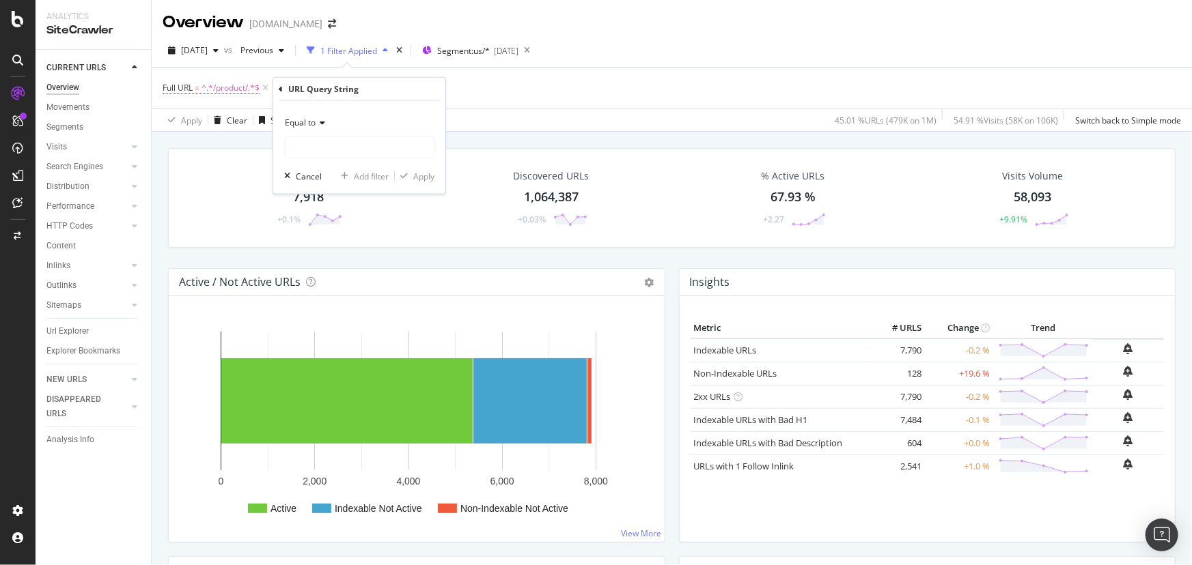
click at [346, 135] on div "Equal to" at bounding box center [359, 135] width 150 height 46
click at [344, 142] on input "text" at bounding box center [359, 148] width 149 height 22
click at [300, 119] on span "Equal to" at bounding box center [300, 123] width 31 height 12
click at [324, 259] on span "Contains" at bounding box center [307, 257] width 33 height 12
click at [307, 143] on input "text" at bounding box center [359, 148] width 149 height 22
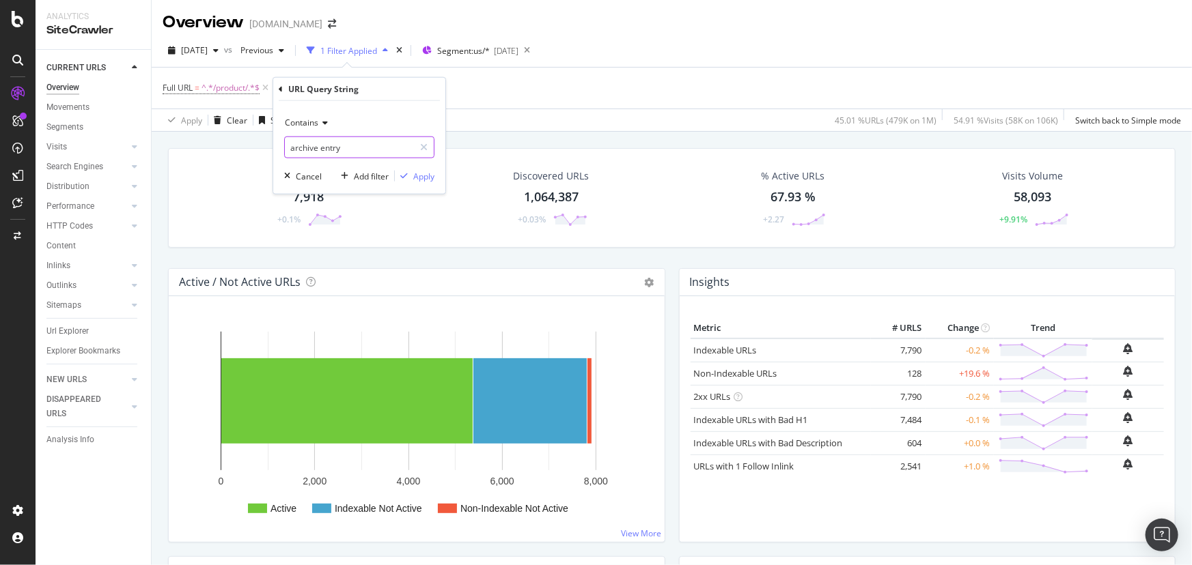
type input "archive entry"
click at [428, 180] on div "Apply" at bounding box center [423, 176] width 21 height 12
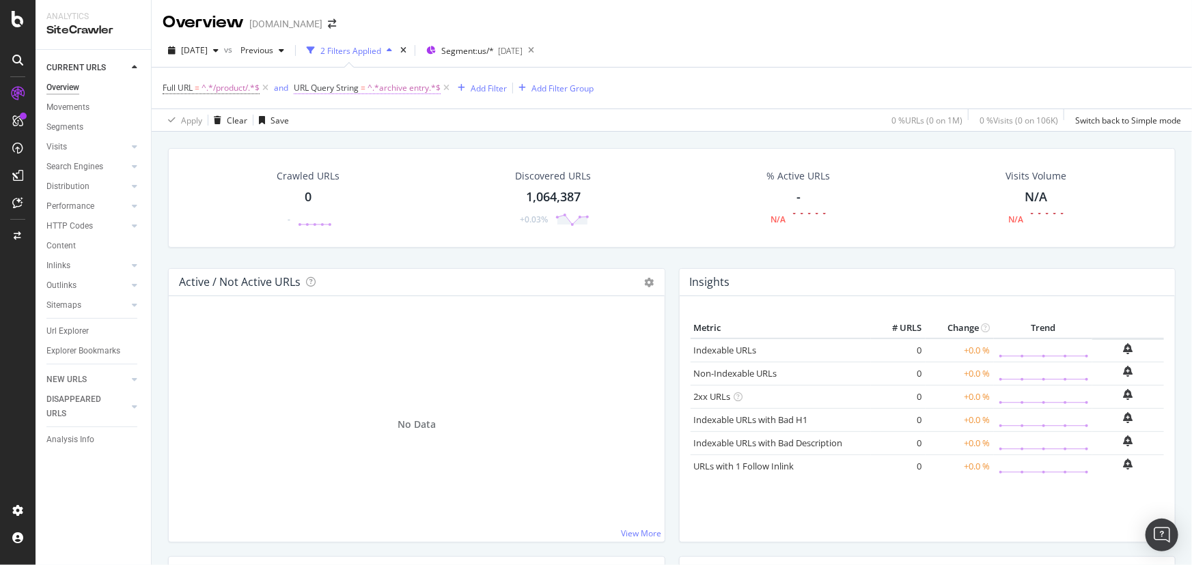
click at [348, 89] on span "URL Query String" at bounding box center [326, 88] width 65 height 12
click at [338, 174] on div "Cancel" at bounding box center [332, 174] width 26 height 12
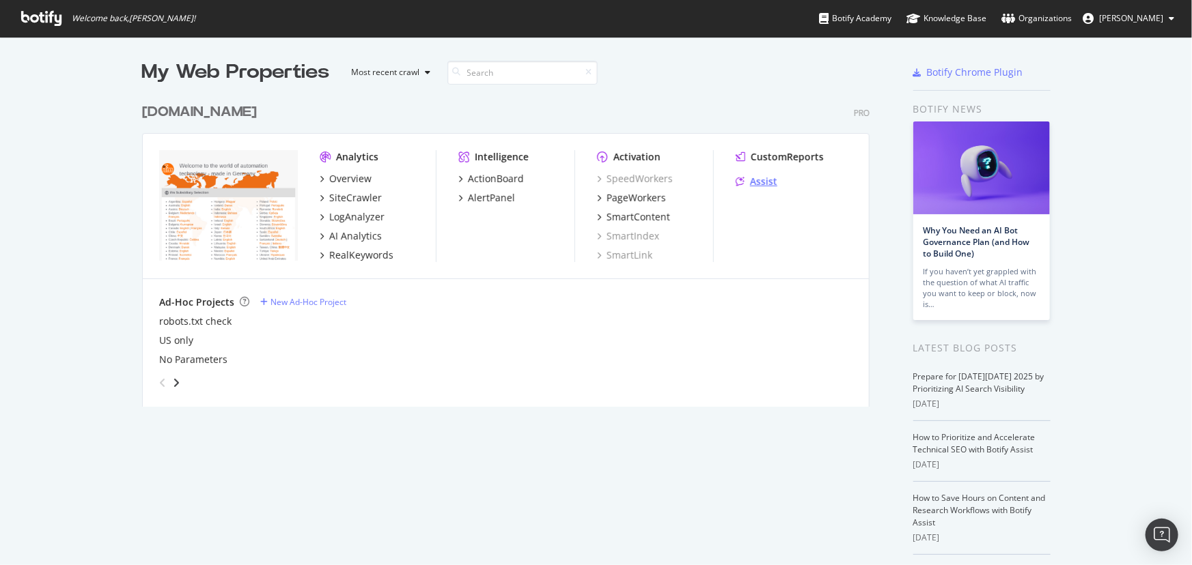
scroll to position [556, 1173]
click at [750, 178] on div "Assist" at bounding box center [763, 182] width 27 height 14
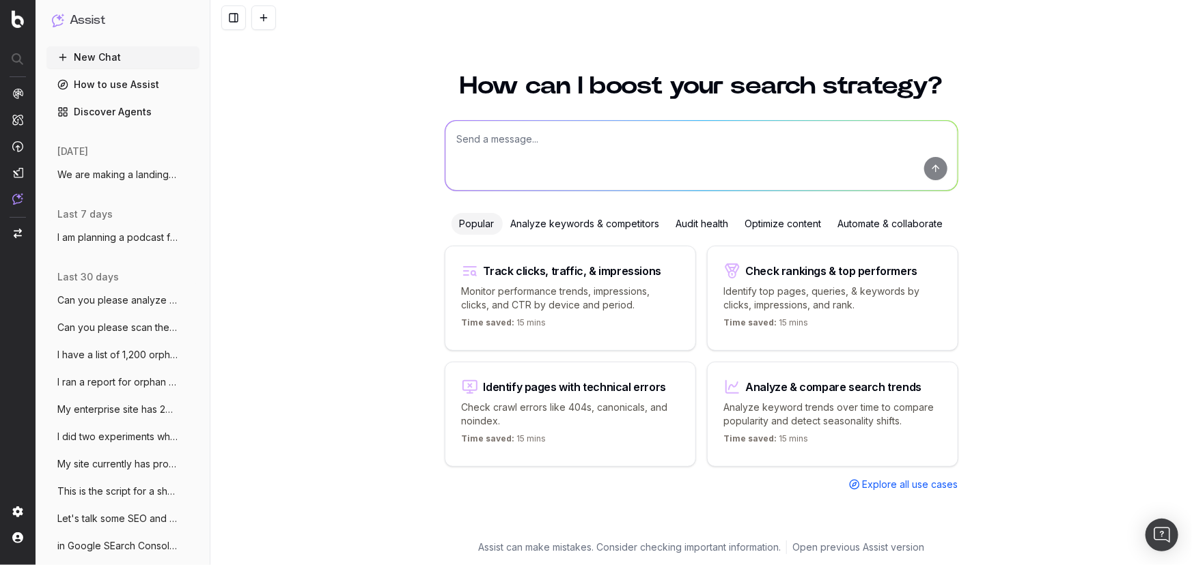
click at [490, 135] on textarea at bounding box center [701, 156] width 512 height 70
